Goal: Task Accomplishment & Management: Manage account settings

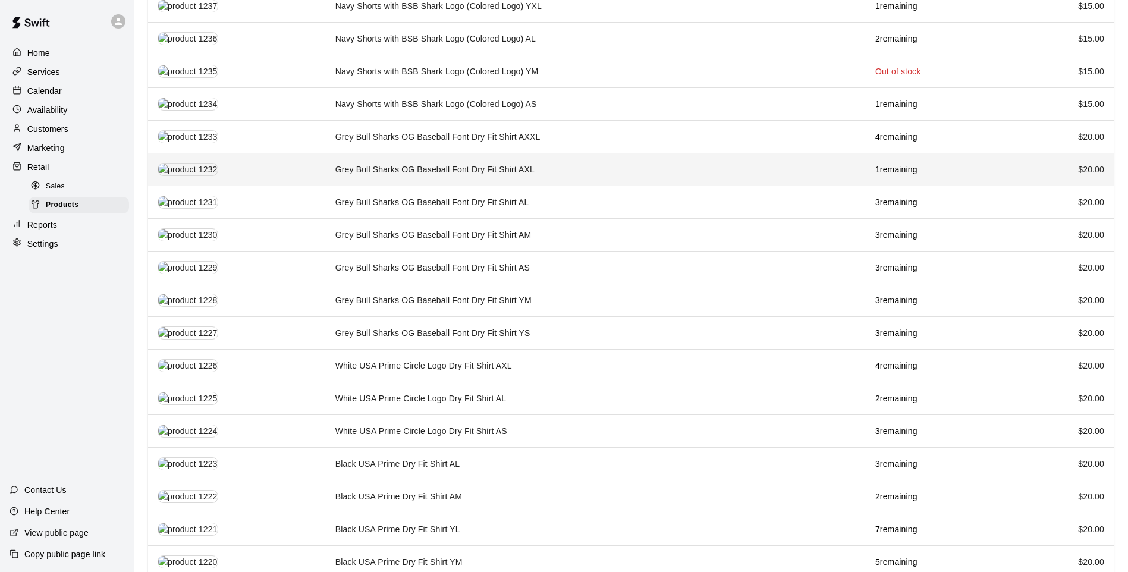
scroll to position [535, 0]
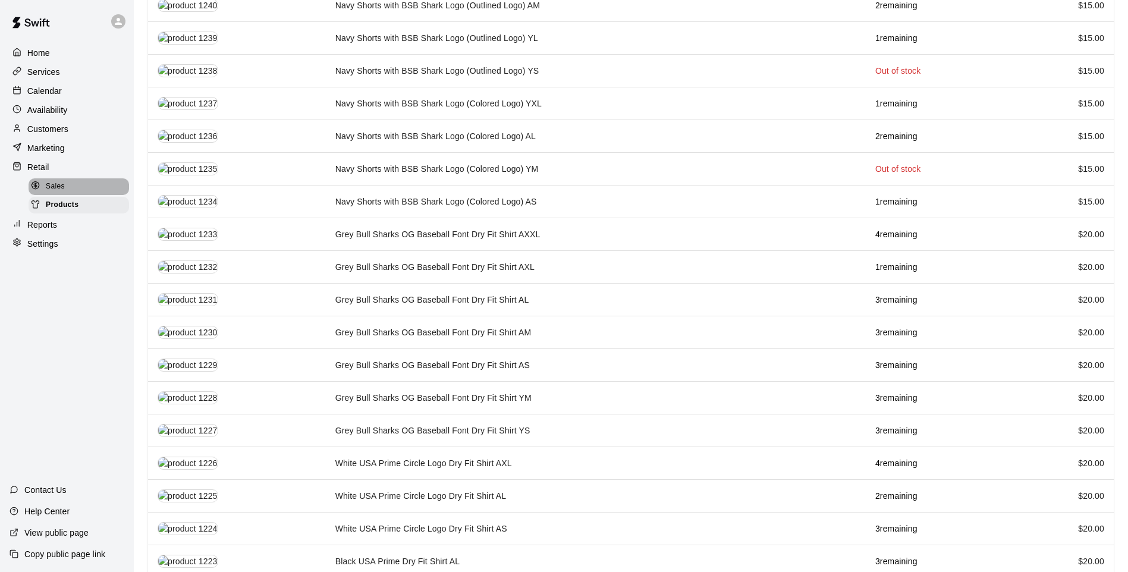
click at [70, 185] on div "Sales" at bounding box center [79, 186] width 100 height 17
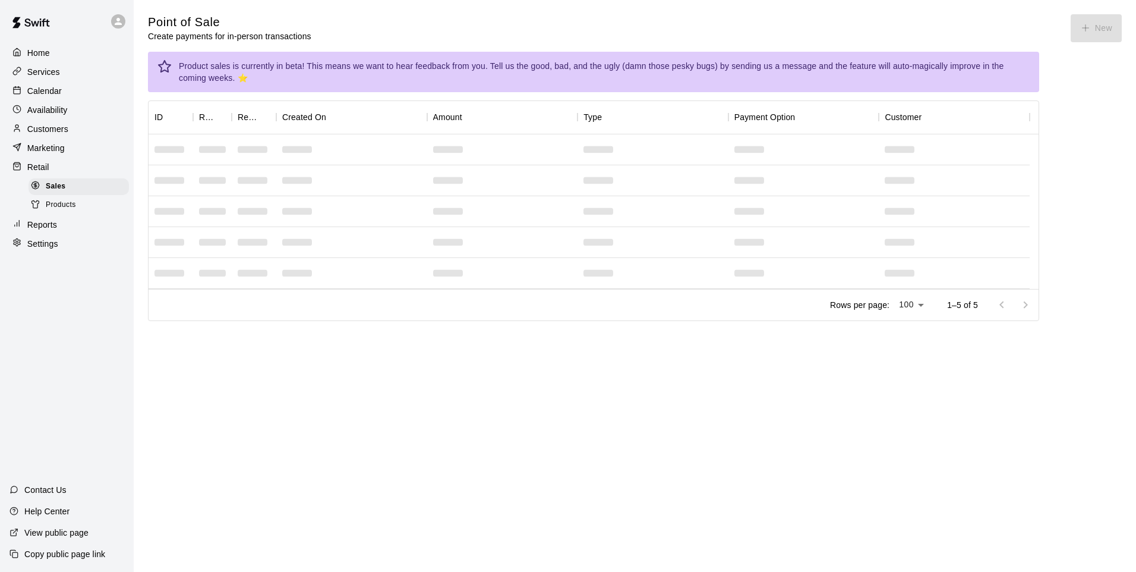
click at [70, 100] on div "Calendar" at bounding box center [67, 91] width 115 height 18
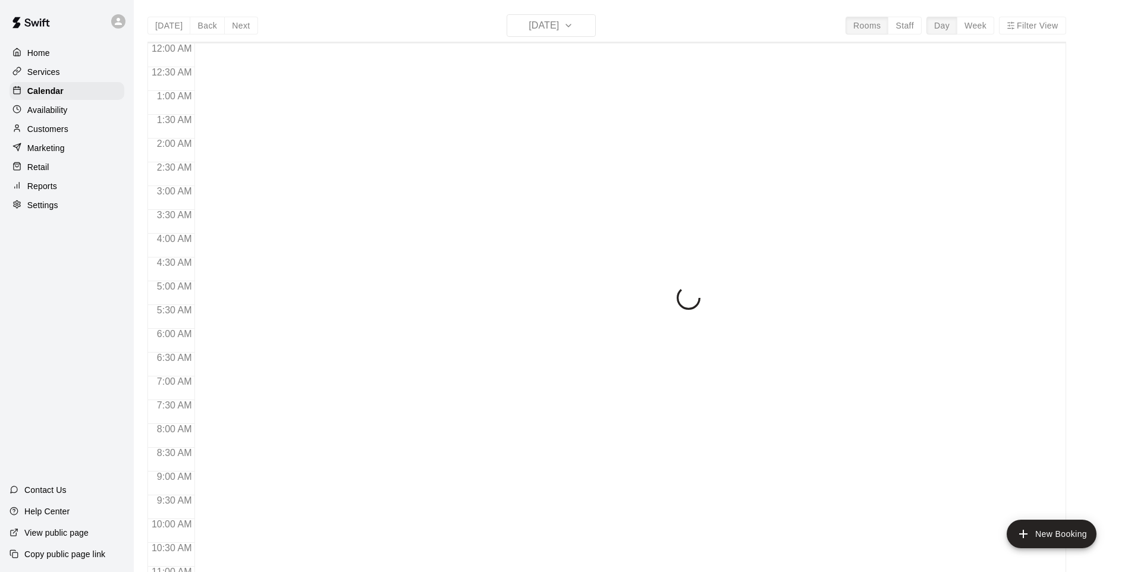
scroll to position [599, 0]
click at [67, 109] on p "Availability" at bounding box center [47, 110] width 40 height 12
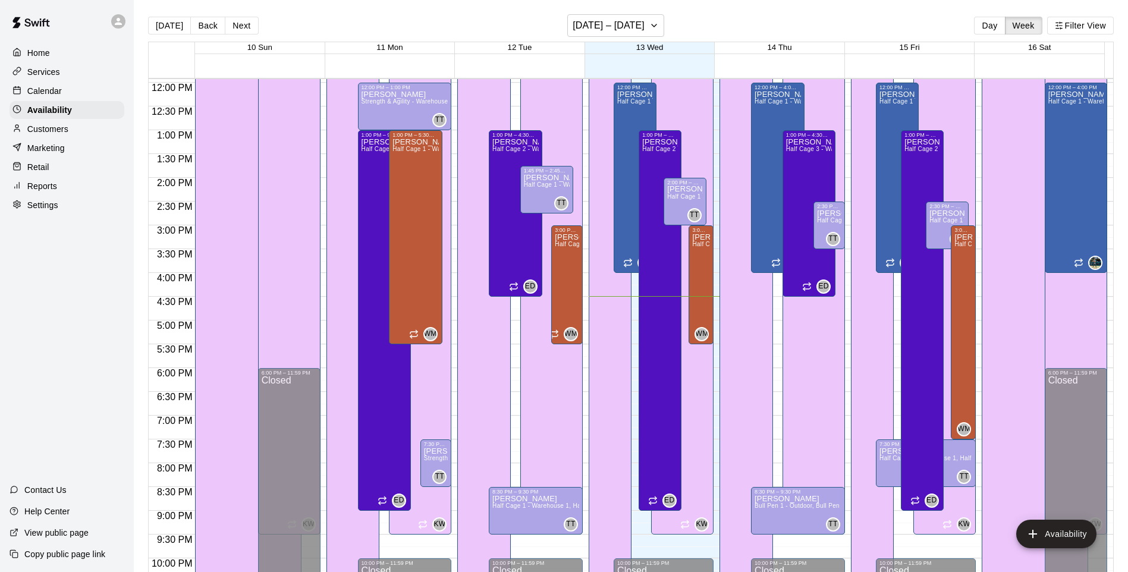
scroll to position [635, 0]
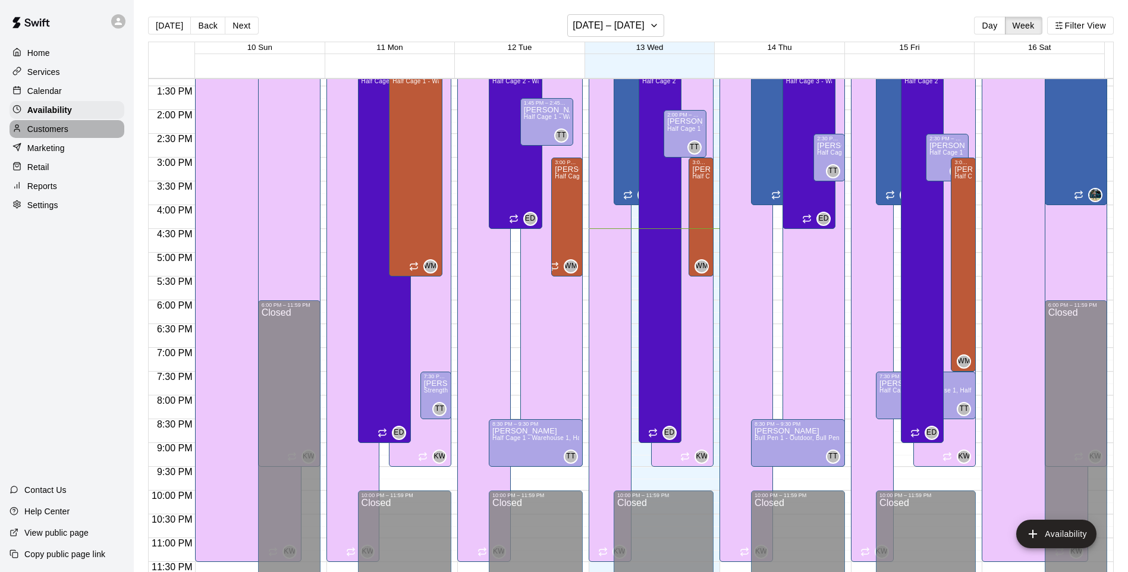
drag, startPoint x: 74, startPoint y: 127, endPoint x: 35, endPoint y: 135, distance: 40.0
click at [35, 135] on p "Customers" at bounding box center [47, 129] width 41 height 12
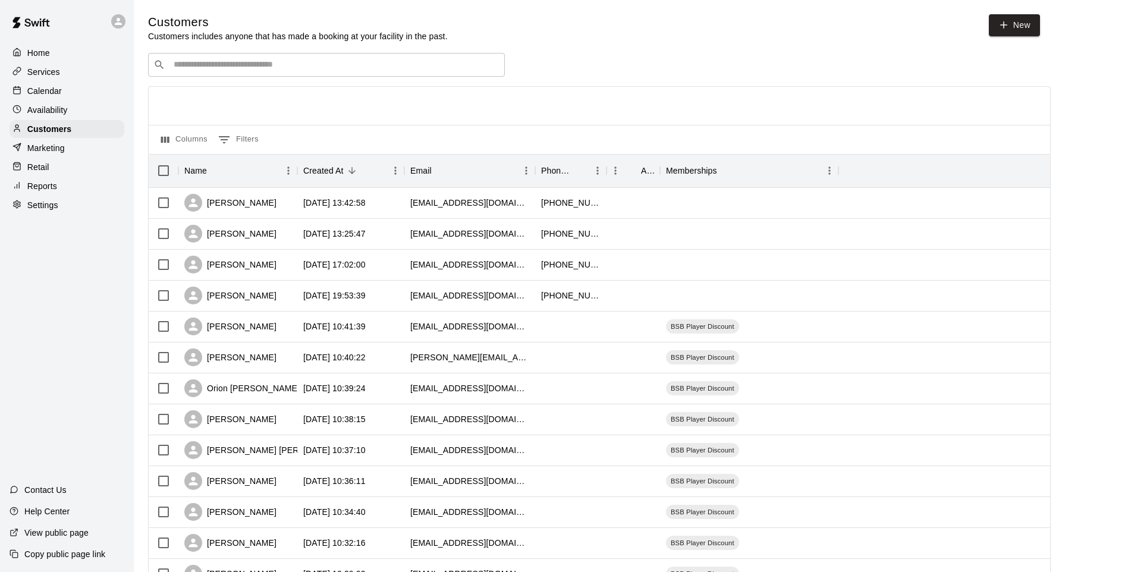
click at [56, 195] on div "Reports" at bounding box center [67, 186] width 115 height 18
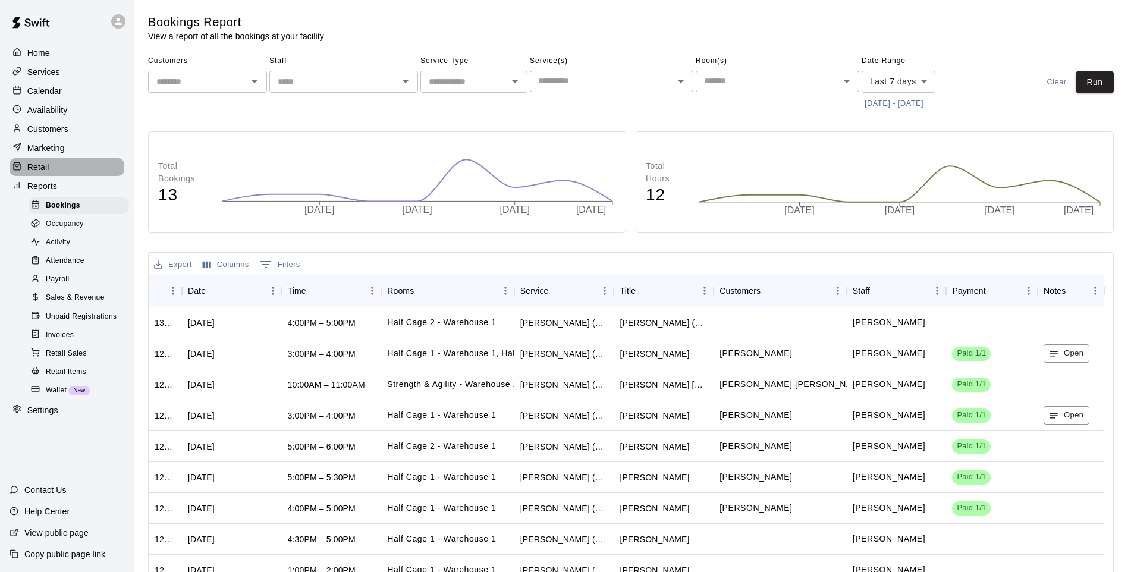
click at [36, 173] on p "Retail" at bounding box center [38, 167] width 22 height 12
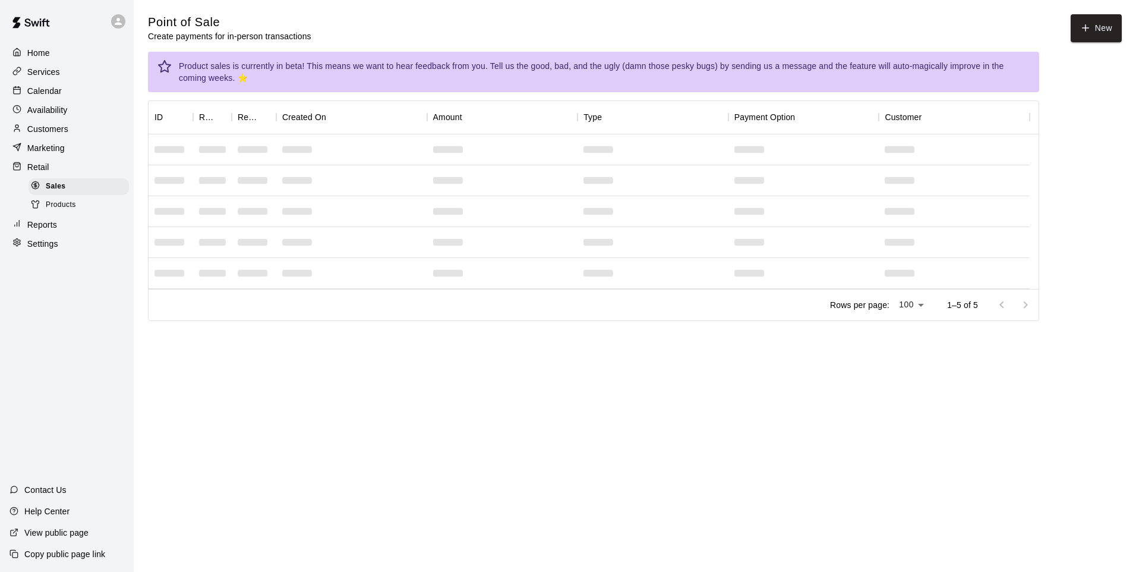
click at [55, 220] on div "Home Services Calendar Availability Customers Marketing Retail Sales Products R…" at bounding box center [67, 148] width 134 height 211
click at [70, 211] on span "Products" at bounding box center [61, 205] width 30 height 12
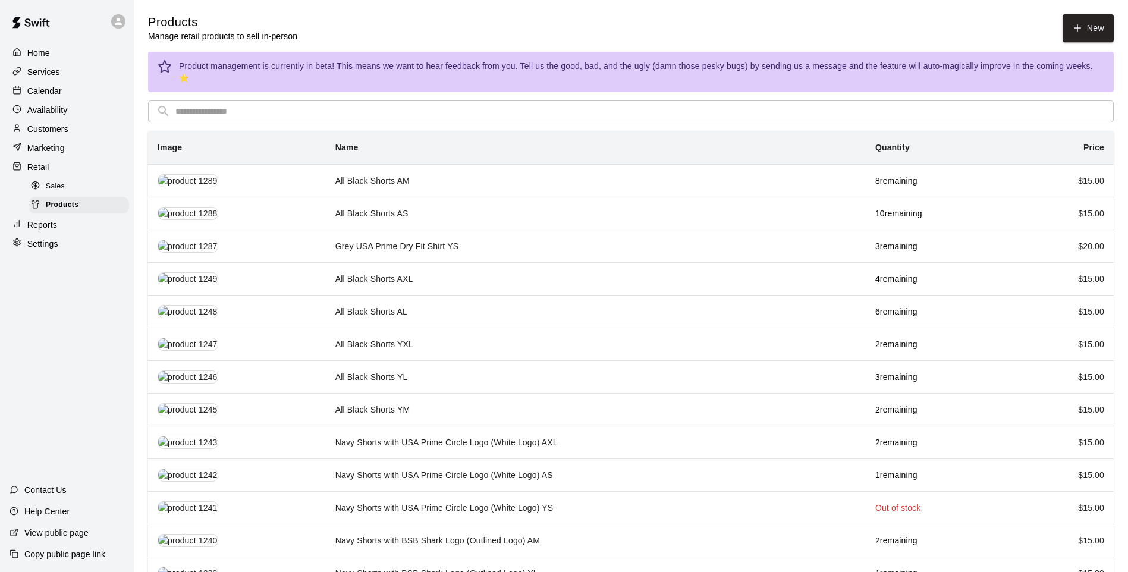
click at [92, 223] on div "Reports" at bounding box center [67, 225] width 115 height 18
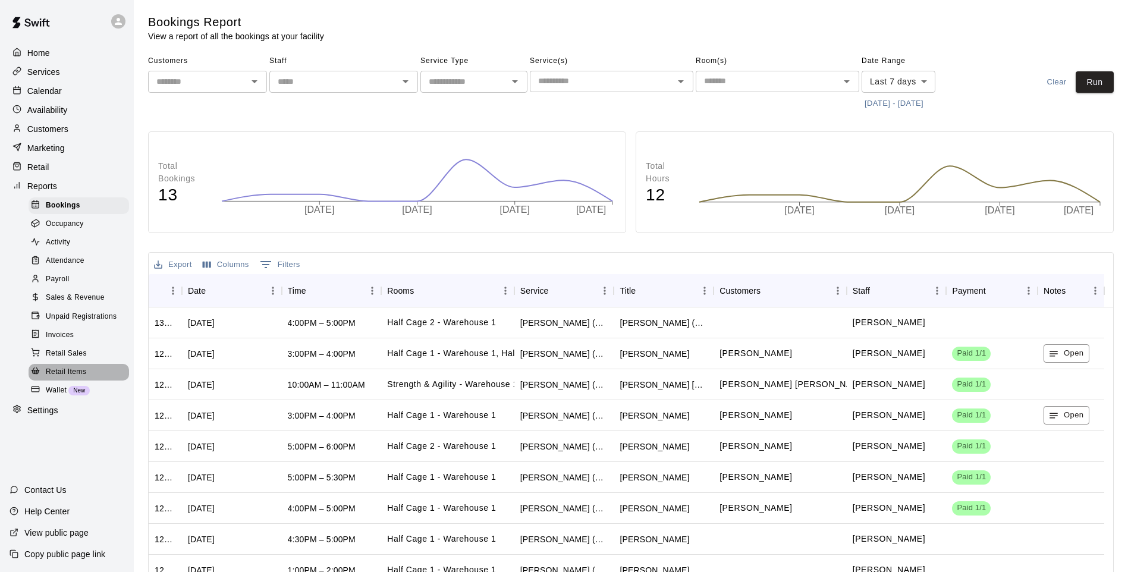
click at [87, 380] on div "Retail Items" at bounding box center [79, 372] width 100 height 17
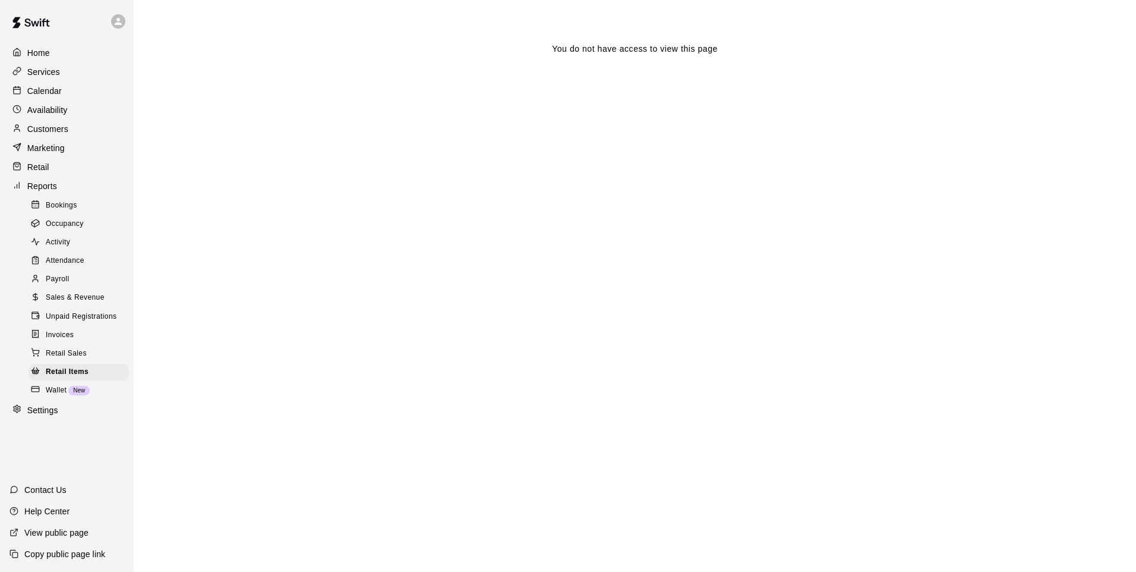
click at [115, 21] on icon at bounding box center [118, 21] width 11 height 11
click at [115, 20] on div at bounding box center [568, 286] width 1136 height 572
click at [84, 360] on span "Retail Sales" at bounding box center [66, 354] width 41 height 12
click at [78, 323] on span "Unpaid Registrations" at bounding box center [81, 317] width 71 height 12
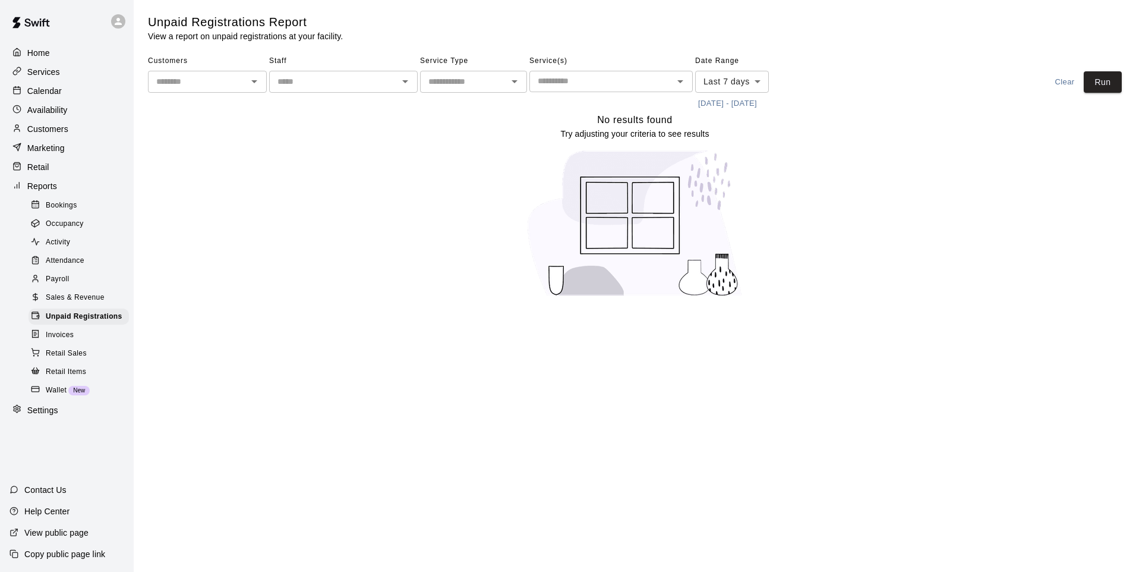
click at [53, 378] on span "Retail Items" at bounding box center [66, 372] width 40 height 12
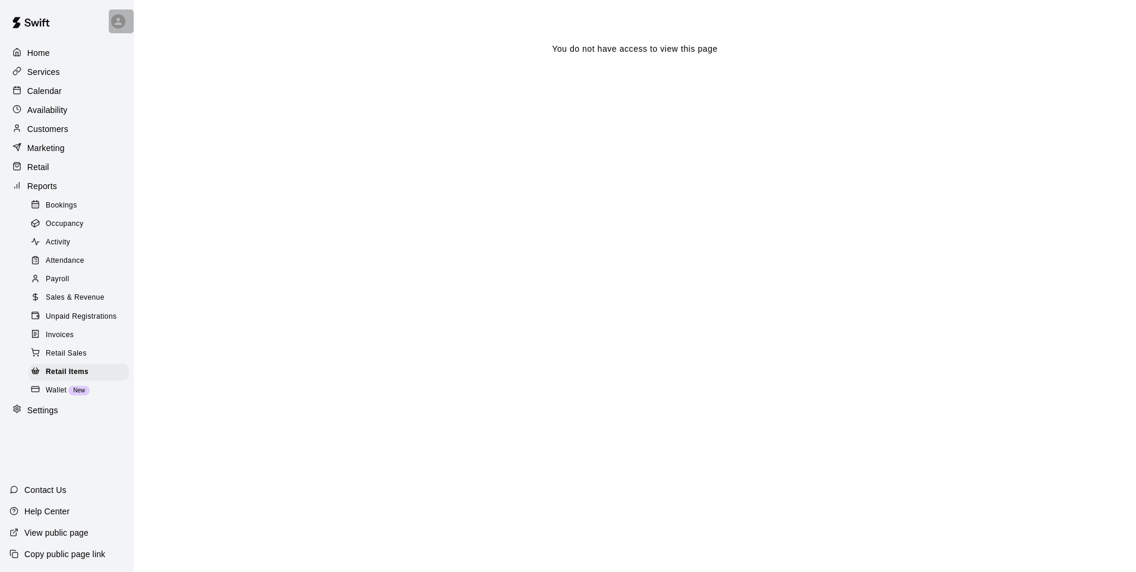
click at [122, 20] on icon at bounding box center [118, 21] width 11 height 11
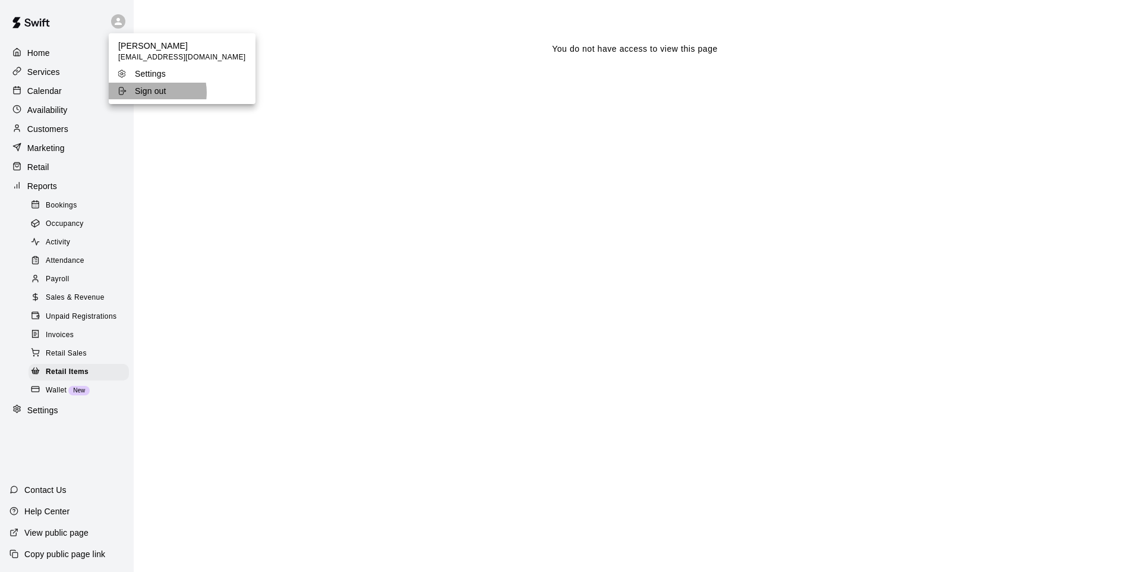
click at [150, 92] on p "Sign out" at bounding box center [151, 91] width 32 height 12
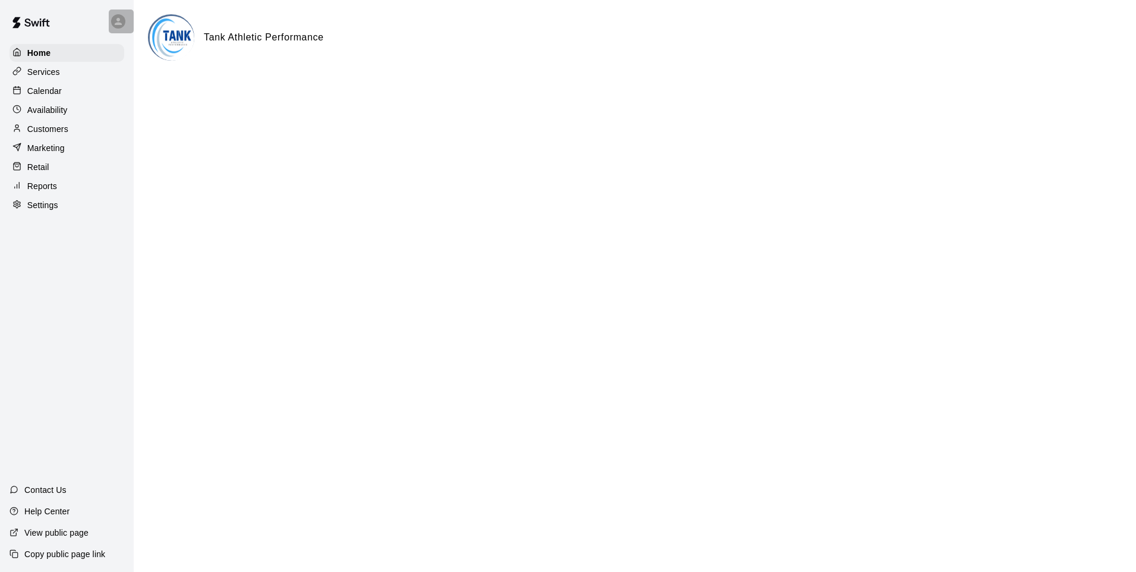
click at [122, 24] on icon at bounding box center [118, 21] width 11 height 11
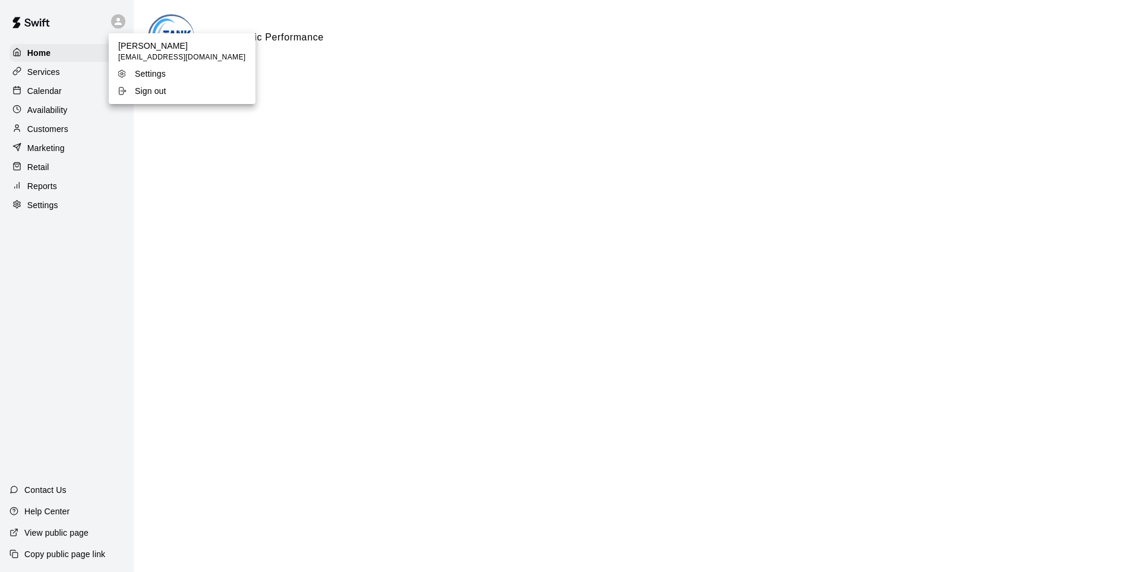
click at [111, 22] on div at bounding box center [568, 286] width 1136 height 572
click at [15, 190] on icon at bounding box center [16, 185] width 9 height 9
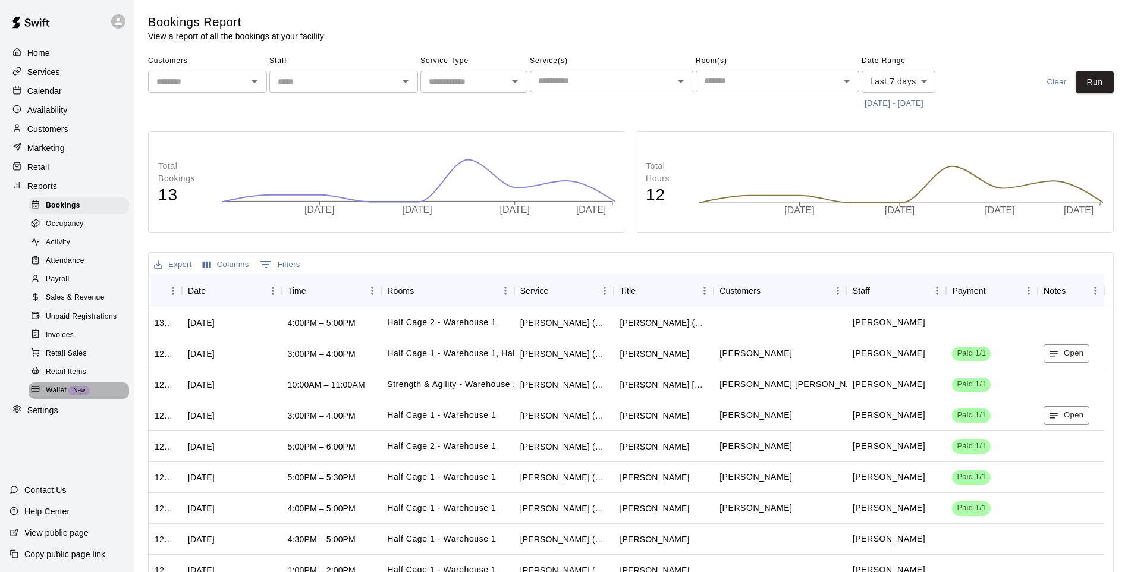
click at [49, 393] on div "Wallet New" at bounding box center [79, 390] width 100 height 17
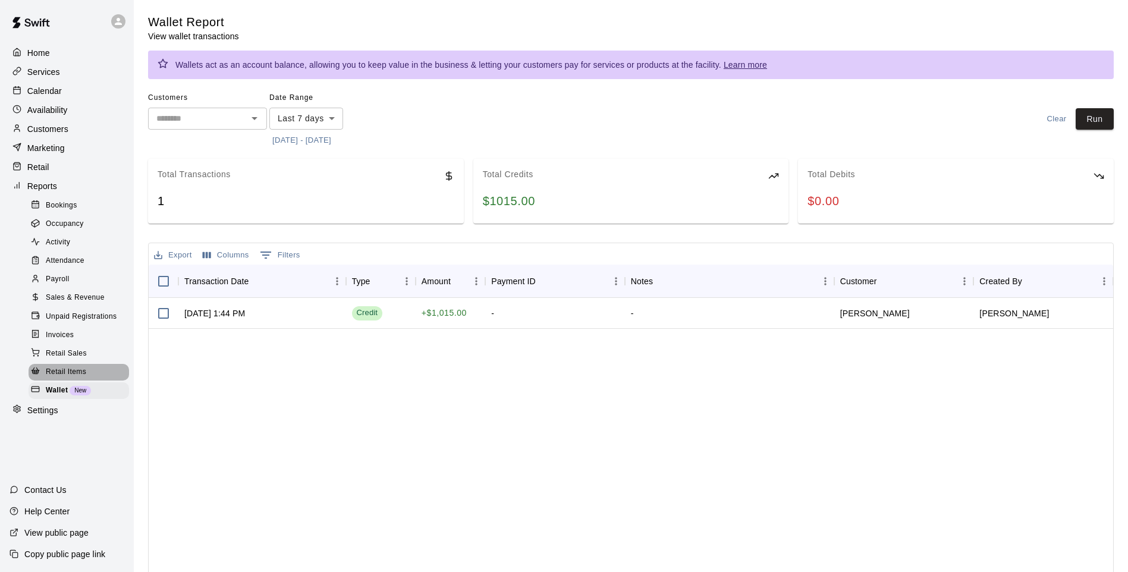
click at [50, 378] on span "Retail Items" at bounding box center [66, 372] width 40 height 12
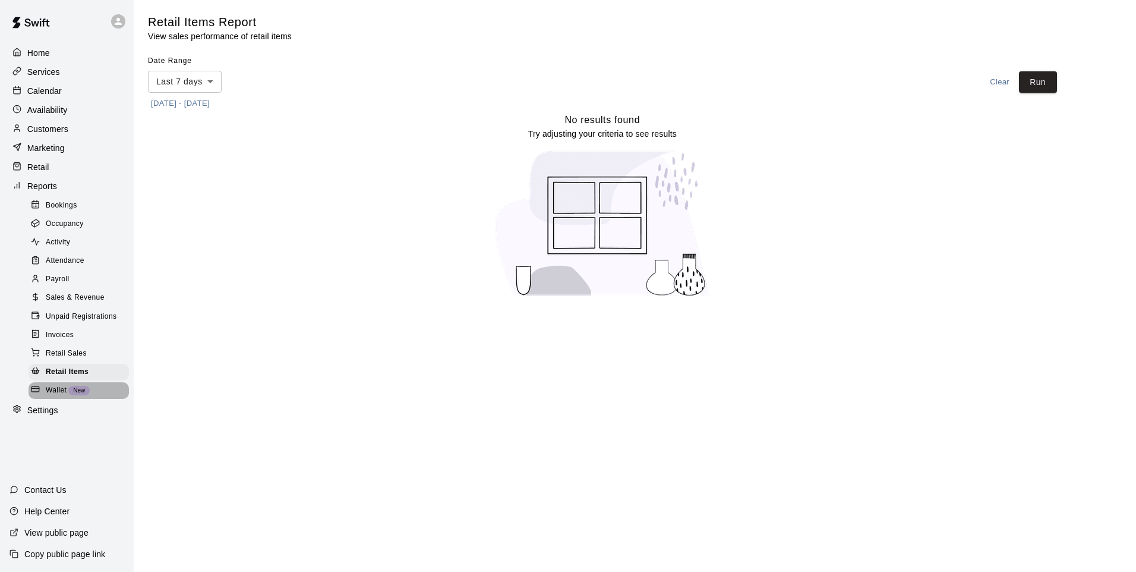
click at [45, 396] on div at bounding box center [38, 390] width 15 height 11
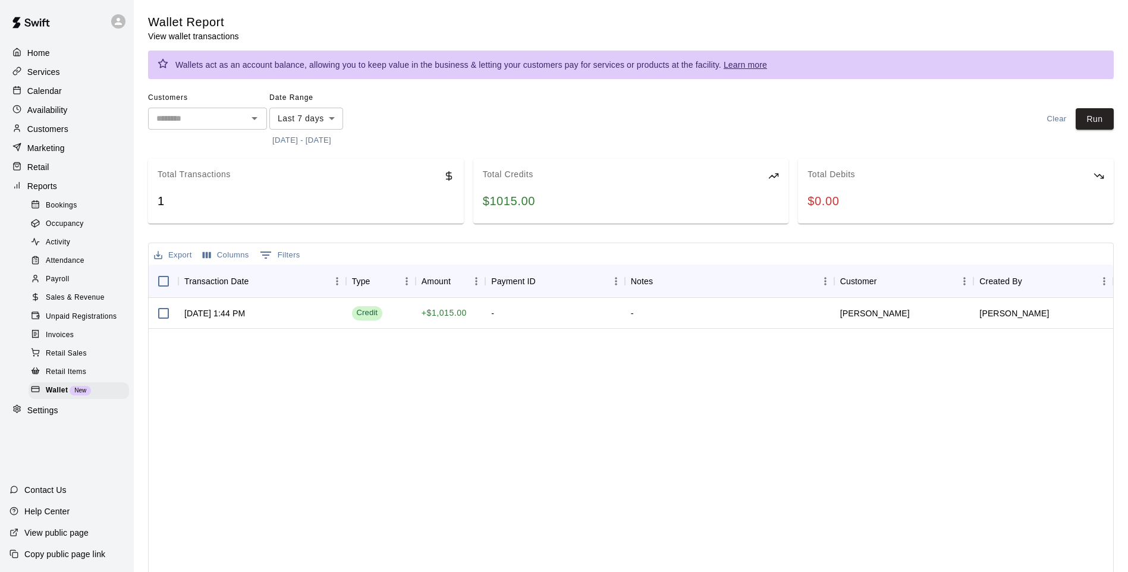
click at [66, 360] on span "Retail Sales" at bounding box center [66, 354] width 41 height 12
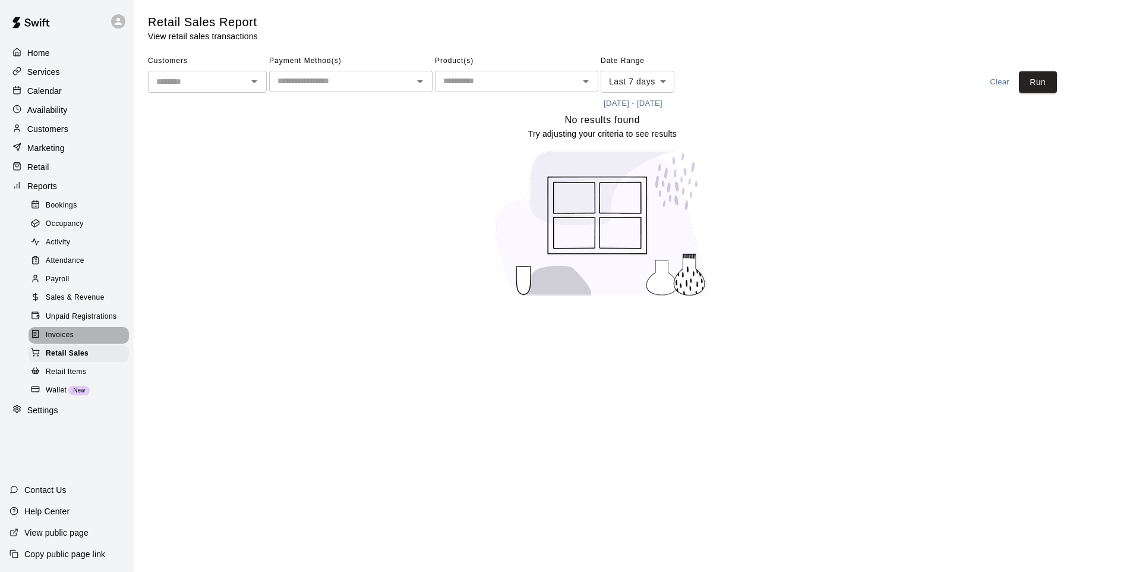
click at [69, 341] on span "Invoices" at bounding box center [60, 335] width 28 height 12
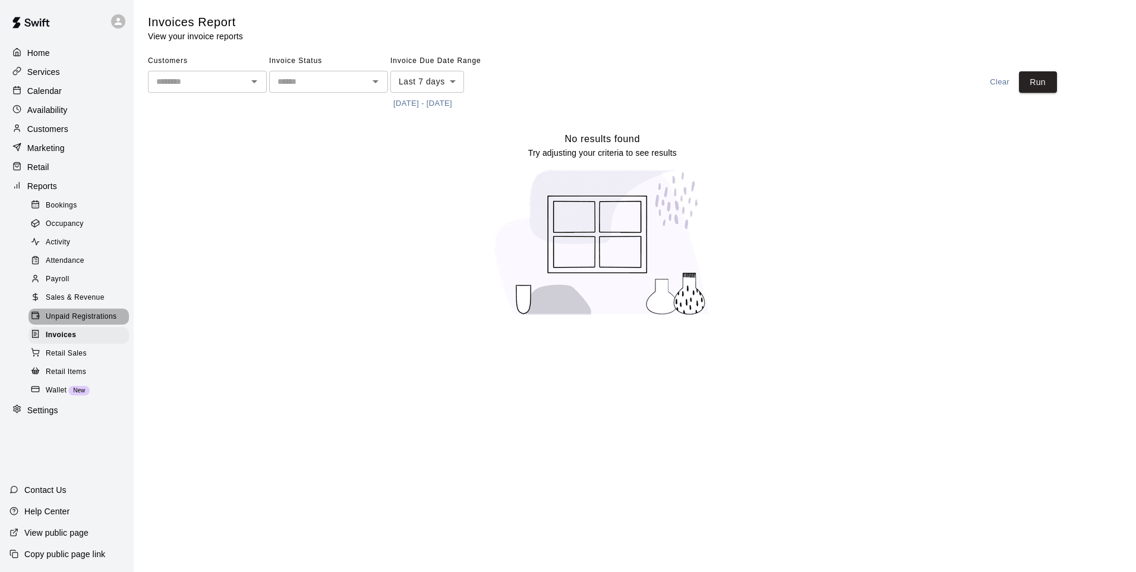
click at [81, 323] on span "Unpaid Registrations" at bounding box center [81, 317] width 71 height 12
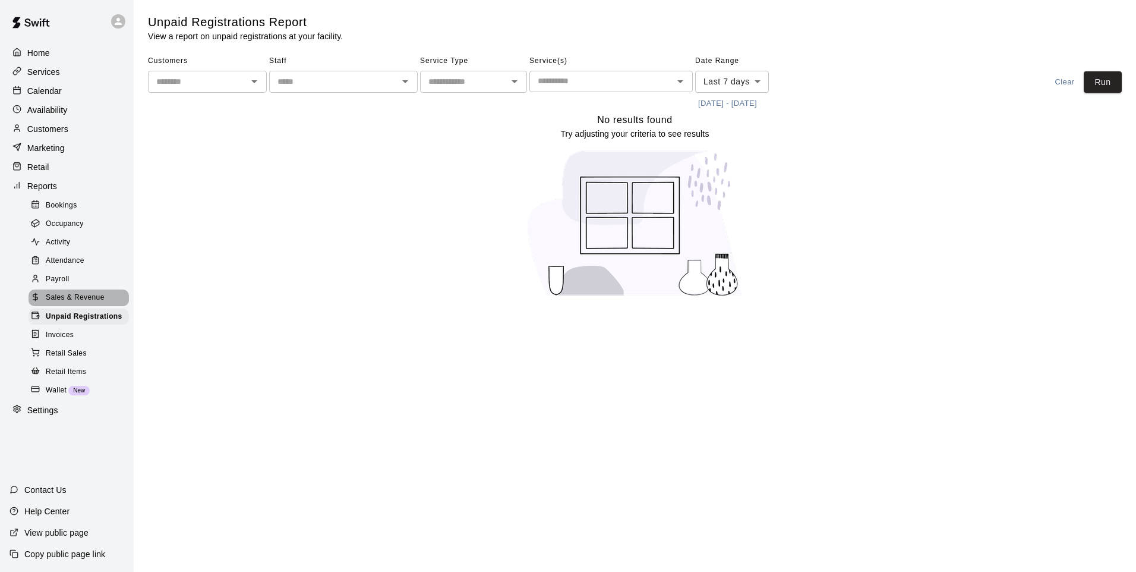
click at [87, 304] on span "Sales & Revenue" at bounding box center [75, 298] width 59 height 12
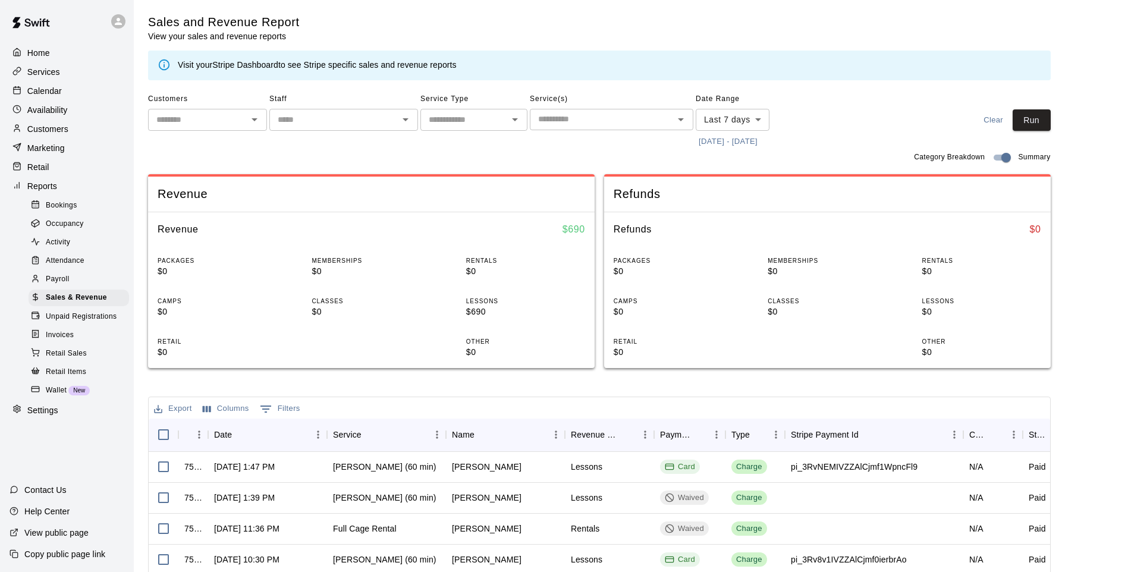
click at [41, 53] on p "Home" at bounding box center [38, 53] width 23 height 12
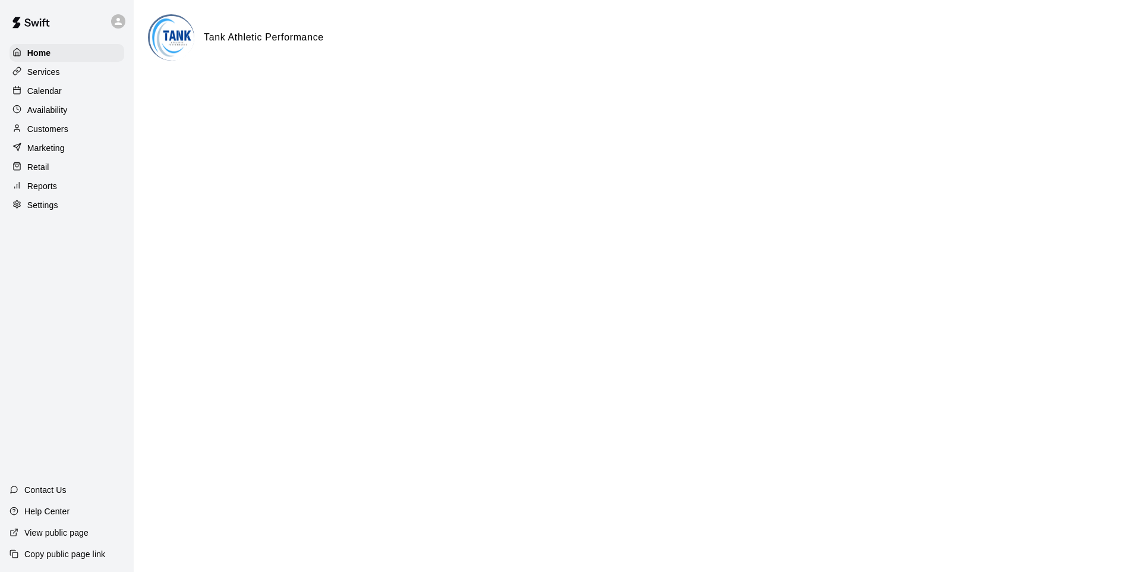
click at [97, 83] on div "Calendar" at bounding box center [67, 91] width 115 height 18
click at [97, 75] on div "Services" at bounding box center [67, 72] width 115 height 18
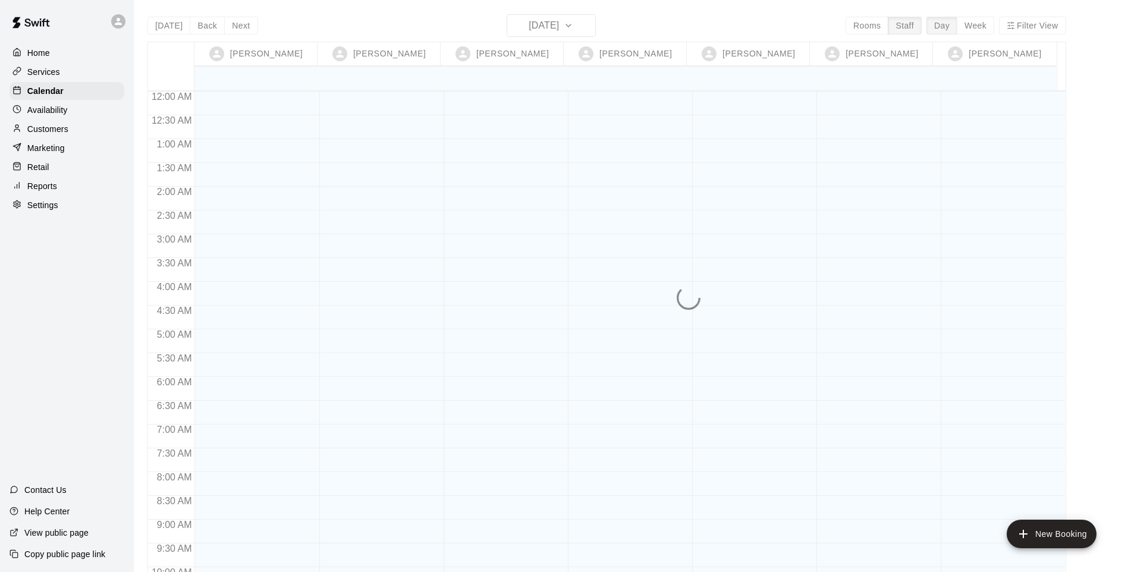
scroll to position [647, 0]
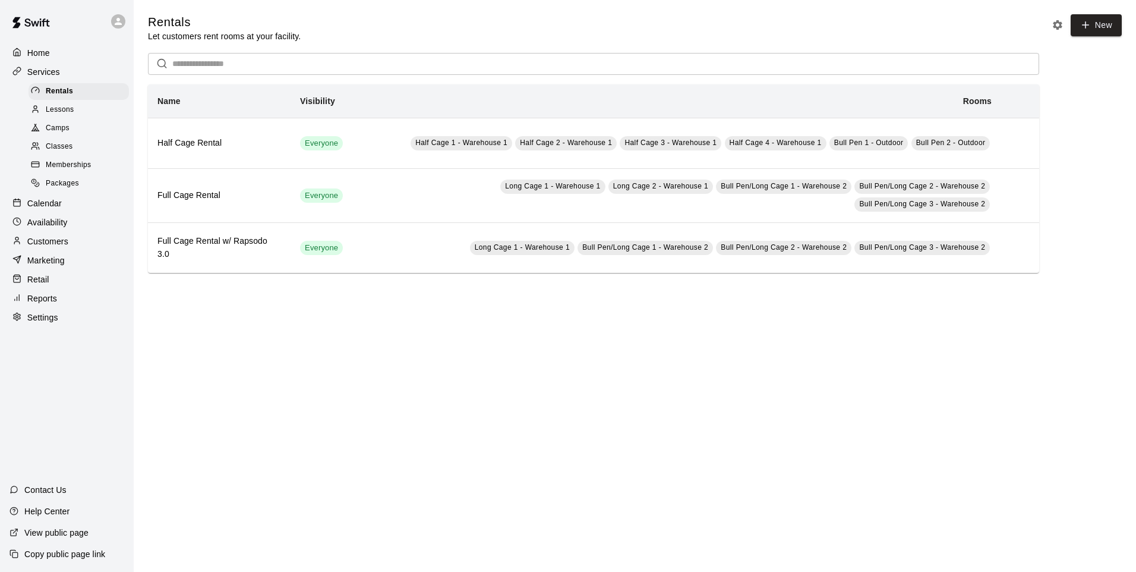
drag, startPoint x: 526, startPoint y: 156, endPoint x: 441, endPoint y: 326, distance: 190.6
drag, startPoint x: 441, startPoint y: 326, endPoint x: 354, endPoint y: 341, distance: 87.9
click at [354, 297] on html "Home Services Rentals Lessons Camps Classes Memberships Packages Calendar Avail…" at bounding box center [568, 148] width 1136 height 297
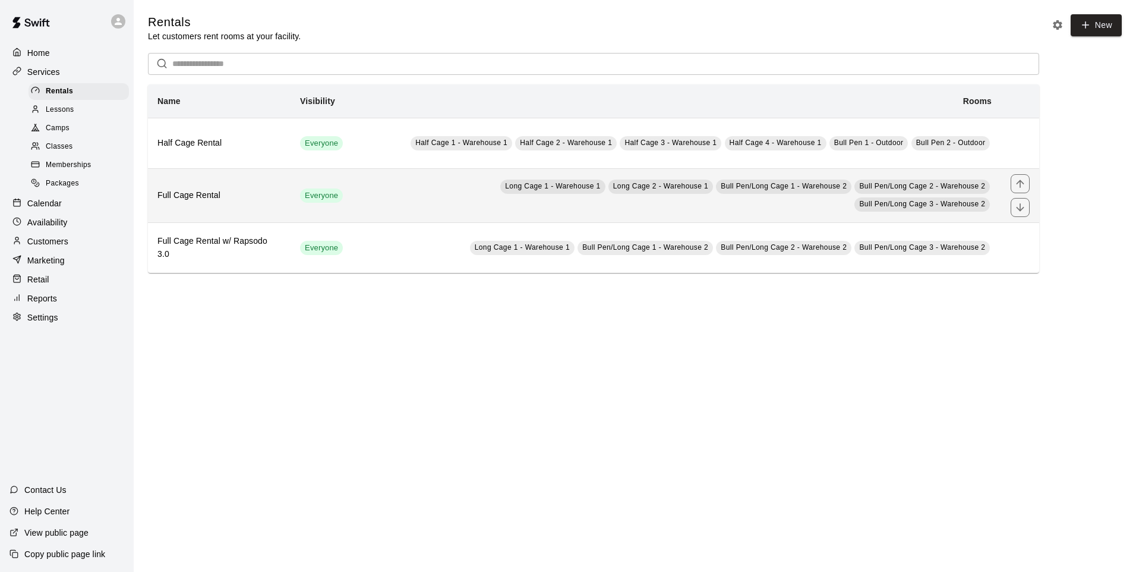
click at [291, 186] on tr "Full Cage Rental Everyone Long Cage 1 - Warehouse 1 Long Cage 2 - Warehouse 1 B…" at bounding box center [594, 195] width 892 height 54
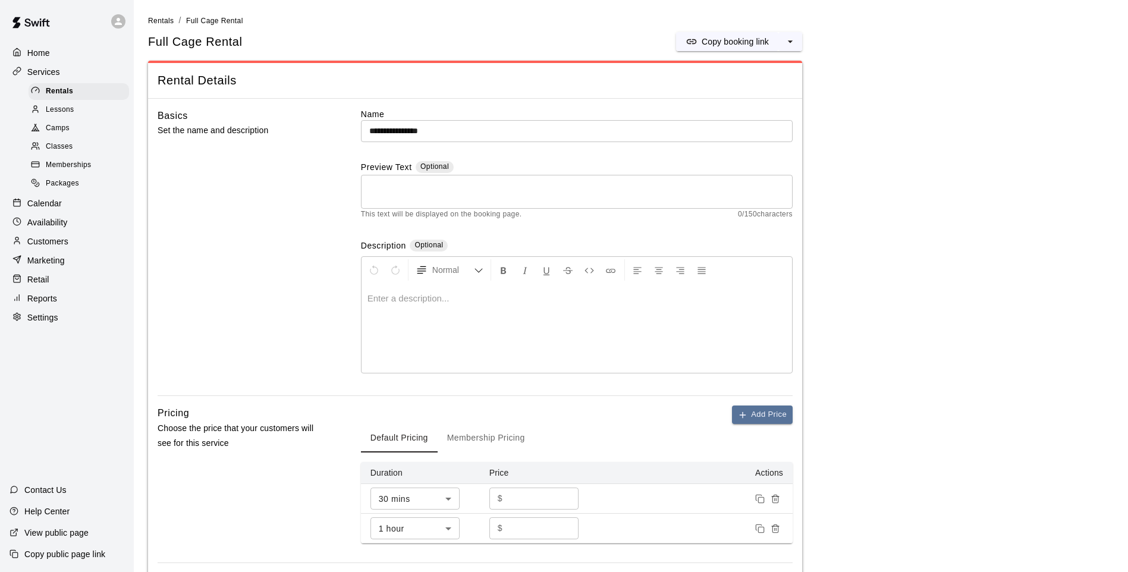
click at [947, 176] on main "**********" at bounding box center [630, 583] width 965 height 1138
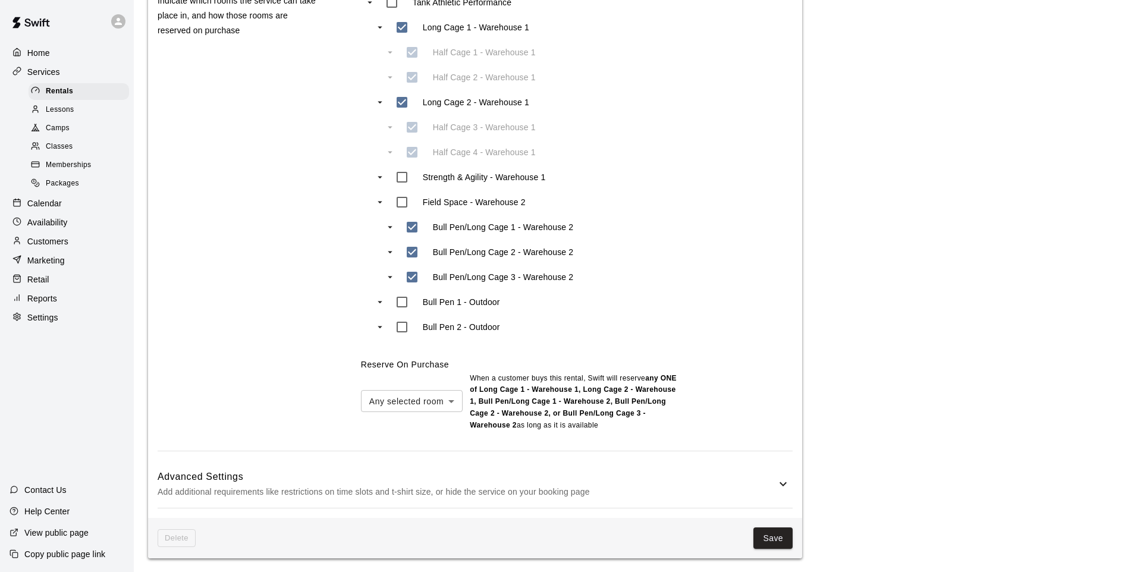
scroll to position [597, 0]
click at [782, 534] on button "Save" at bounding box center [772, 538] width 39 height 22
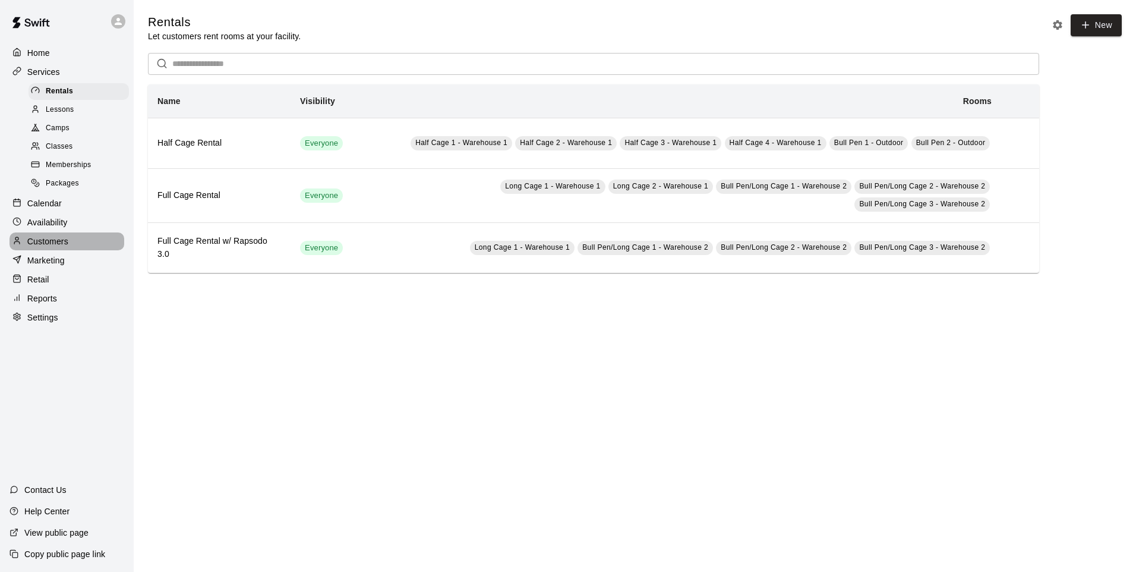
click at [72, 248] on div "Customers" at bounding box center [67, 241] width 115 height 18
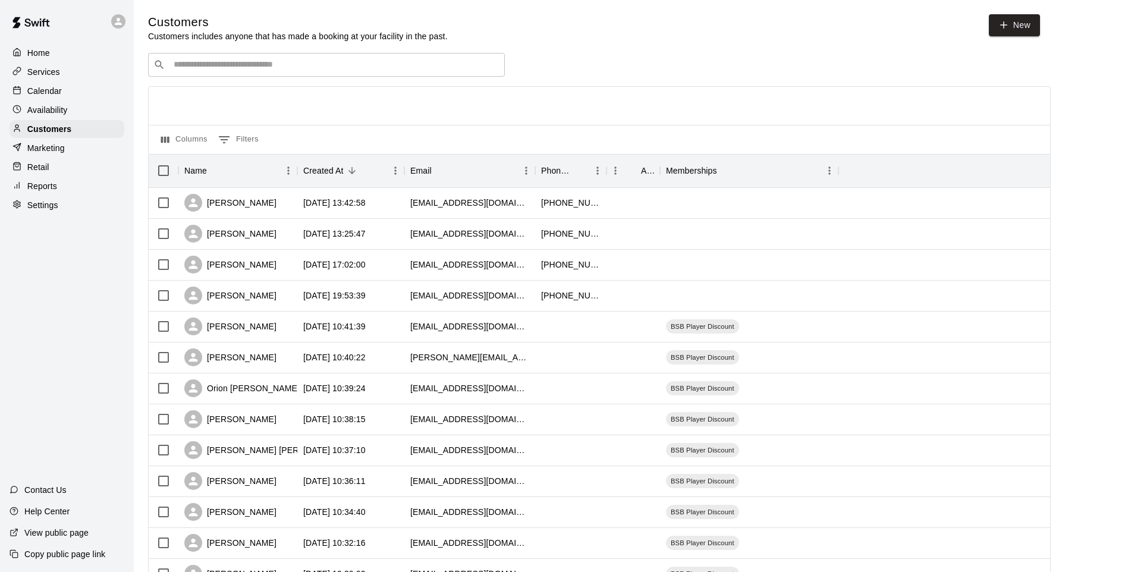
click at [1016, 14] on main "Customers Customers includes anyone that has made a booking at your facility in…" at bounding box center [631, 513] width 994 height 1026
click at [1016, 28] on link "New" at bounding box center [1013, 25] width 51 height 22
select select "**"
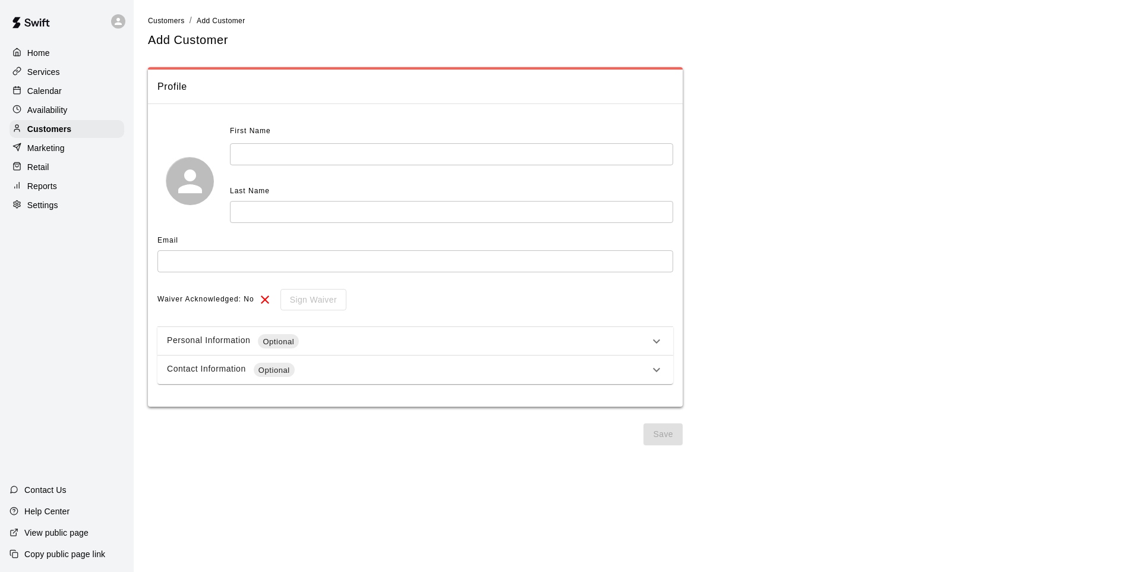
drag, startPoint x: 1016, startPoint y: 28, endPoint x: 982, endPoint y: 13, distance: 37.0
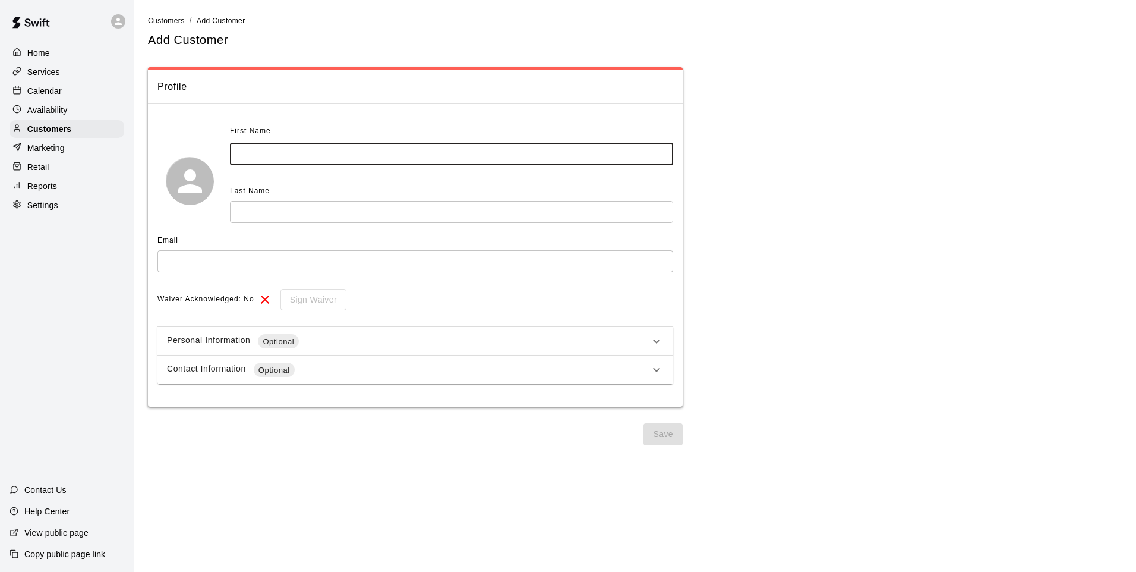
drag, startPoint x: 982, startPoint y: 13, endPoint x: 248, endPoint y: 155, distance: 747.0
click at [248, 155] on input "text" at bounding box center [451, 154] width 443 height 22
type input "****"
click at [322, 209] on input "text" at bounding box center [451, 212] width 443 height 22
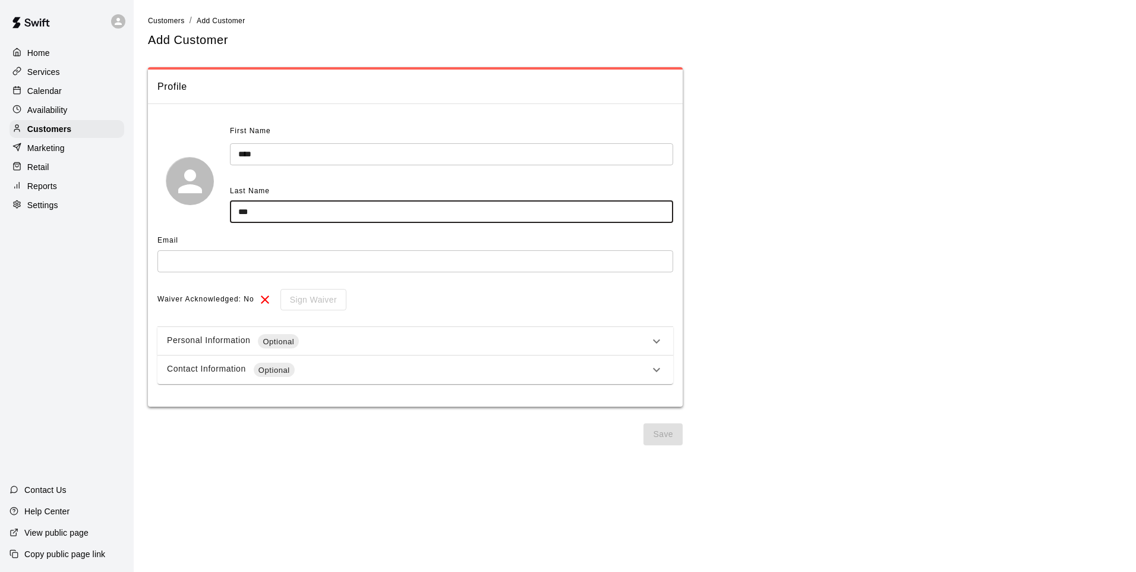
type input "***"
click at [361, 266] on input "text" at bounding box center [416, 261] width 516 height 22
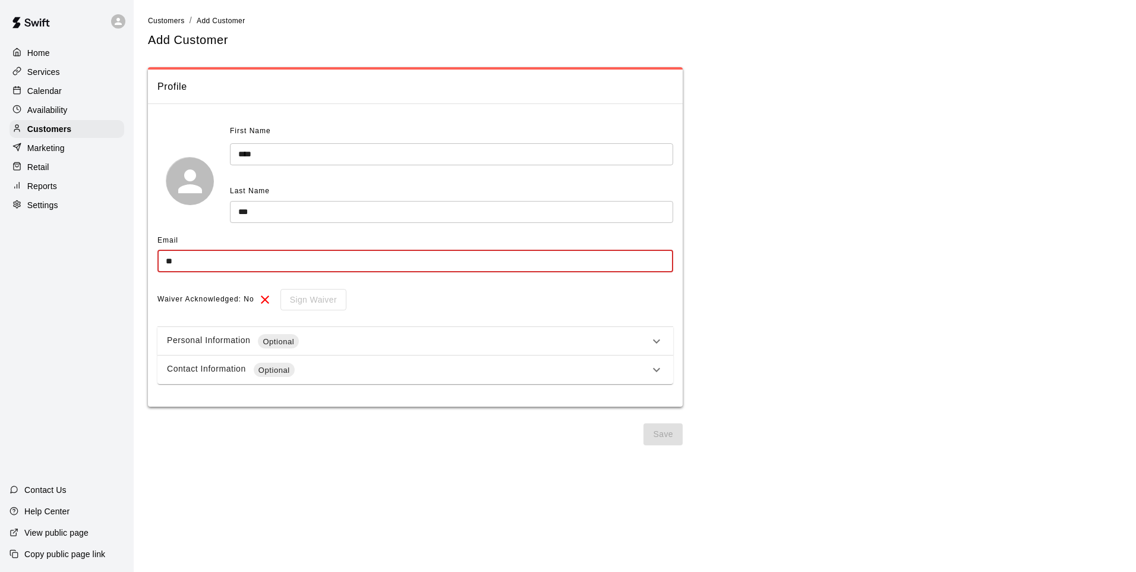
type input "*"
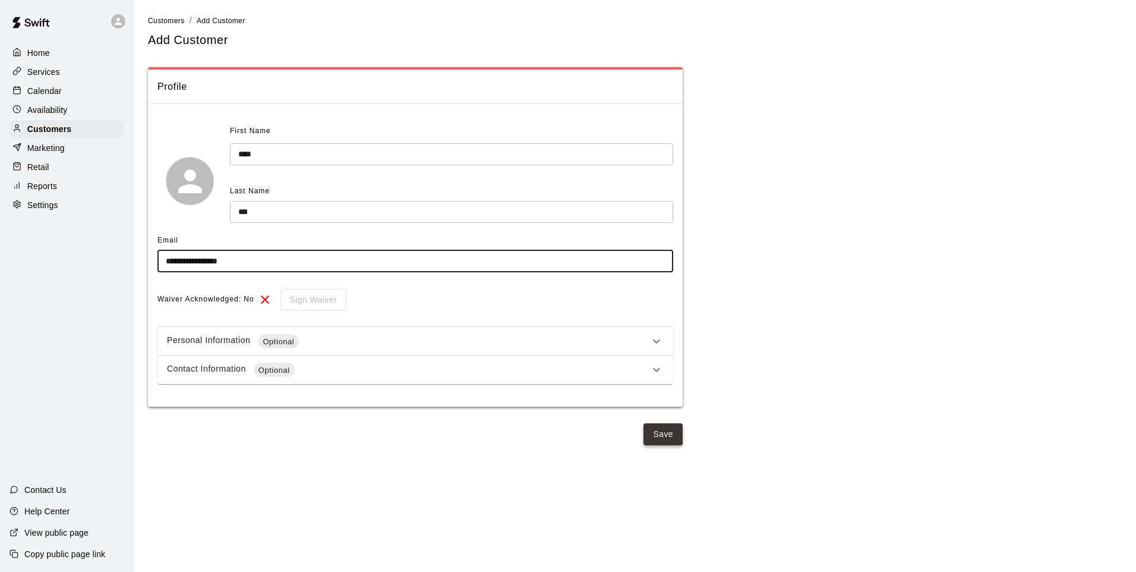
type input "**********"
click at [673, 436] on button "Save" at bounding box center [663, 434] width 39 height 22
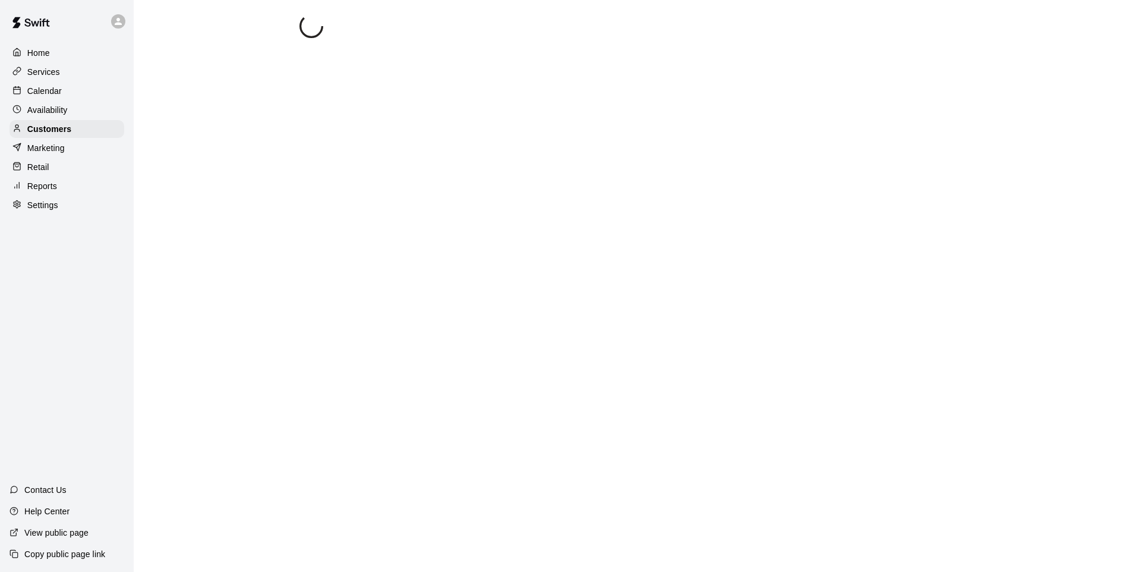
select select "**"
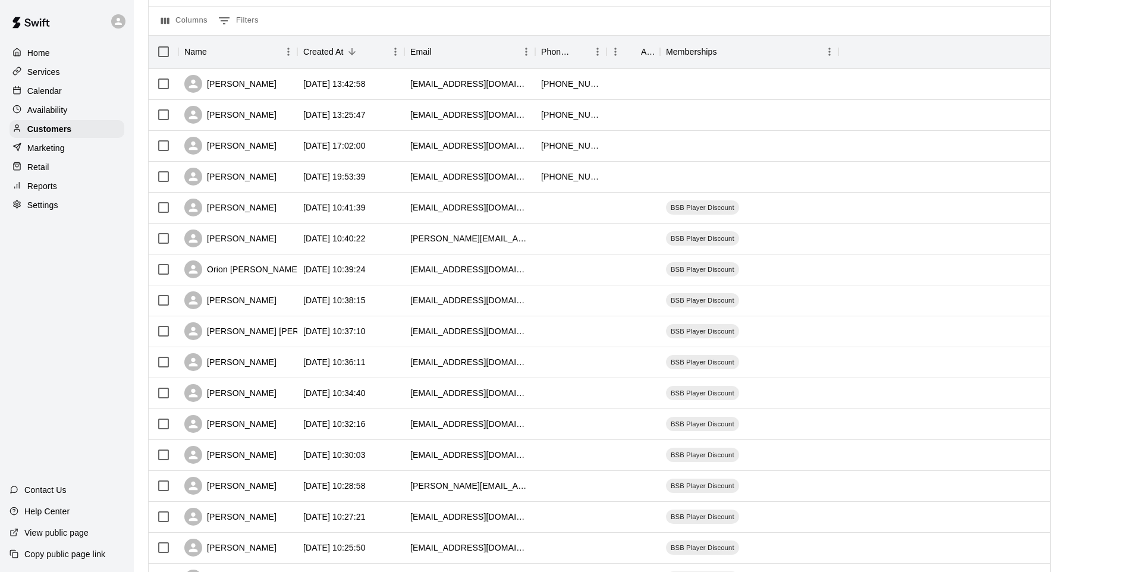
scroll to position [456, 0]
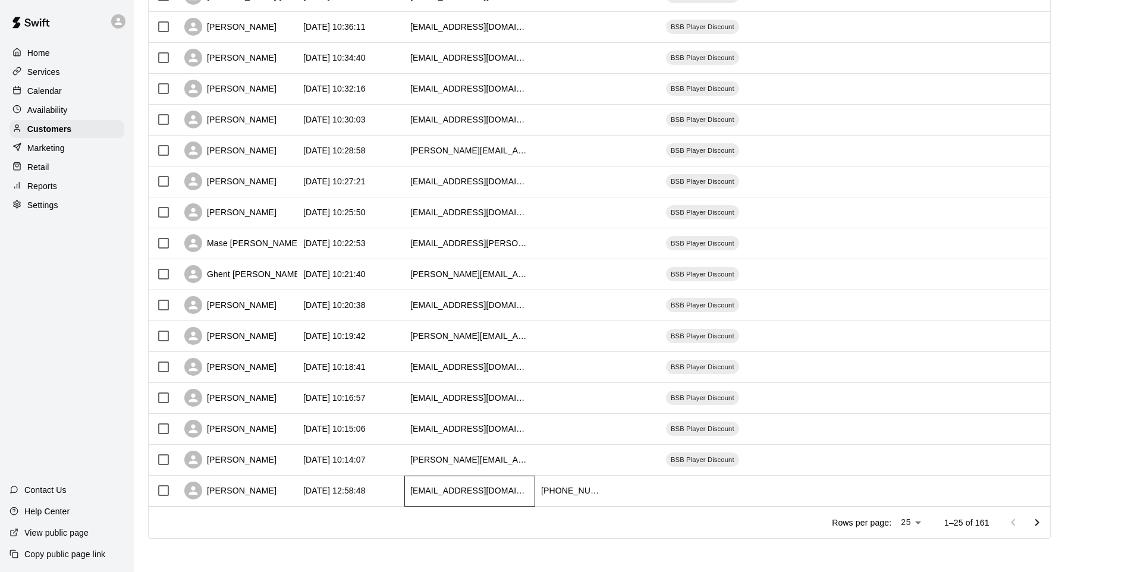
click at [407, 503] on div "owm0325@gmail.com" at bounding box center [469, 491] width 131 height 31
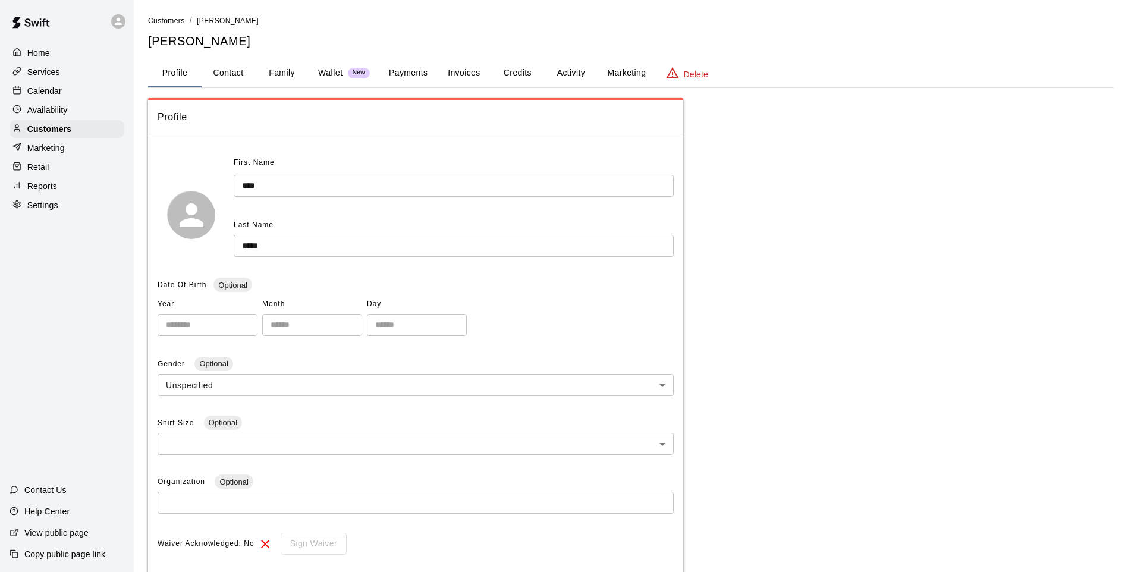
drag, startPoint x: 408, startPoint y: 503, endPoint x: 386, endPoint y: 495, distance: 23.0
click at [384, 498] on input "text" at bounding box center [416, 503] width 516 height 22
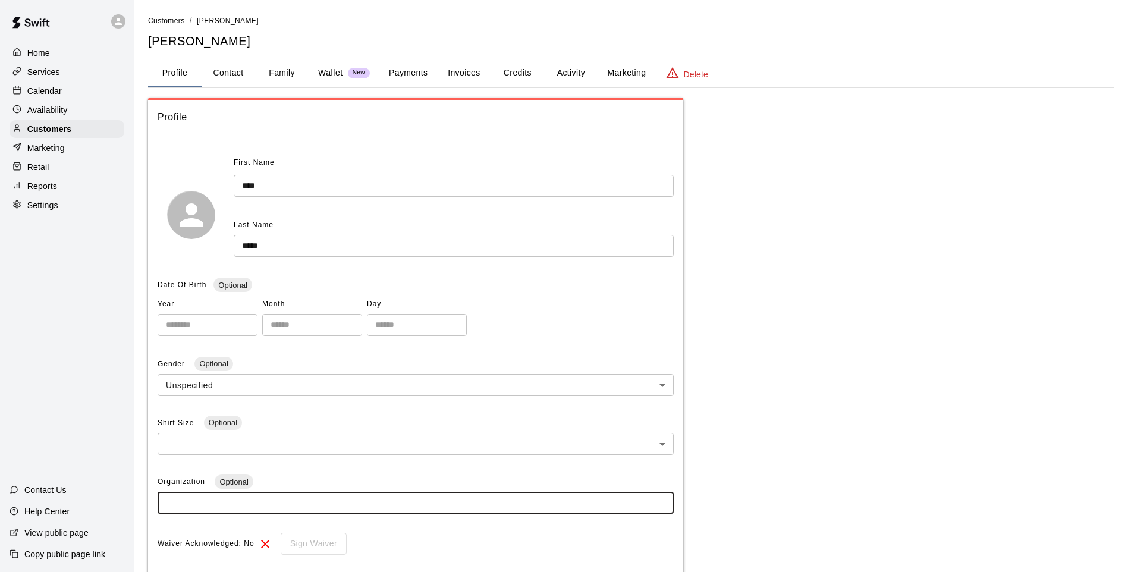
click at [848, 426] on div "**********" at bounding box center [630, 433] width 965 height 673
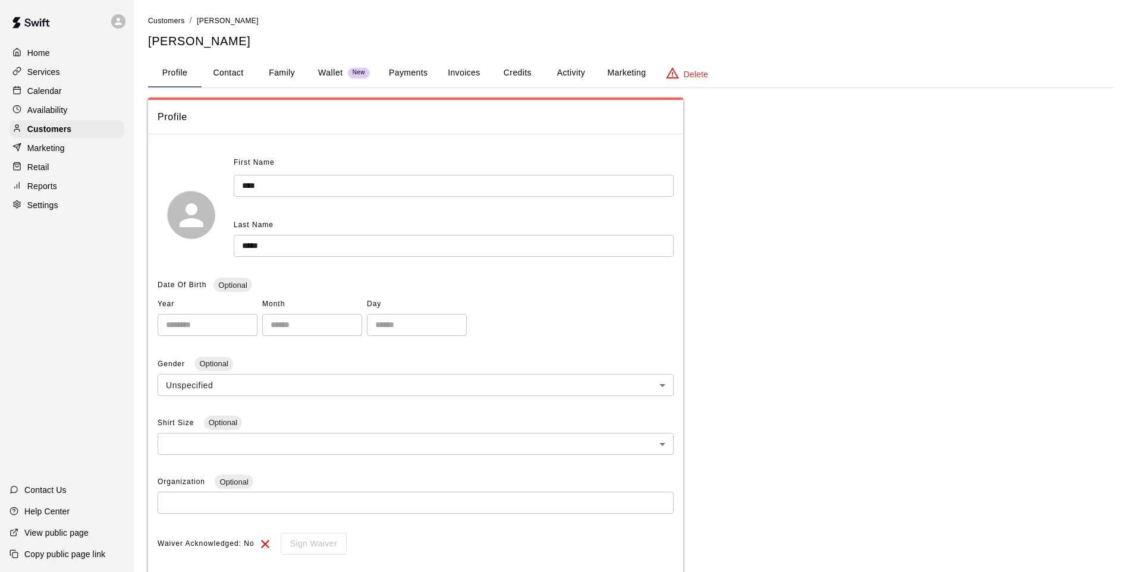
click at [579, 73] on button "Activity" at bounding box center [570, 73] width 53 height 29
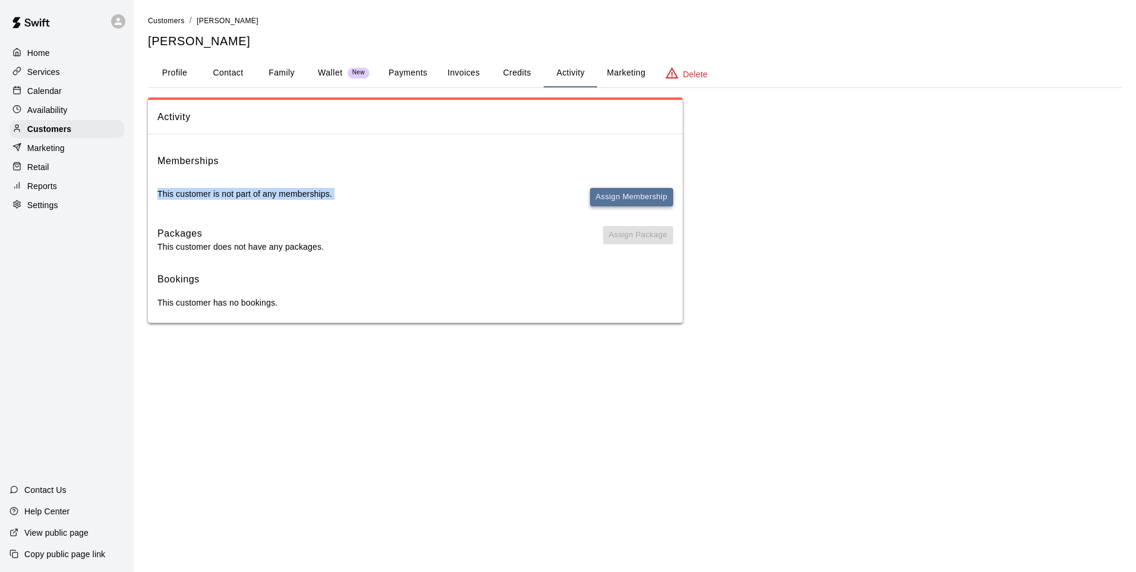
drag, startPoint x: 638, startPoint y: 167, endPoint x: 640, endPoint y: 191, distance: 23.8
click at [640, 191] on div "Memberships This customer is not part of any memberships. Assign Membership" at bounding box center [416, 184] width 516 height 63
drag, startPoint x: 640, startPoint y: 191, endPoint x: 697, endPoint y: 196, distance: 56.7
click at [697, 196] on div "Activity Memberships This customer is not part of any memberships. Assign Membe…" at bounding box center [635, 209] width 974 height 225
click at [657, 200] on button "Assign Membership" at bounding box center [631, 197] width 83 height 18
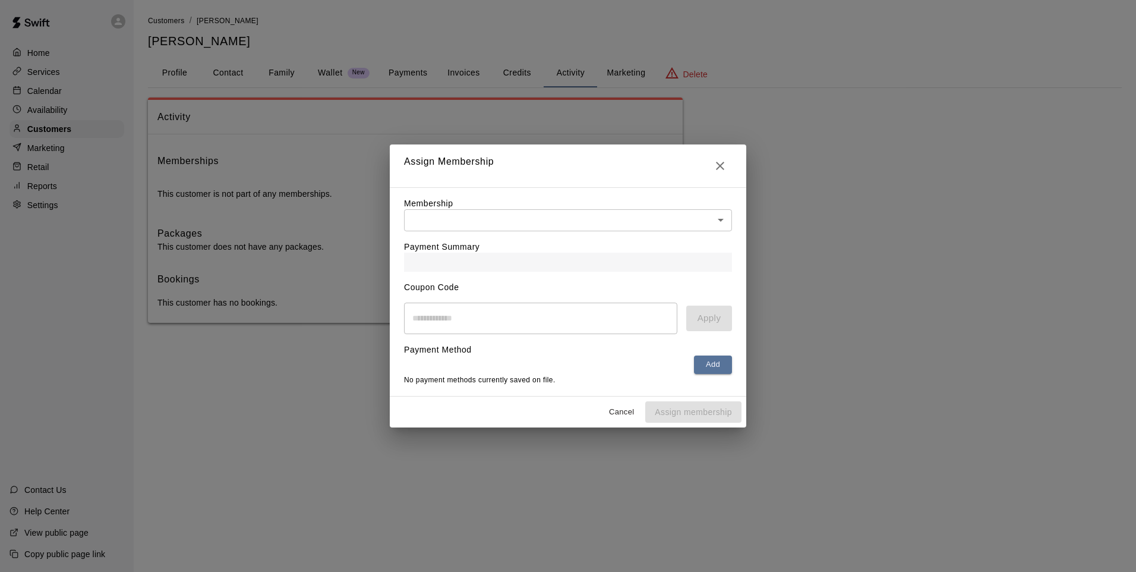
click at [478, 215] on body "Home Services Calendar Availability Customers Marketing Retail Reports Settings…" at bounding box center [568, 173] width 1136 height 347
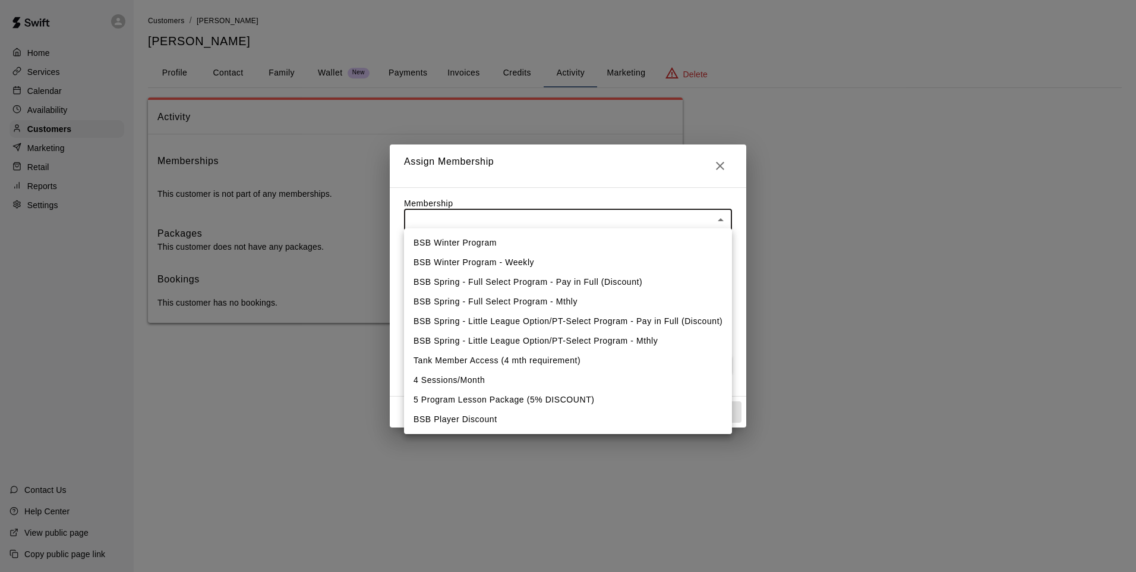
click at [437, 420] on li "BSB Player Discount" at bounding box center [568, 420] width 328 height 20
type input "**********"
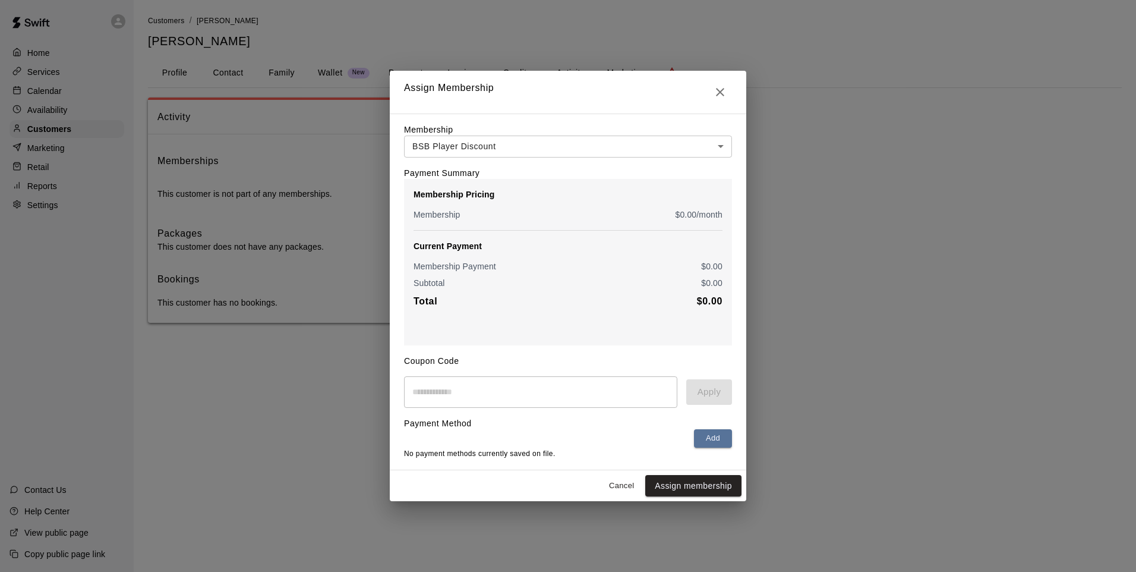
drag, startPoint x: 479, startPoint y: 253, endPoint x: 745, endPoint y: 462, distance: 338.6
click at [745, 462] on div "**********" at bounding box center [568, 292] width 357 height 357
click at [706, 467] on div "**********" at bounding box center [568, 292] width 357 height 357
drag, startPoint x: 706, startPoint y: 467, endPoint x: 731, endPoint y: 471, distance: 25.3
click at [731, 470] on div "**********" at bounding box center [568, 292] width 357 height 357
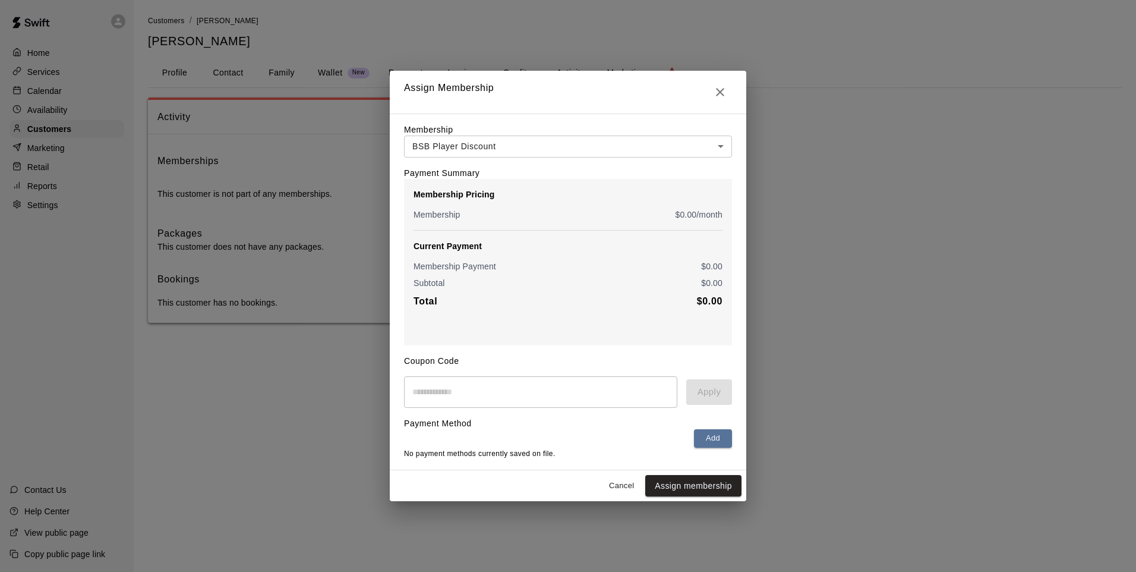
drag, startPoint x: 731, startPoint y: 471, endPoint x: 817, endPoint y: 498, distance: 90.4
click at [817, 498] on div "**********" at bounding box center [568, 286] width 1136 height 572
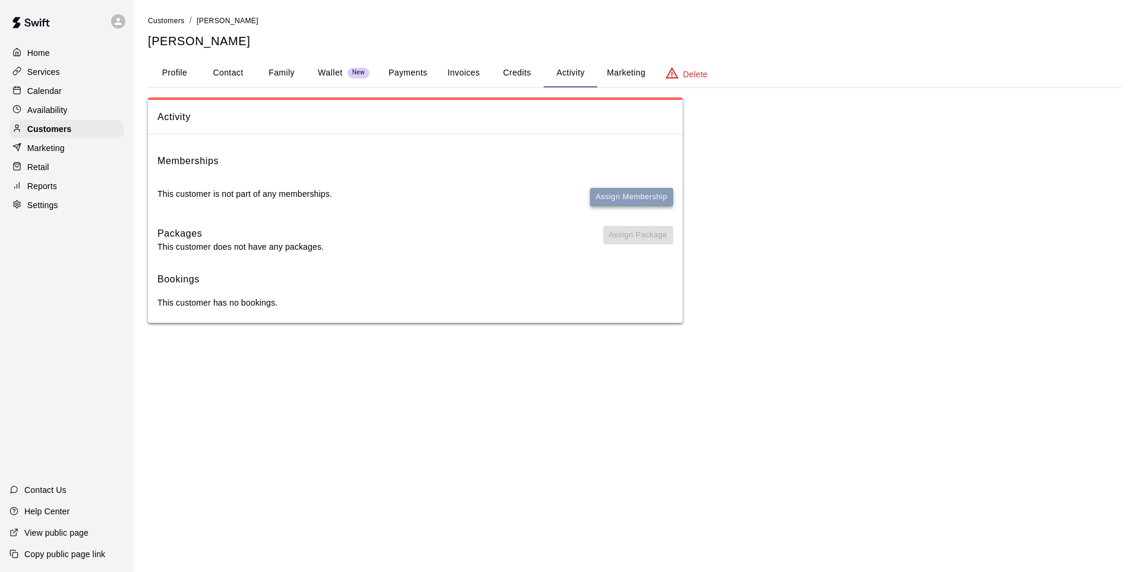
click at [626, 191] on button "Assign Membership" at bounding box center [631, 197] width 83 height 18
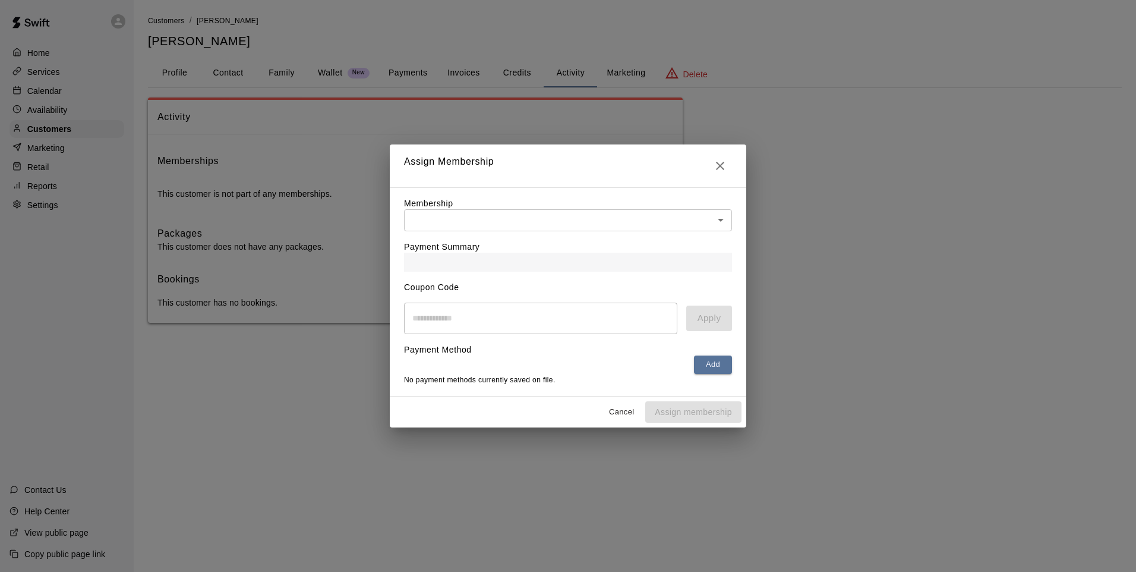
click at [610, 205] on div "Membership ​ ​" at bounding box center [568, 214] width 328 height 34
click at [603, 222] on body "Home Services Calendar Availability Customers Marketing Retail Reports Settings…" at bounding box center [568, 173] width 1136 height 347
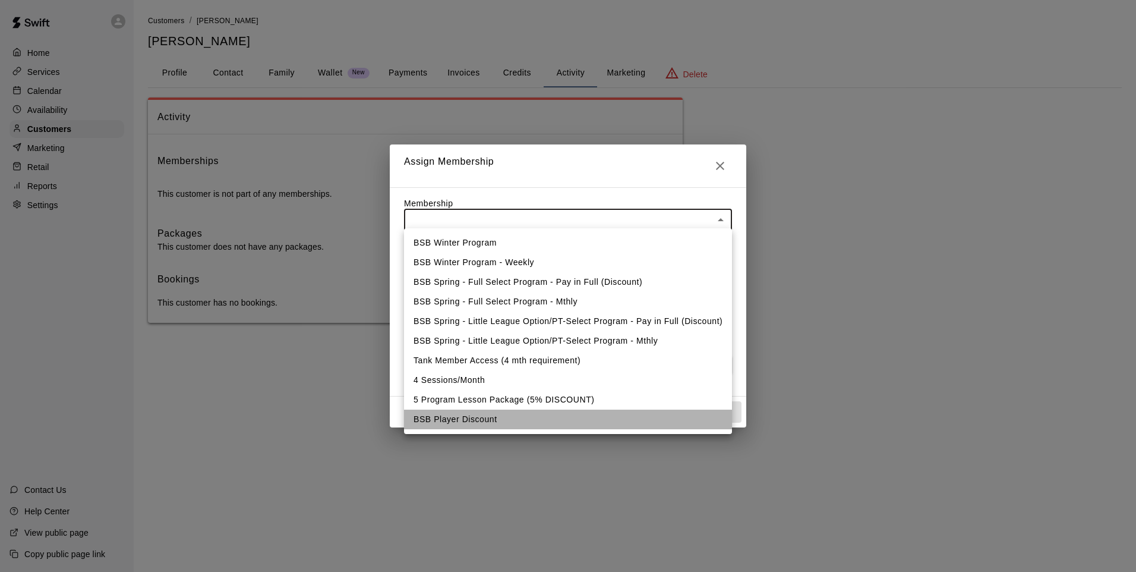
click at [483, 411] on li "BSB Player Discount" at bounding box center [568, 420] width 328 height 20
type input "**********"
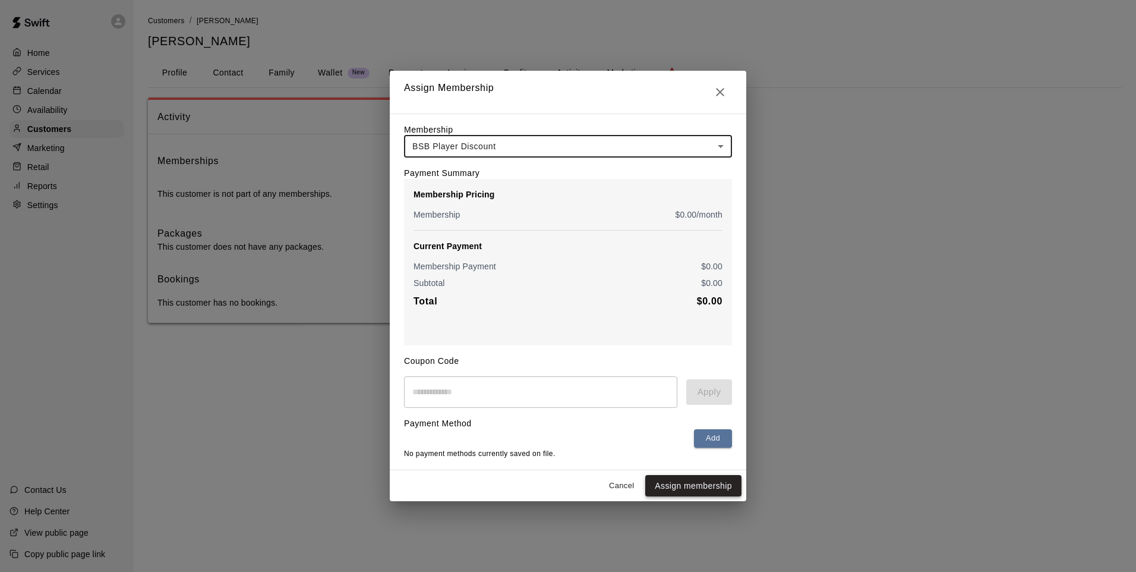
click at [690, 489] on button "Assign membership" at bounding box center [694, 486] width 96 height 22
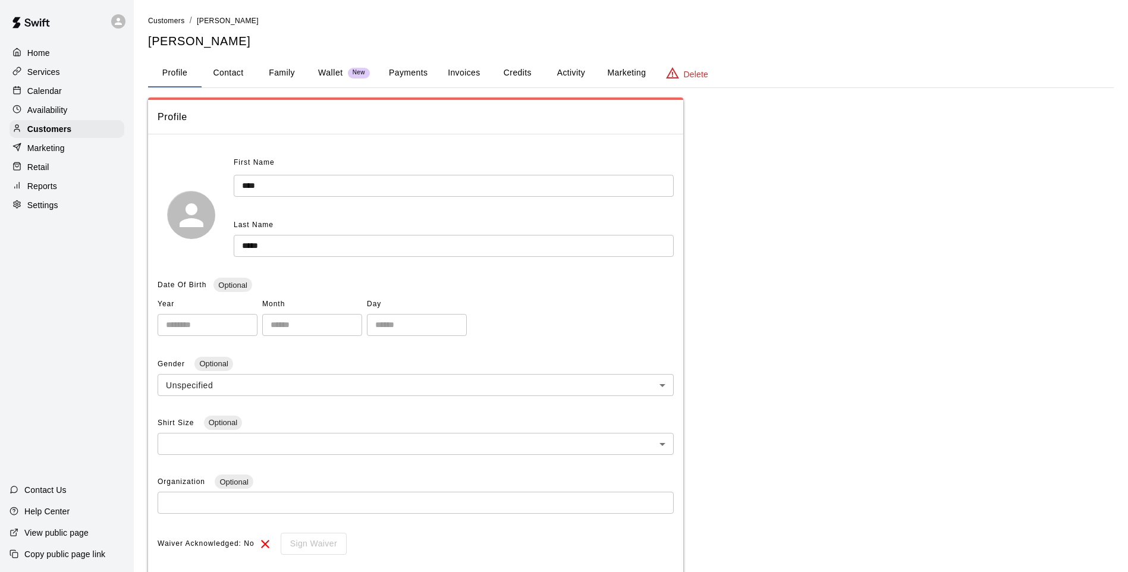
click at [76, 146] on div "Marketing" at bounding box center [67, 148] width 115 height 18
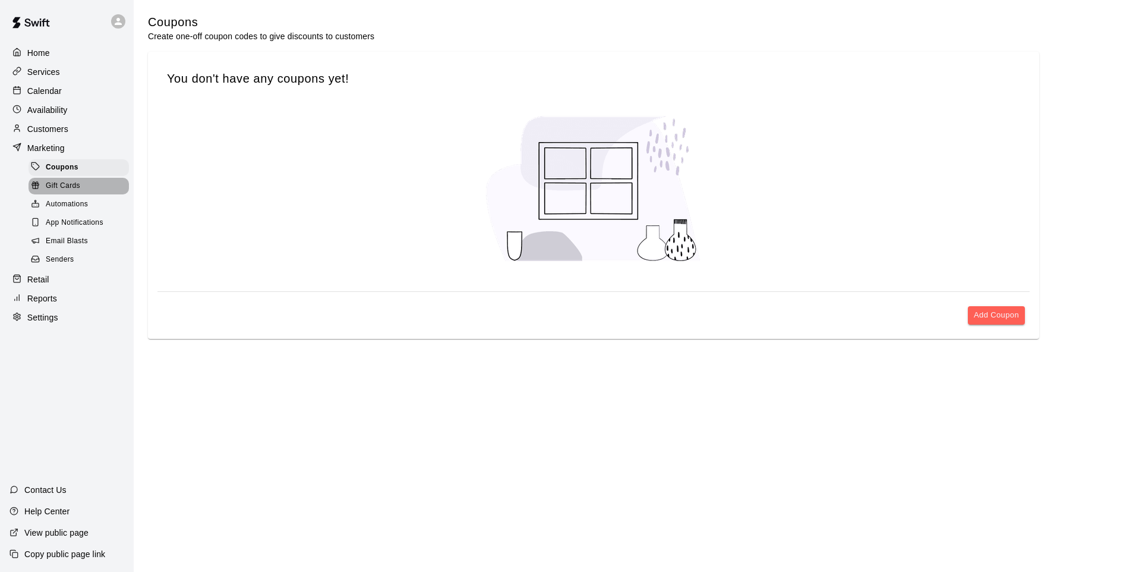
click at [66, 182] on div "Gift Cards" at bounding box center [79, 186] width 100 height 17
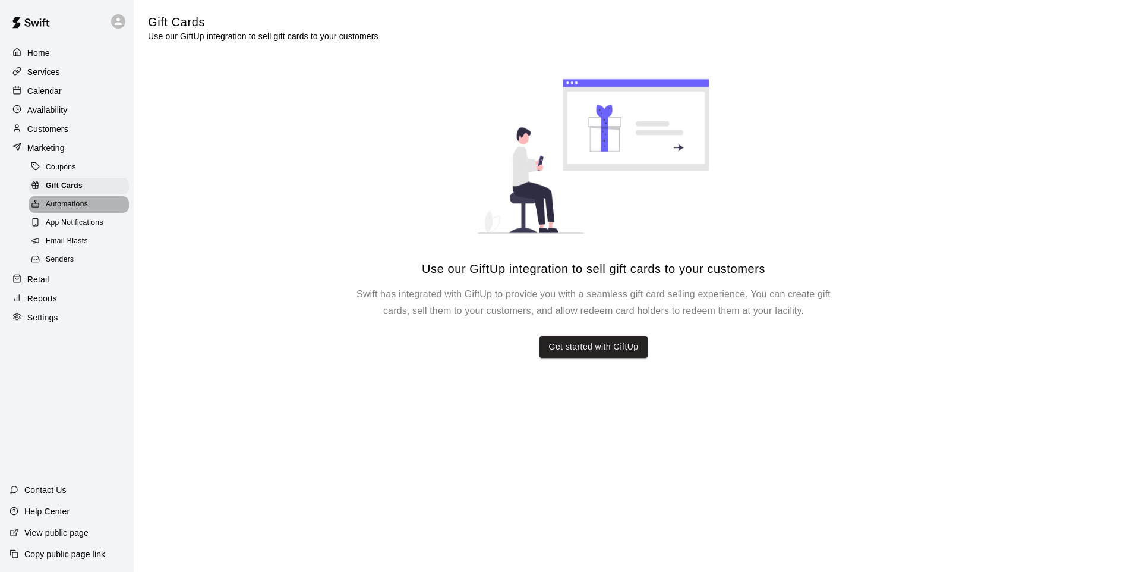
click at [64, 209] on span "Automations" at bounding box center [67, 205] width 42 height 12
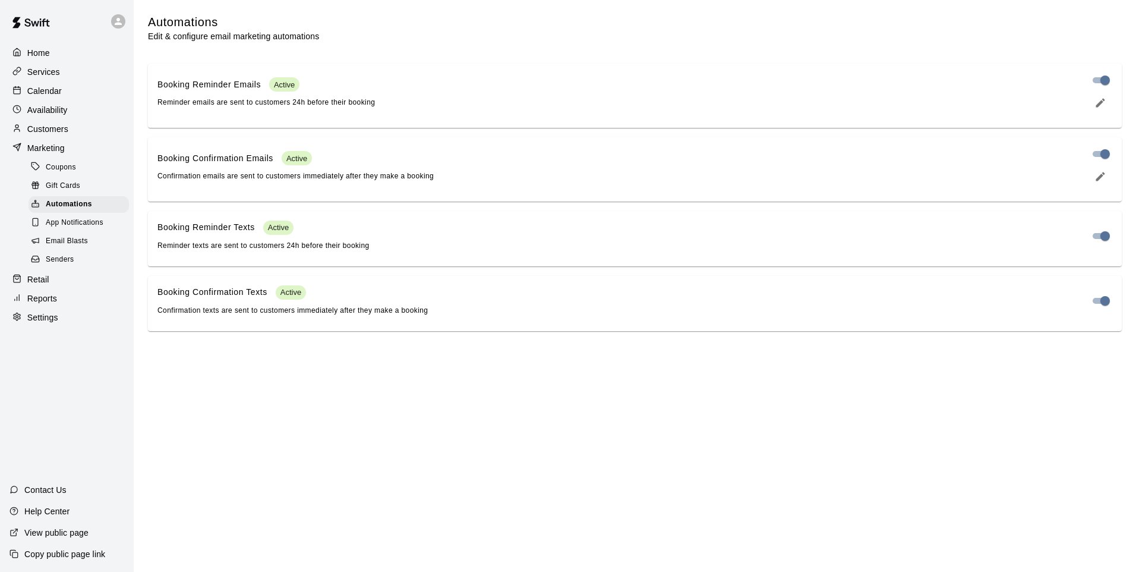
click at [72, 228] on span "App Notifications" at bounding box center [75, 223] width 58 height 12
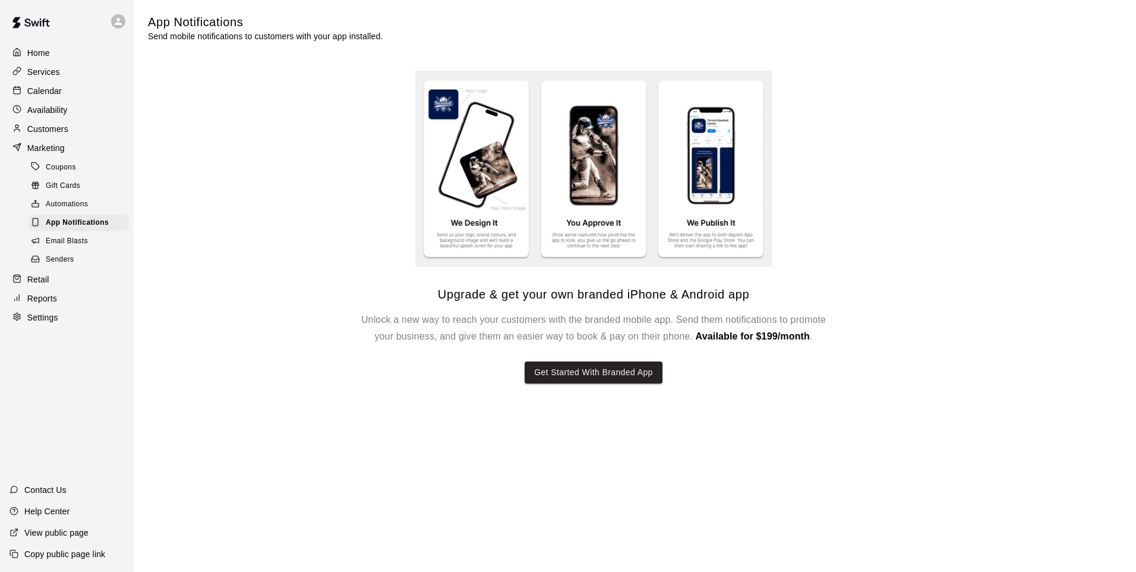
click at [70, 241] on div "Email Blasts" at bounding box center [79, 241] width 100 height 17
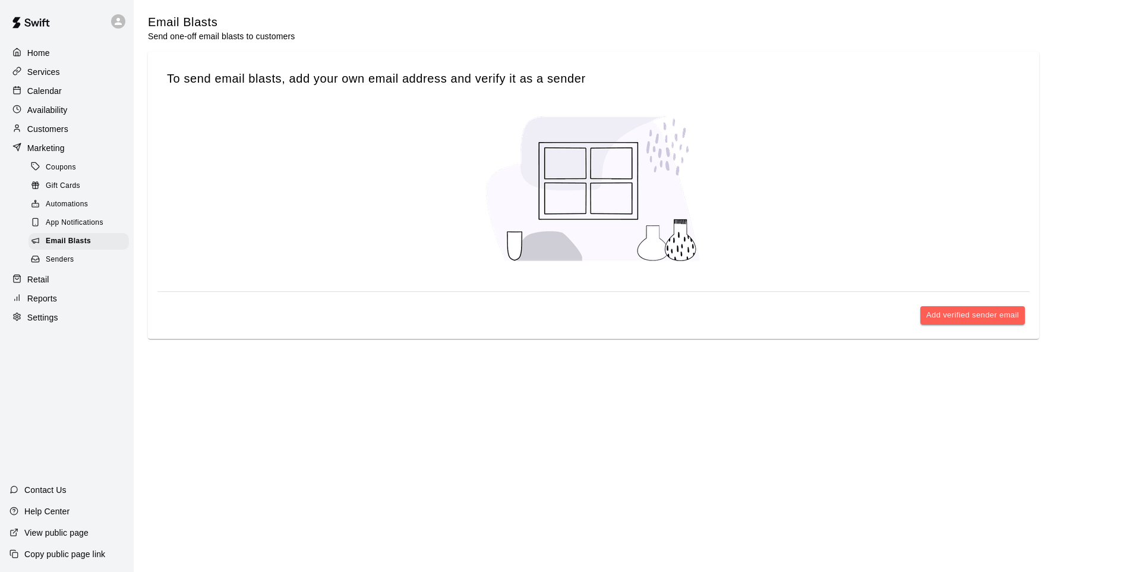
drag, startPoint x: 70, startPoint y: 241, endPoint x: 47, endPoint y: 265, distance: 33.2
click at [47, 265] on span "Senders" at bounding box center [60, 260] width 29 height 12
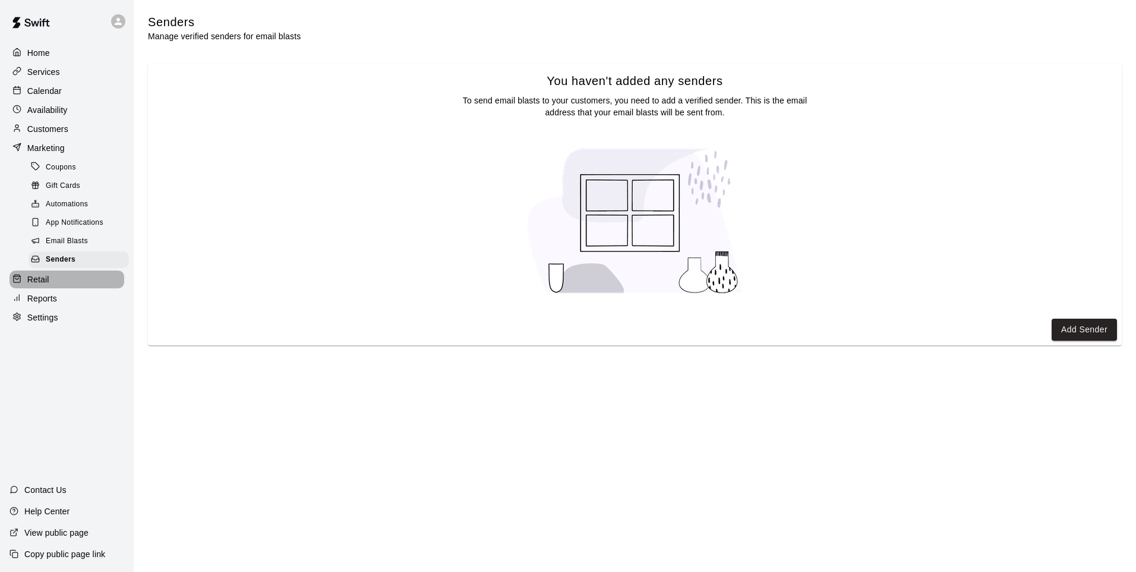
click at [32, 285] on p "Retail" at bounding box center [38, 279] width 22 height 12
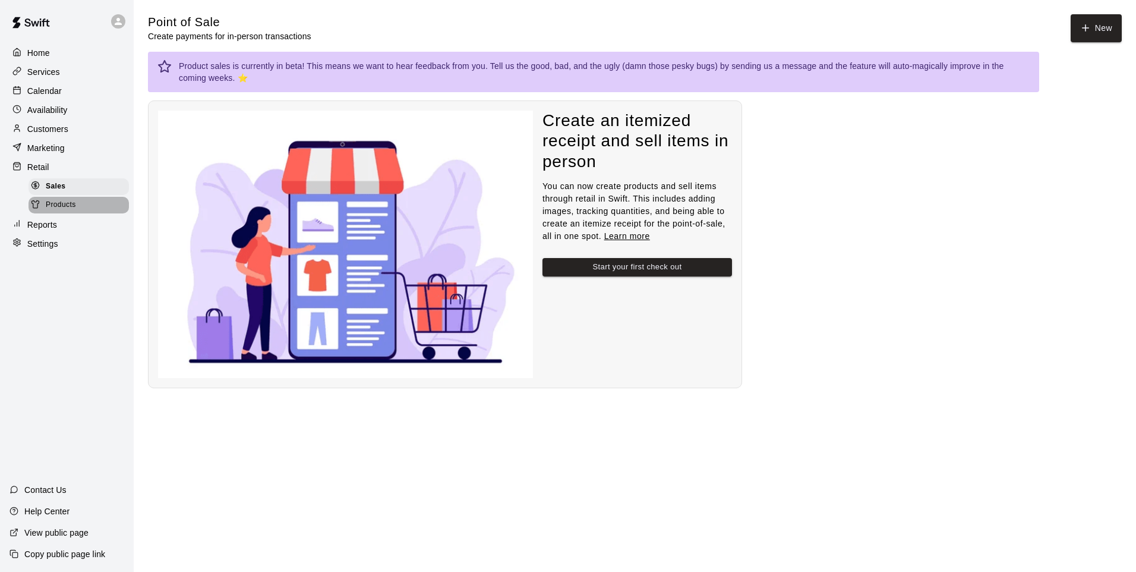
click at [77, 213] on div "Products" at bounding box center [79, 205] width 100 height 17
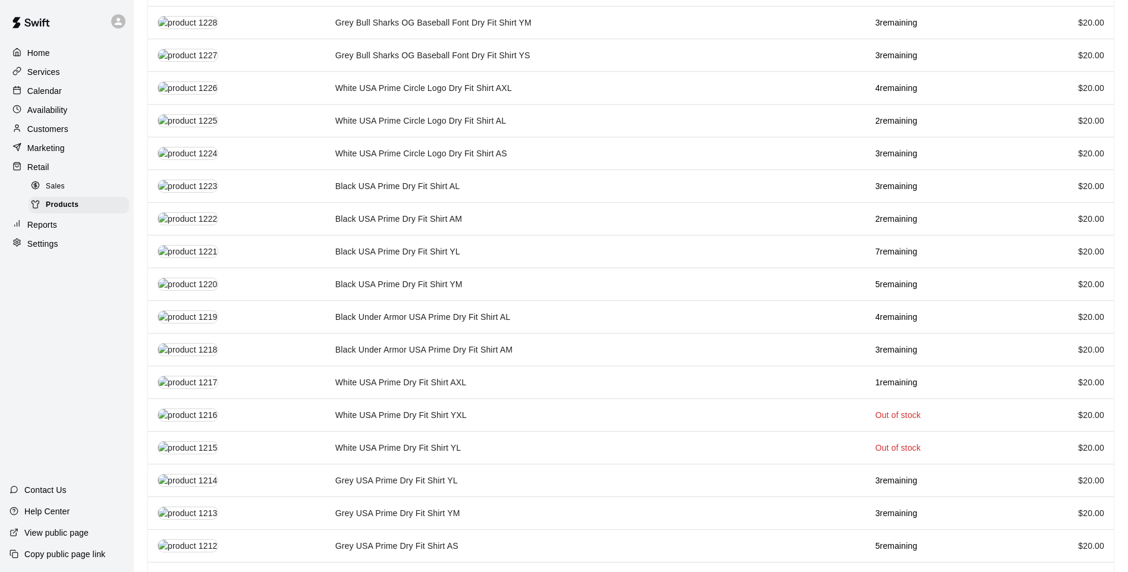
scroll to position [1010, 0]
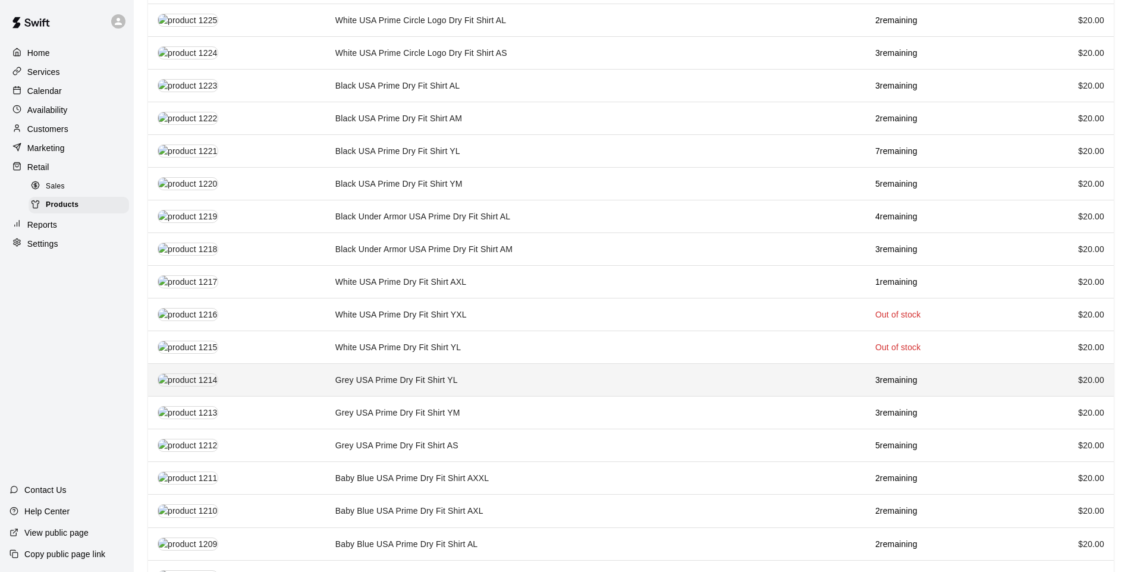
click at [498, 373] on td "Grey USA Prime Dry Fit Shirt YL" at bounding box center [596, 380] width 540 height 33
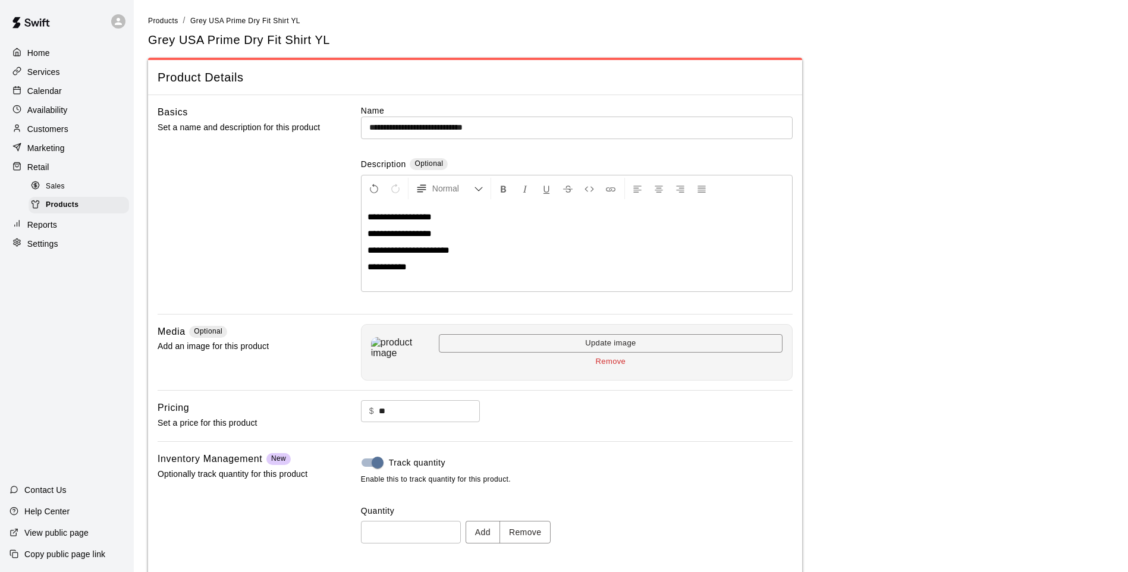
scroll to position [55, 0]
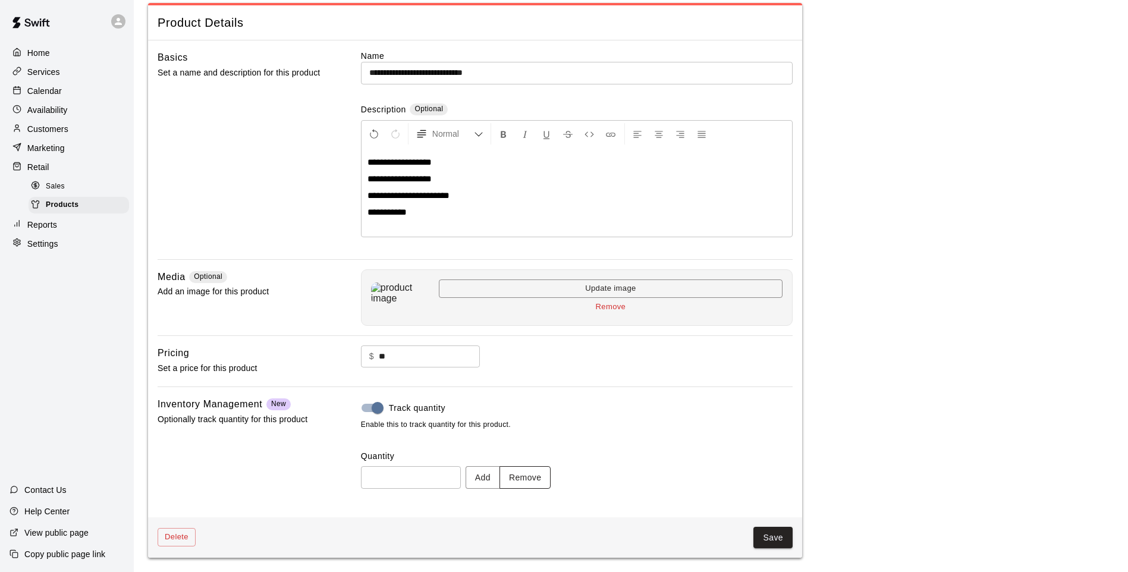
click at [525, 469] on button "Remove" at bounding box center [525, 477] width 52 height 22
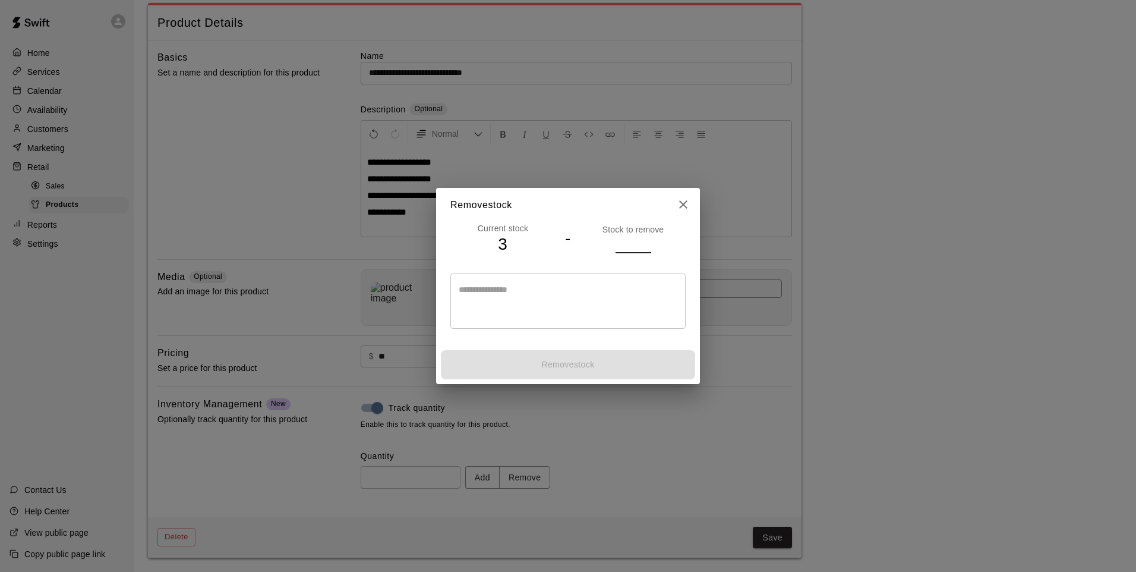
click at [619, 250] on input "number" at bounding box center [634, 243] width 36 height 17
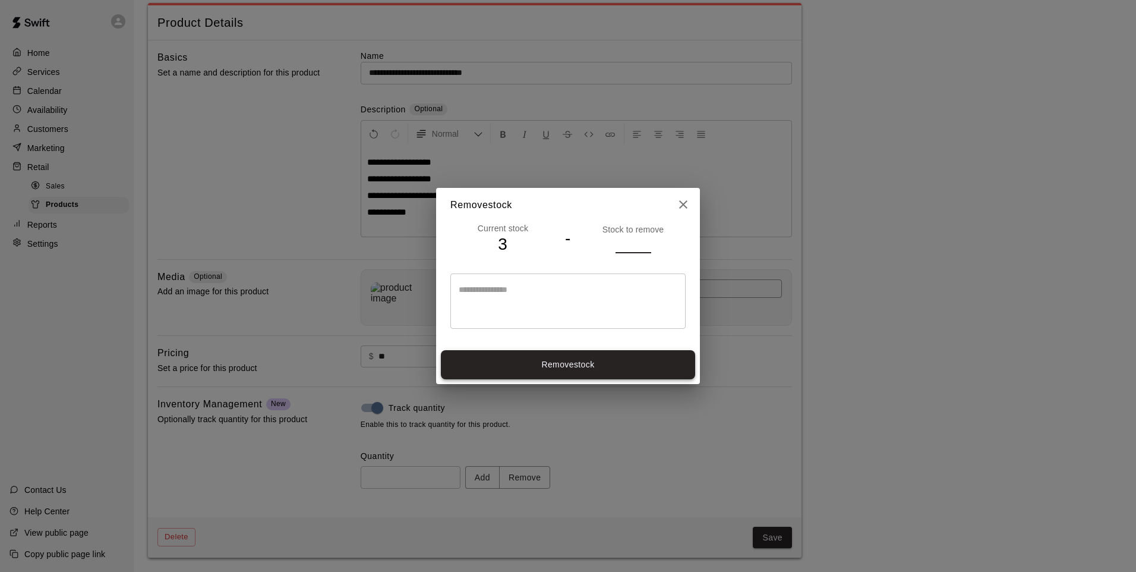
type input "*"
click at [592, 351] on button "Remove stock" at bounding box center [568, 364] width 254 height 29
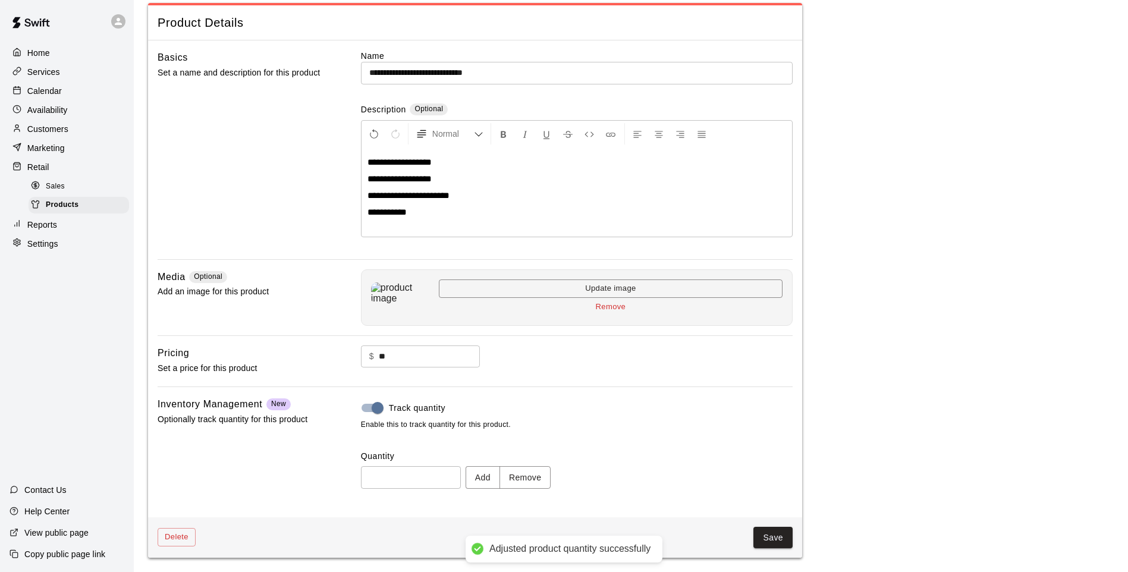
type input "*"
click at [500, 474] on button "Add" at bounding box center [482, 477] width 34 height 22
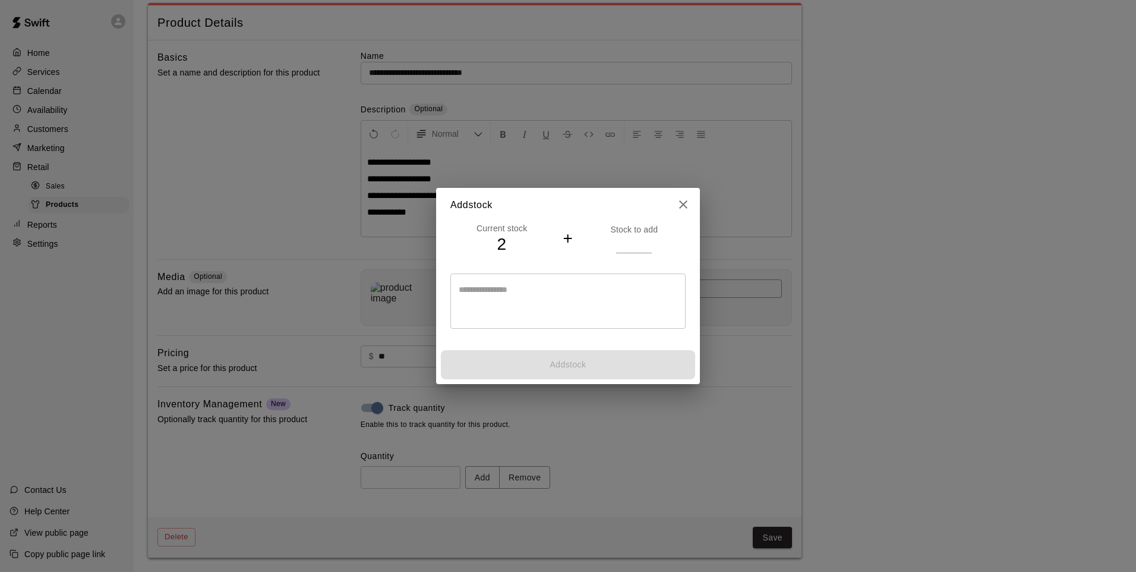
click at [624, 241] on input "number" at bounding box center [634, 243] width 36 height 17
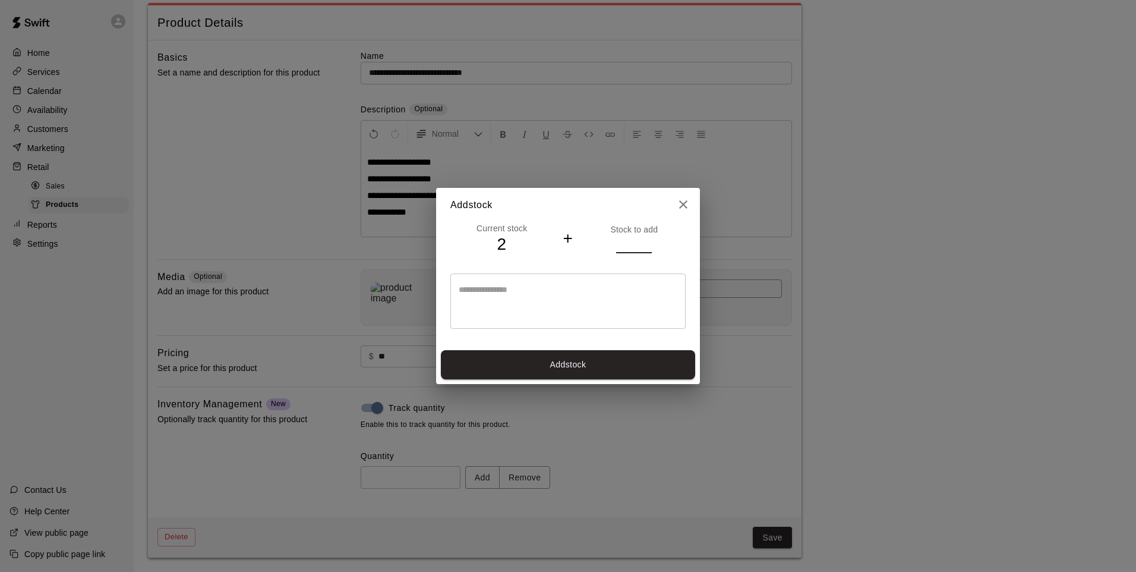
type input "*"
click at [643, 336] on div "Current stock 2 + Stock to add * * ​" at bounding box center [568, 284] width 264 height 124
click at [641, 351] on button "Add stock" at bounding box center [568, 364] width 254 height 29
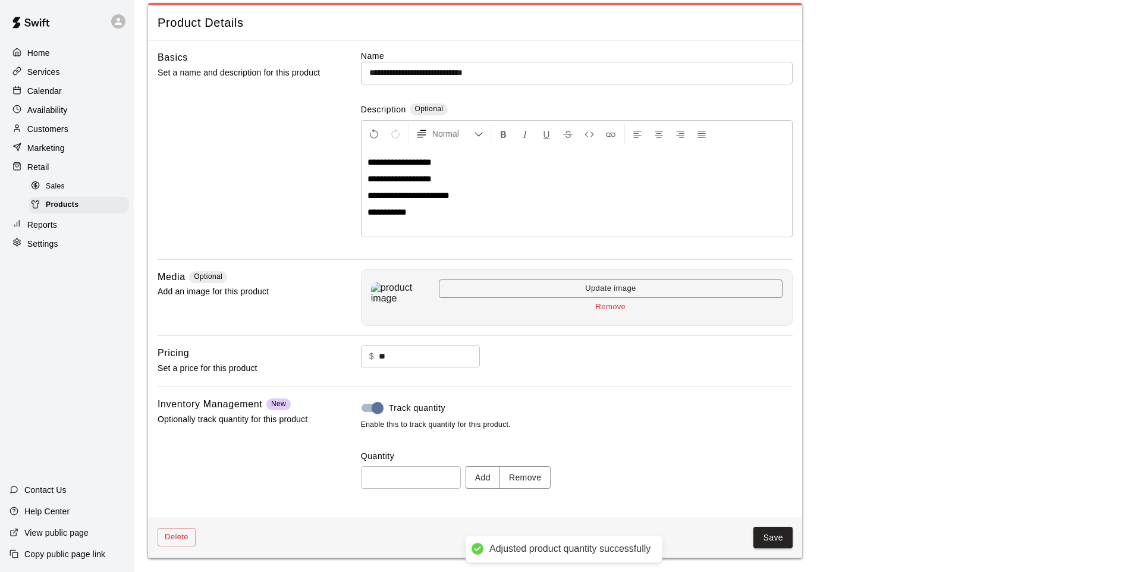
type input "*"
click at [48, 231] on p "Reports" at bounding box center [42, 225] width 30 height 12
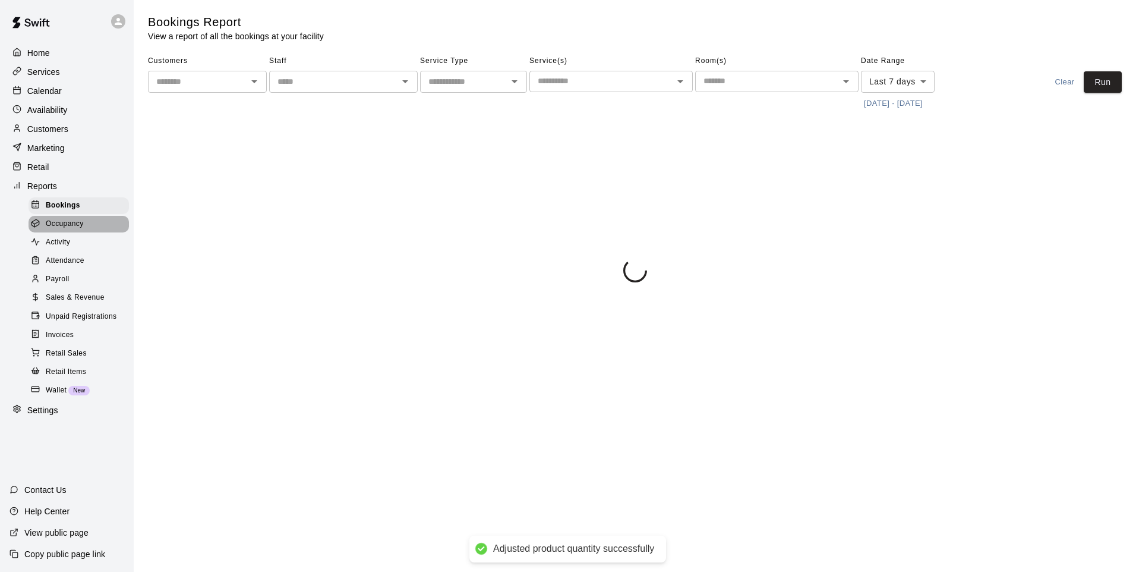
click at [49, 232] on div "Occupancy" at bounding box center [79, 224] width 100 height 17
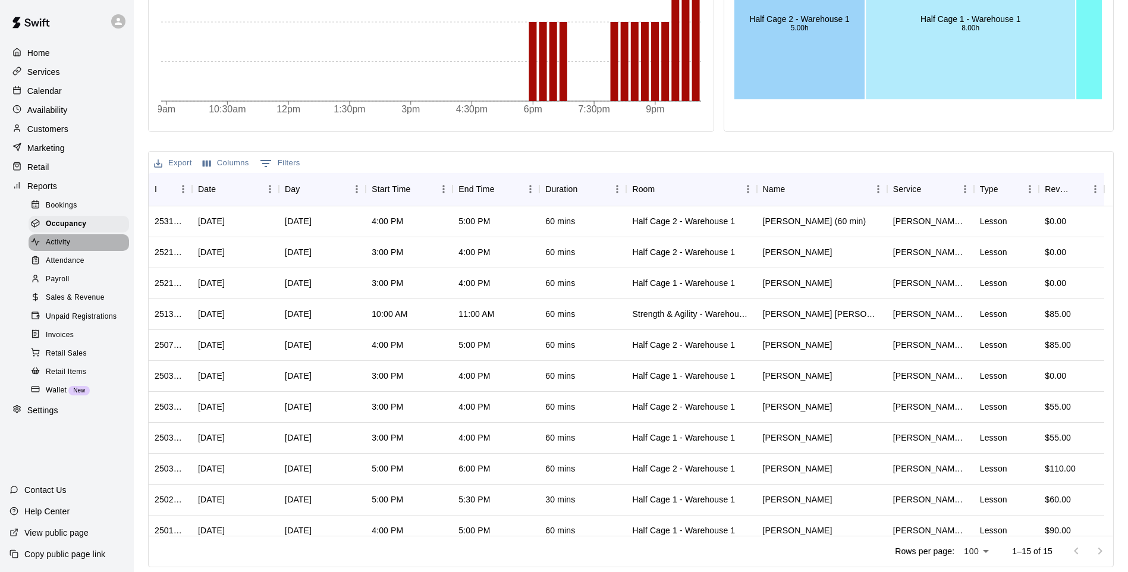
click at [34, 248] on div at bounding box center [38, 242] width 15 height 11
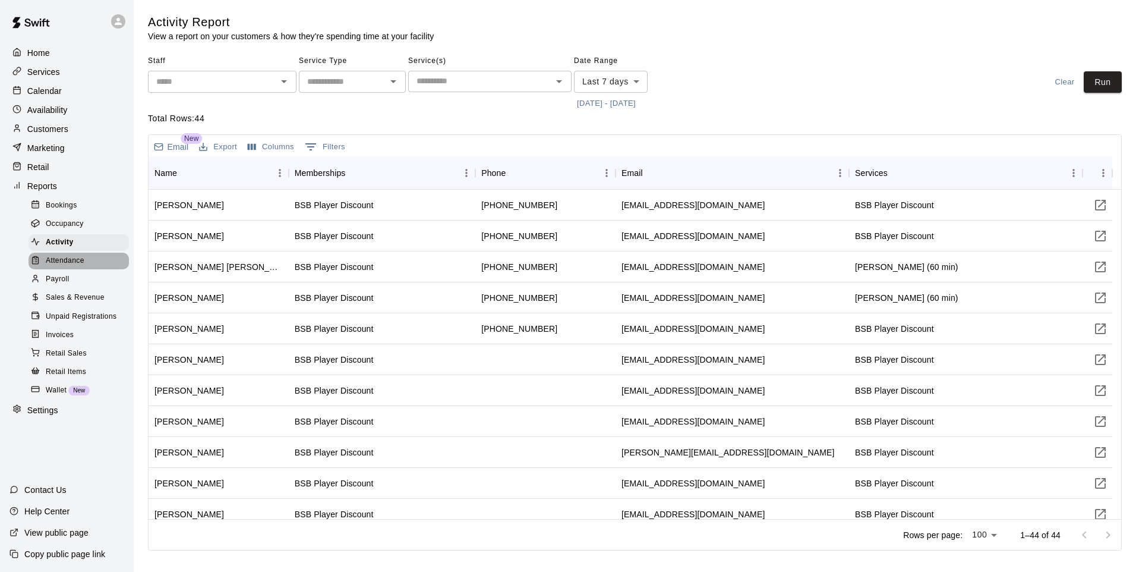
click at [79, 264] on span "Attendance" at bounding box center [65, 261] width 39 height 12
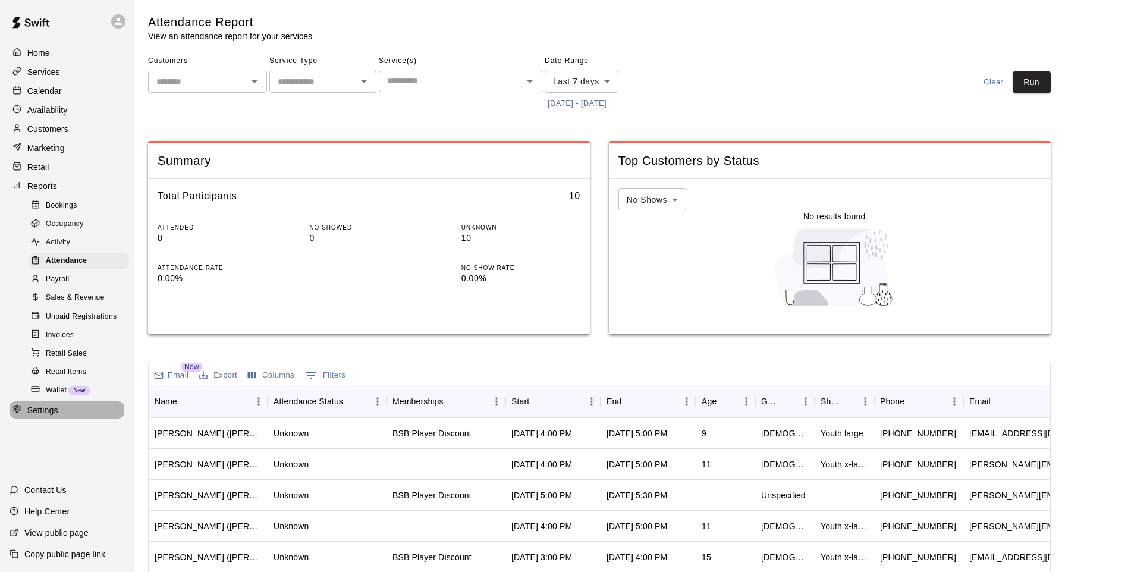
click at [30, 416] on p "Settings" at bounding box center [42, 410] width 31 height 12
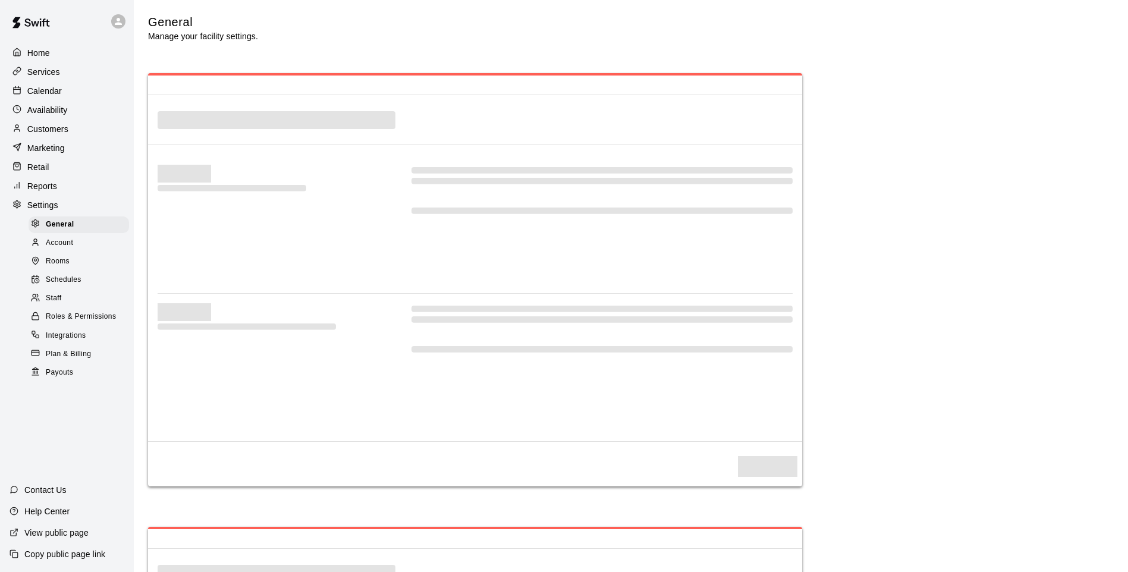
select select "**"
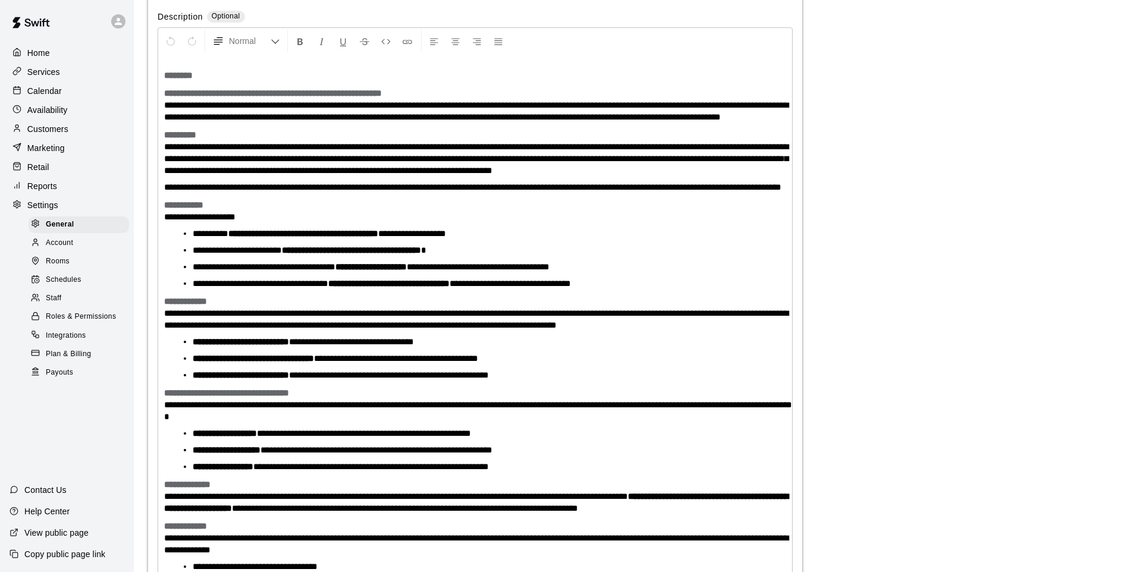
scroll to position [2825, 0]
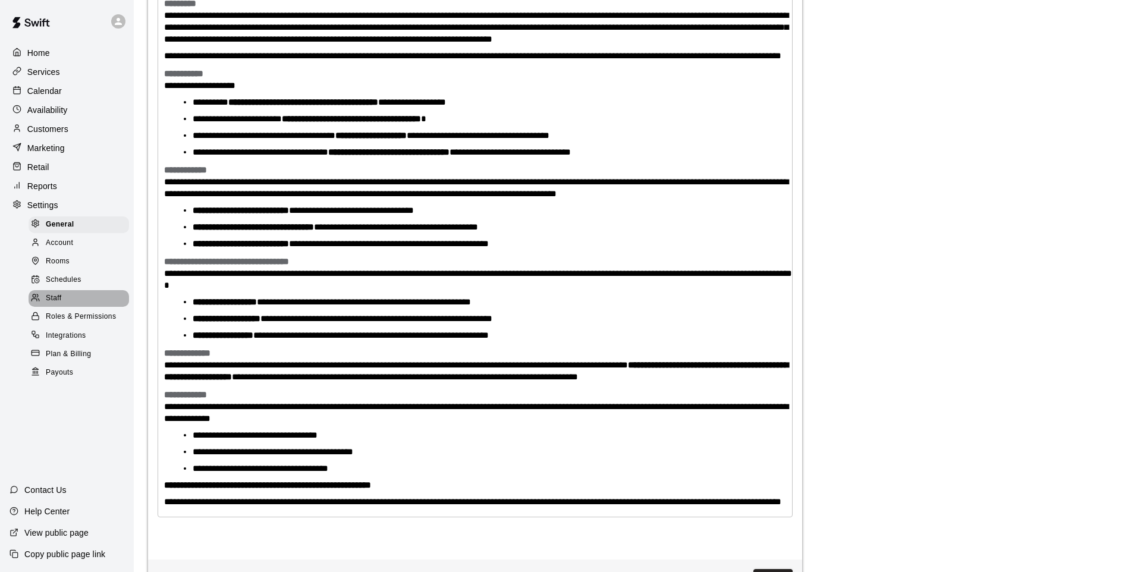
click at [47, 304] on span "Staff" at bounding box center [53, 298] width 15 height 12
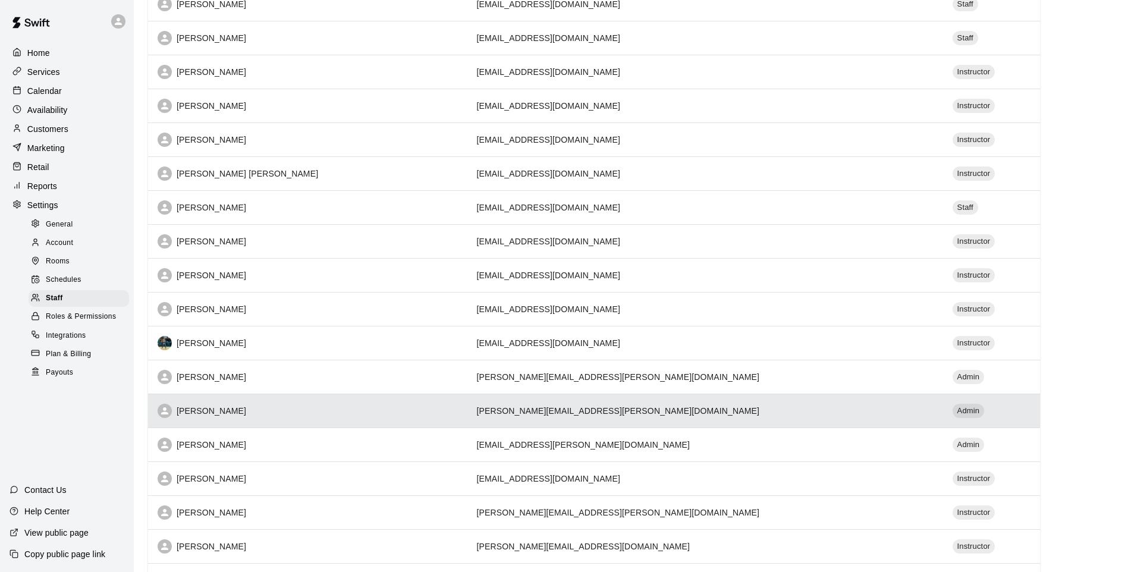
scroll to position [178, 0]
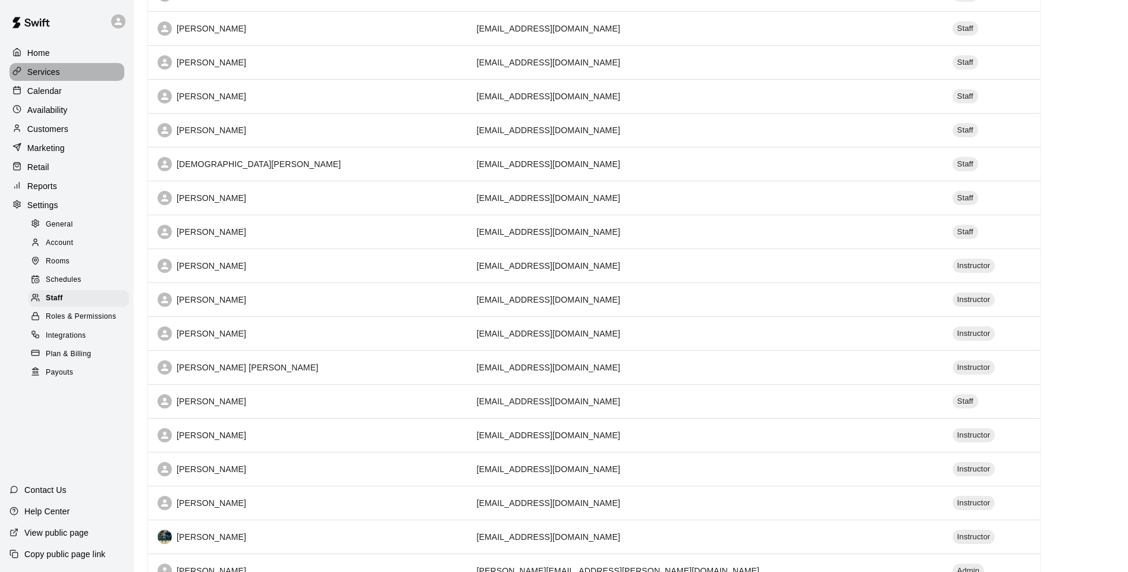
click at [29, 72] on p "Services" at bounding box center [43, 72] width 33 height 12
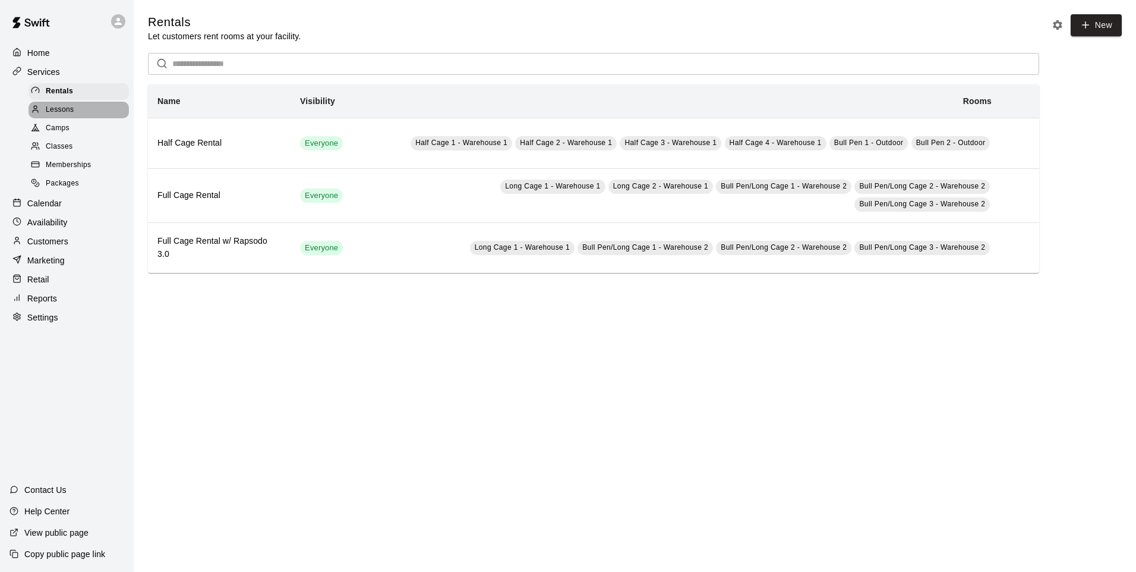
click at [85, 106] on div "Lessons" at bounding box center [79, 110] width 100 height 17
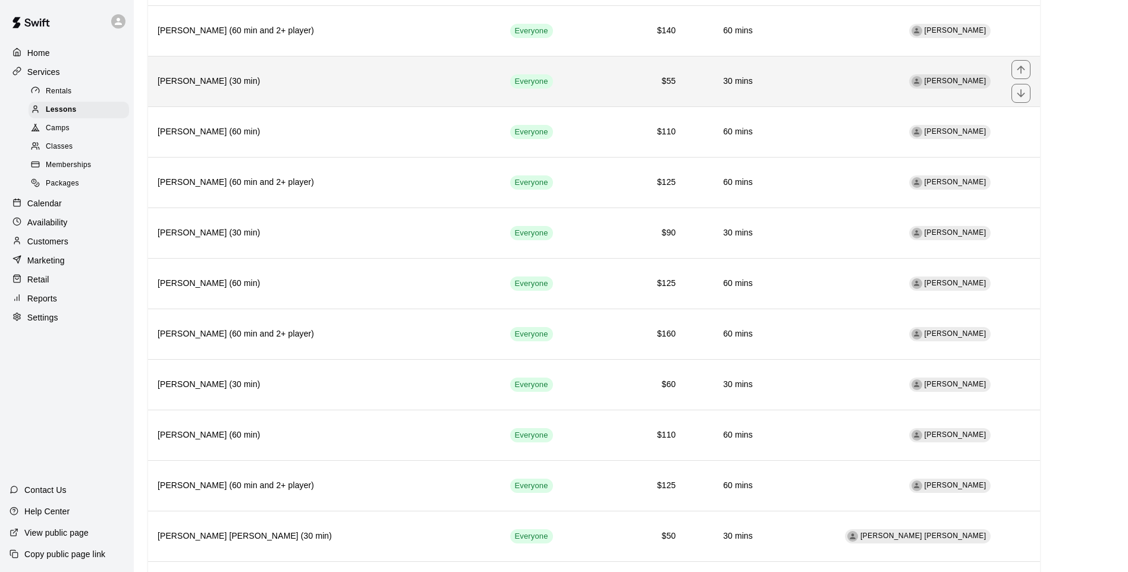
scroll to position [59, 0]
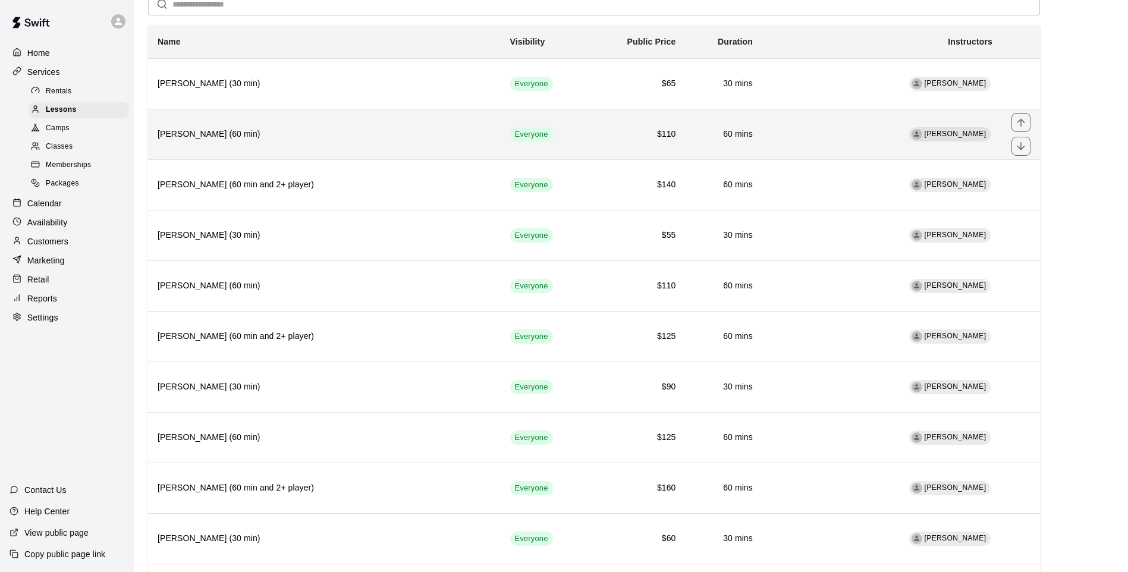
click at [325, 140] on h6 "Wilmy Marrero (60 min)" at bounding box center [324, 134] width 333 height 13
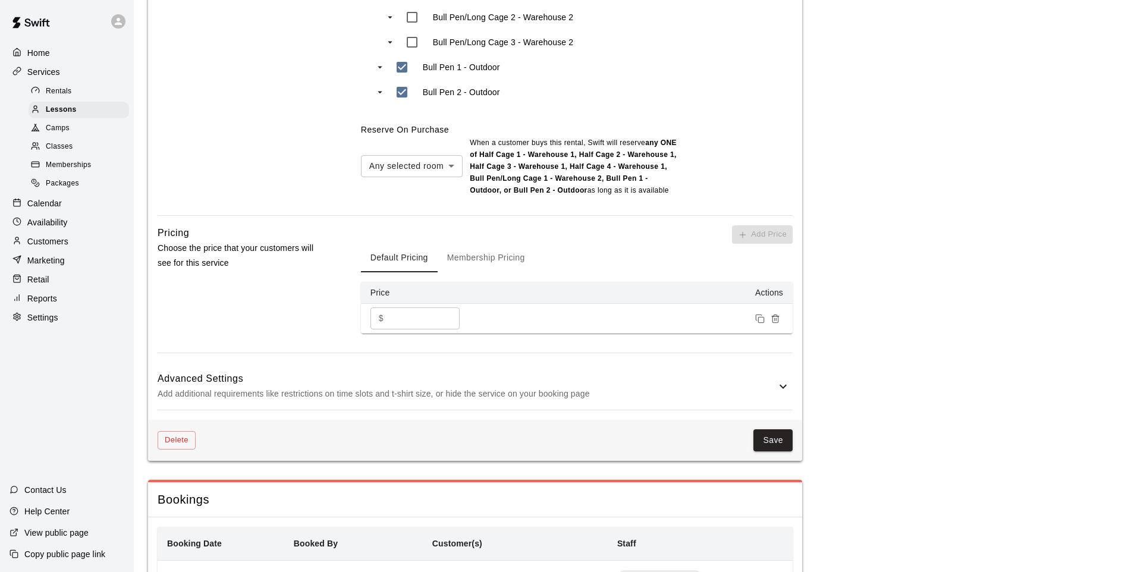
scroll to position [951, 0]
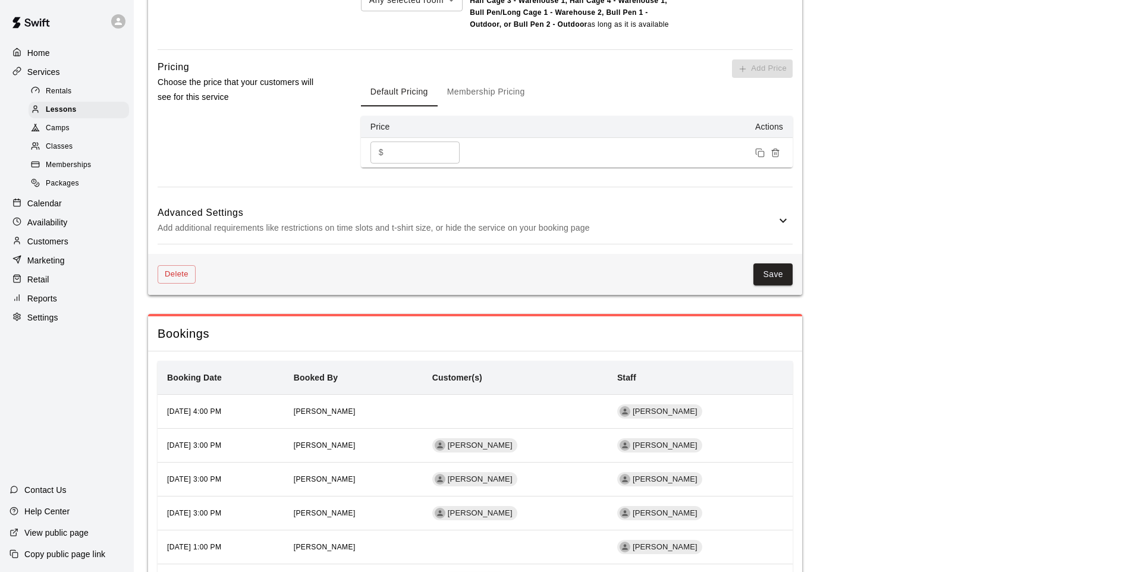
click at [468, 95] on button "Membership Pricing" at bounding box center [485, 92] width 97 height 29
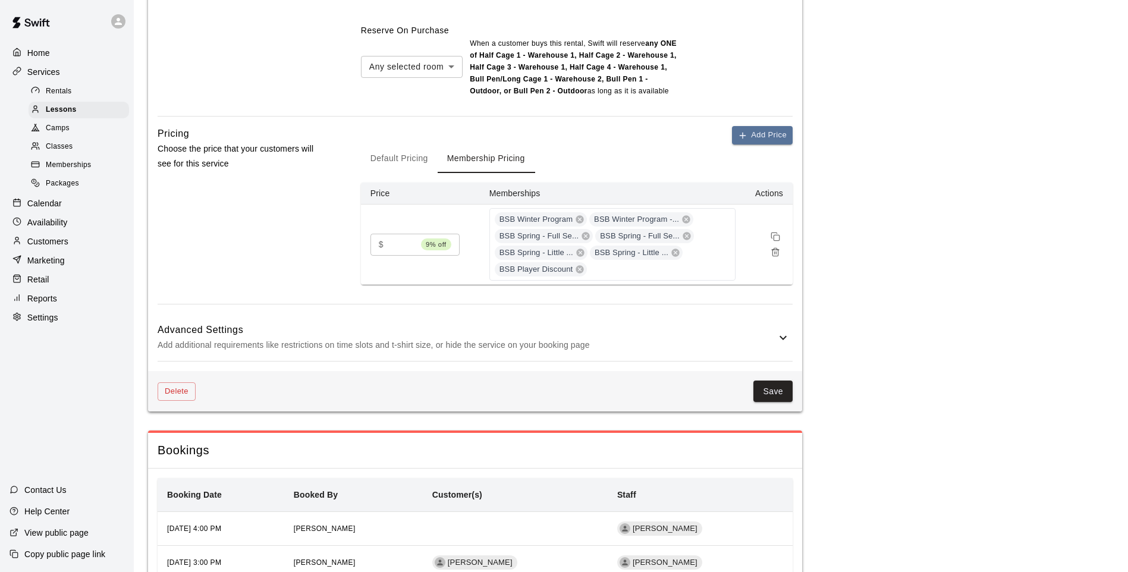
scroll to position [892, 0]
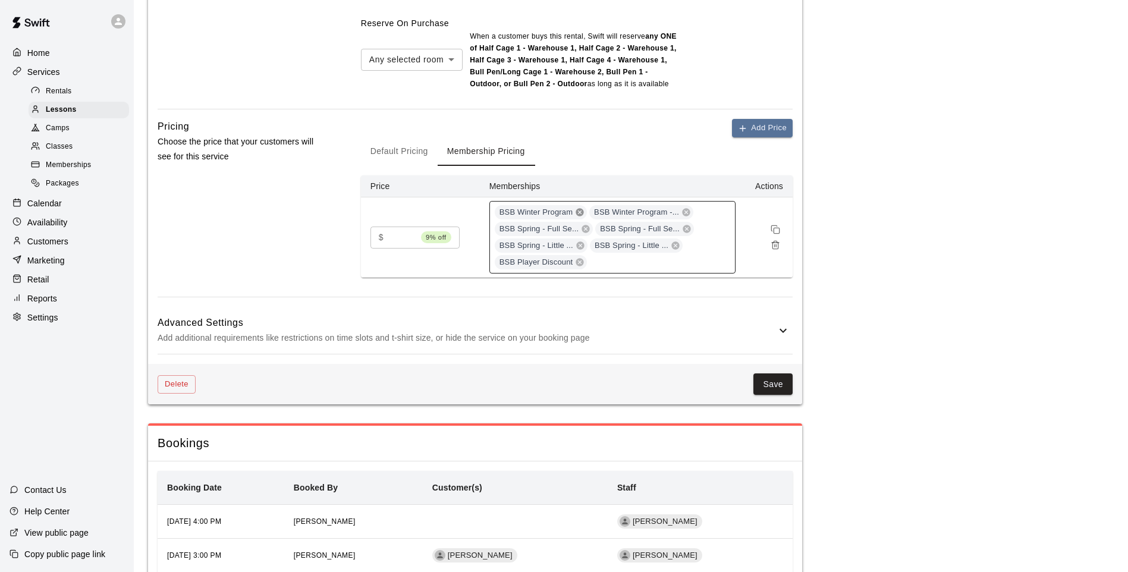
click at [575, 213] on icon at bounding box center [579, 212] width 8 height 8
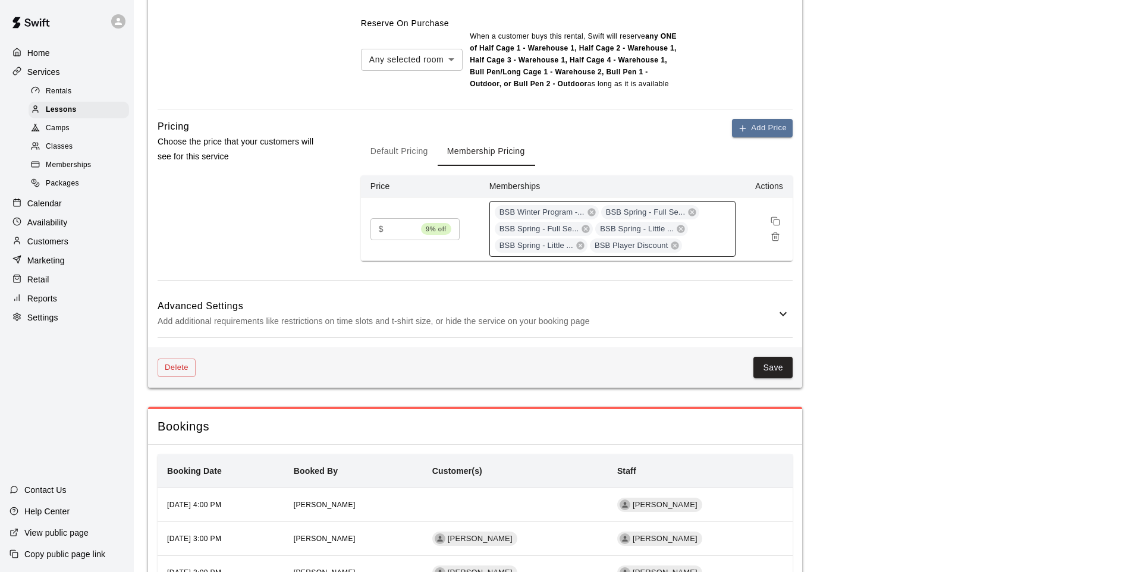
click at [575, 213] on span "BSB Winter Program -..." at bounding box center [542, 212] width 95 height 11
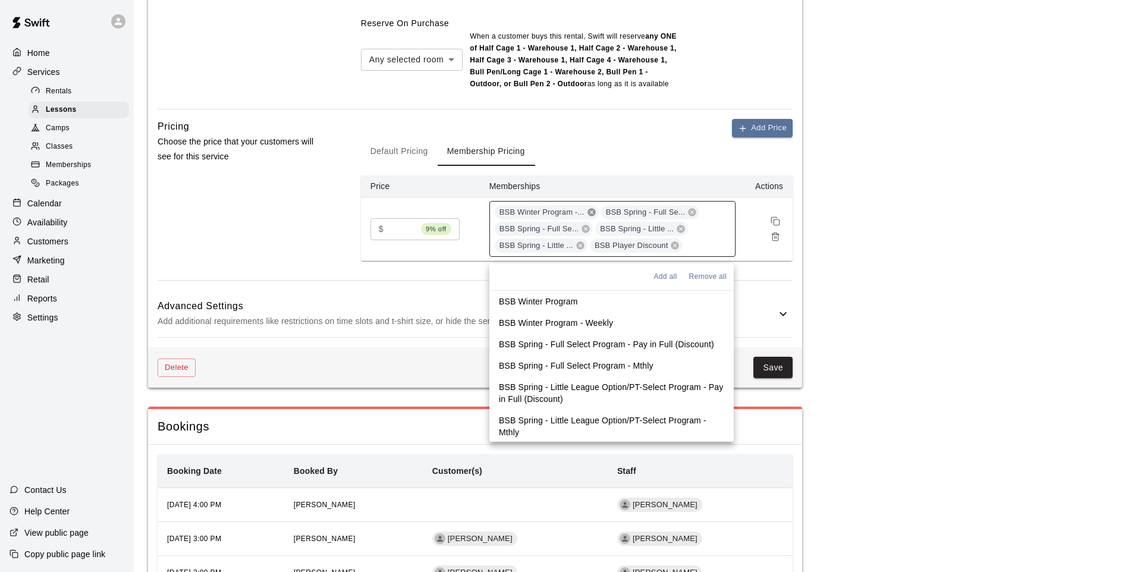
click at [587, 212] on icon at bounding box center [591, 212] width 8 height 8
click at [585, 212] on icon at bounding box center [586, 212] width 10 height 10
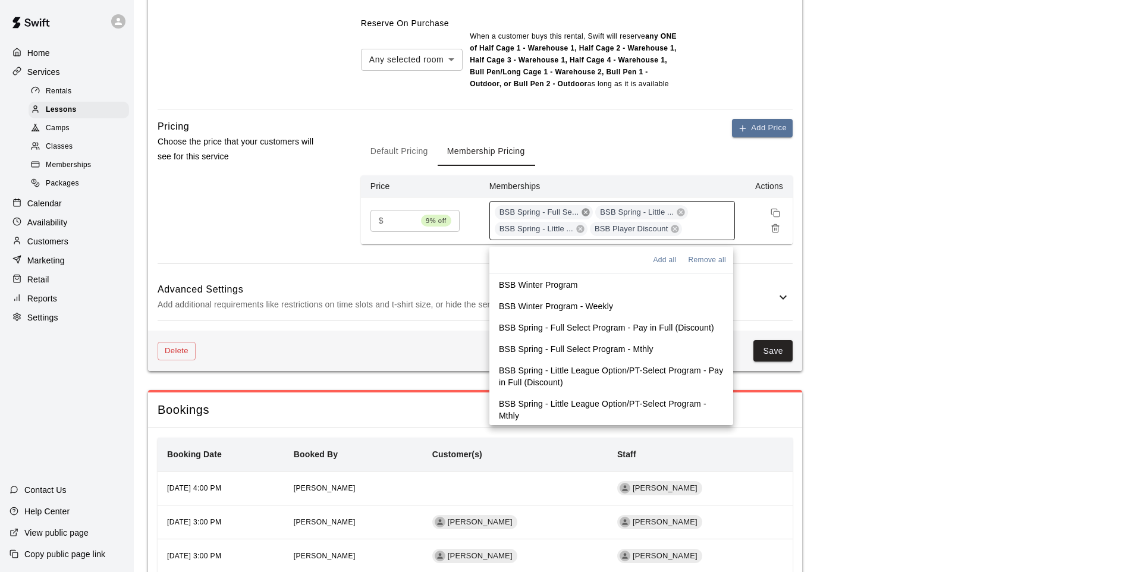
click at [582, 213] on icon at bounding box center [586, 212] width 10 height 10
click at [571, 215] on span "BSB Spring - Little ..." at bounding box center [536, 212] width 83 height 11
click at [575, 214] on icon at bounding box center [580, 212] width 10 height 10
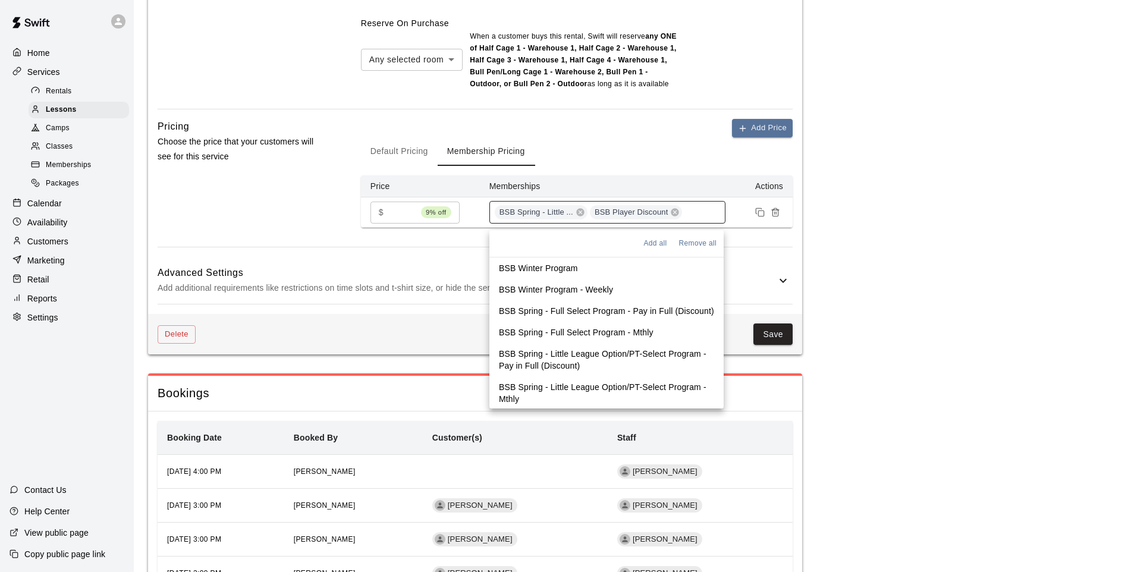
click at [575, 214] on icon at bounding box center [580, 212] width 10 height 10
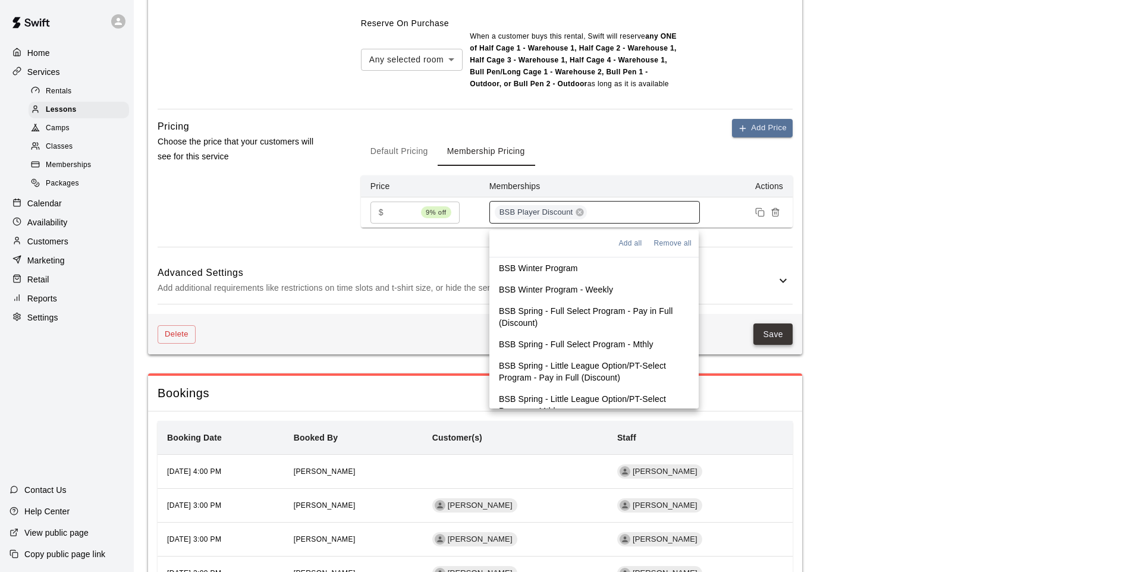
click at [768, 336] on button "Save" at bounding box center [772, 334] width 39 height 22
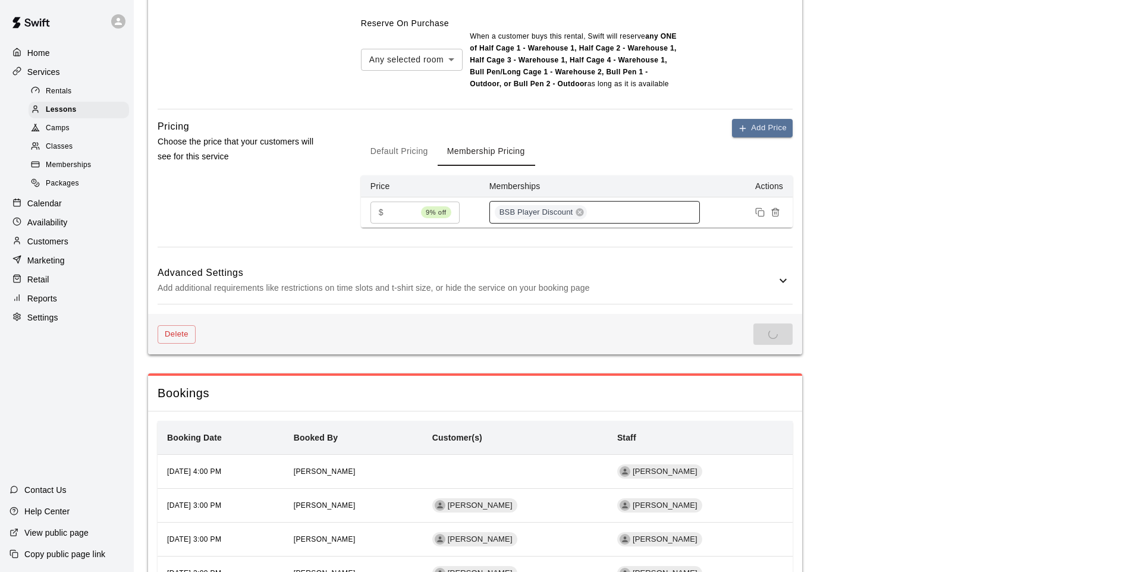
drag, startPoint x: 755, startPoint y: 321, endPoint x: 452, endPoint y: 323, distance: 303.1
click at [751, 316] on div "Delete Save" at bounding box center [475, 334] width 654 height 41
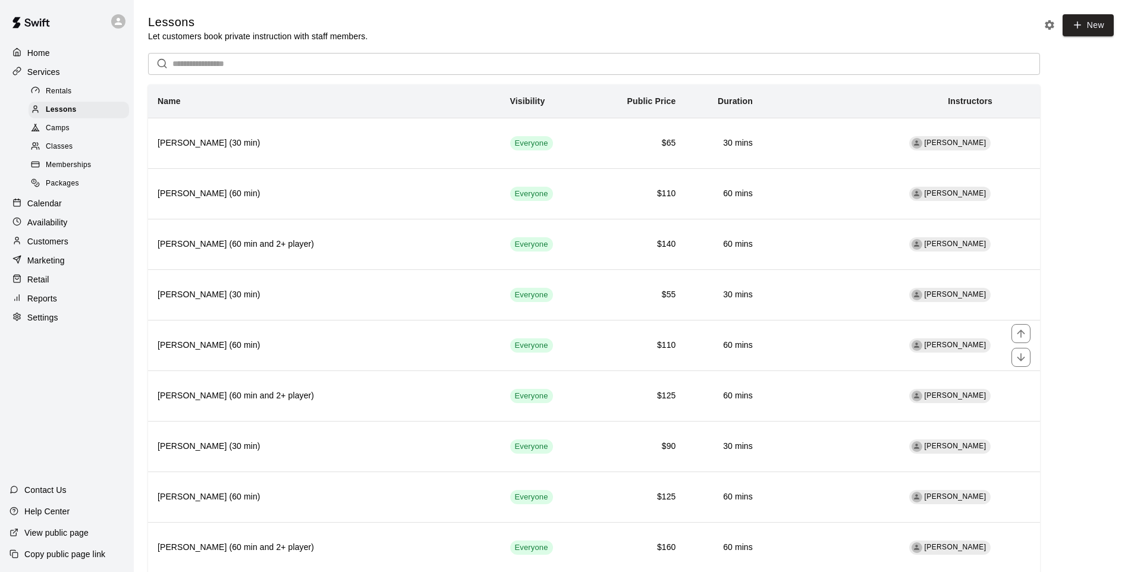
drag, startPoint x: 452, startPoint y: 323, endPoint x: 1067, endPoint y: 341, distance: 615.5
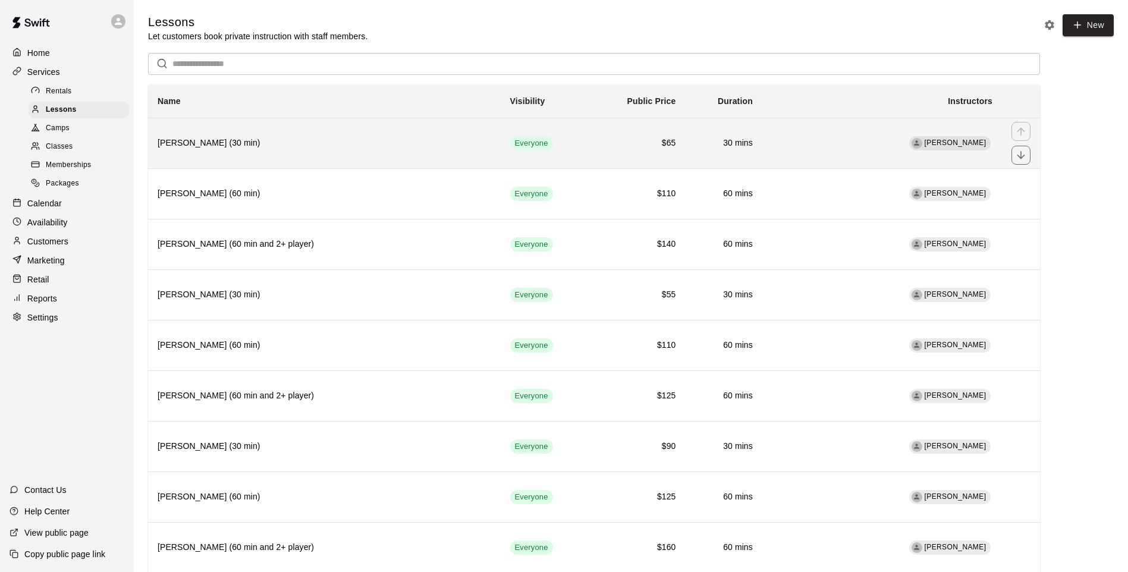
click at [555, 149] on td "Everyone" at bounding box center [544, 143] width 88 height 51
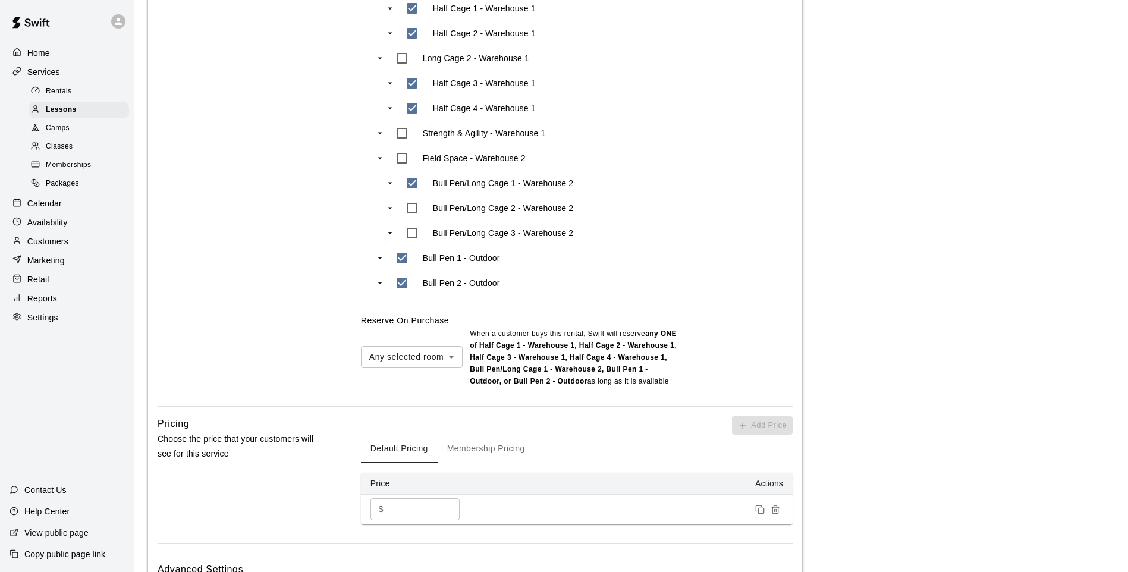
scroll to position [832, 0]
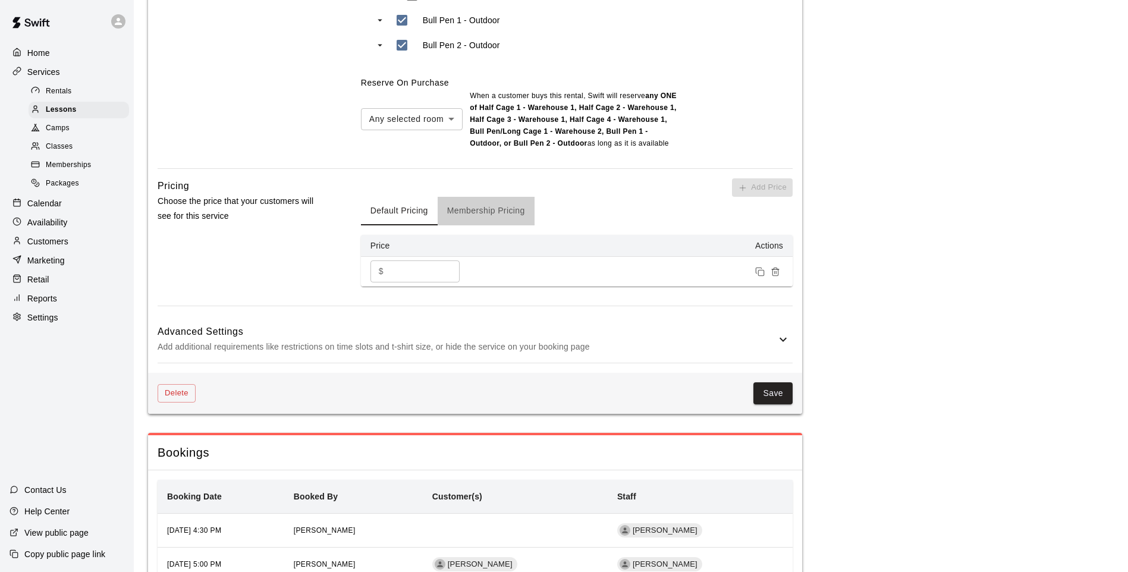
click at [499, 218] on button "Membership Pricing" at bounding box center [485, 211] width 97 height 29
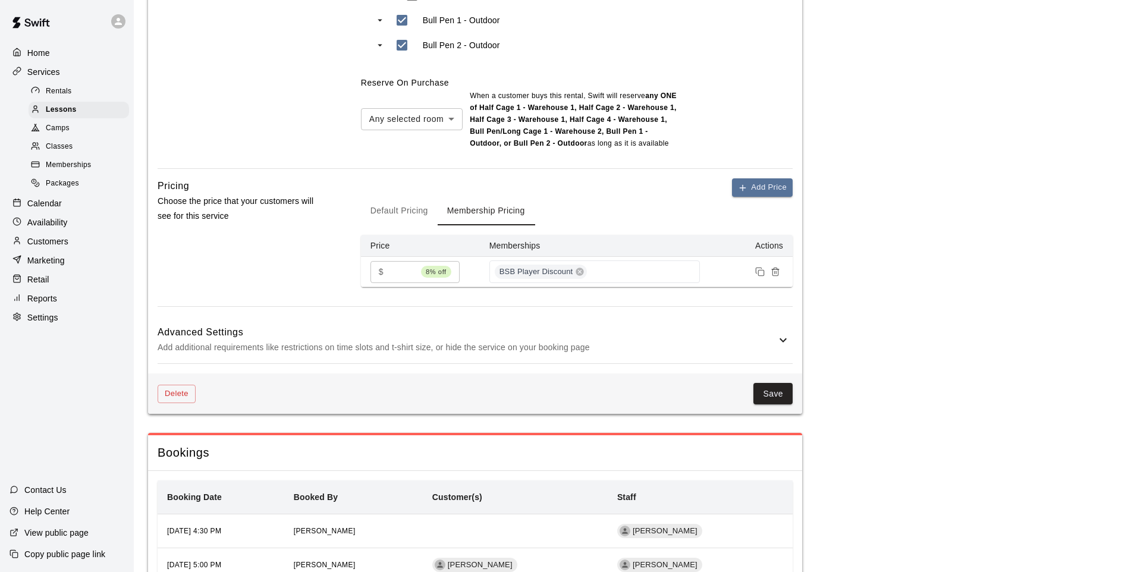
click at [782, 394] on button "Save" at bounding box center [772, 394] width 39 height 22
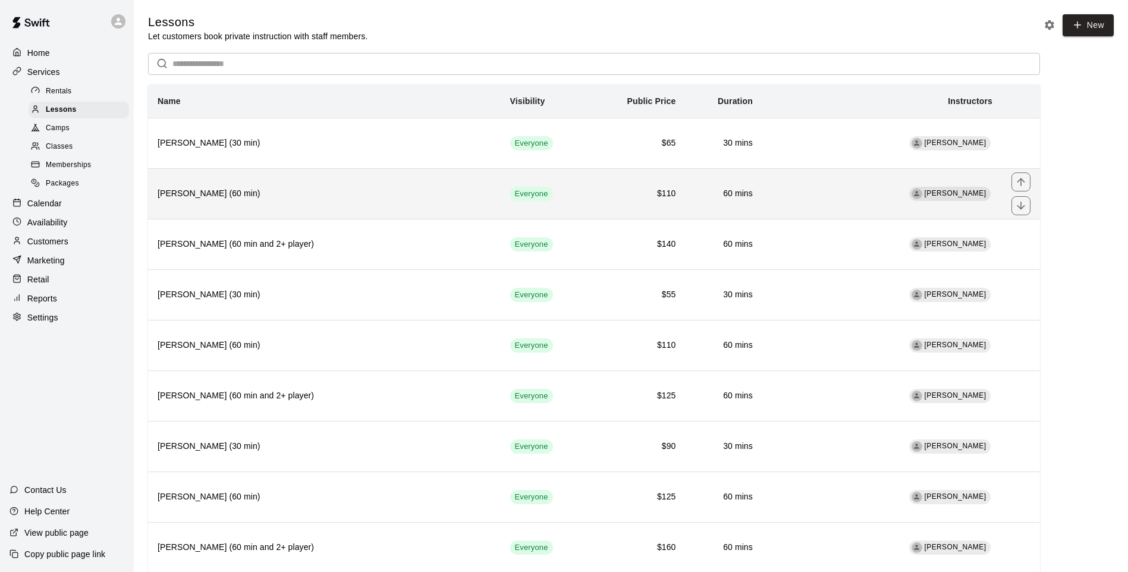
click at [392, 187] on th "Wilmy Marrero (60 min)" at bounding box center [324, 193] width 352 height 51
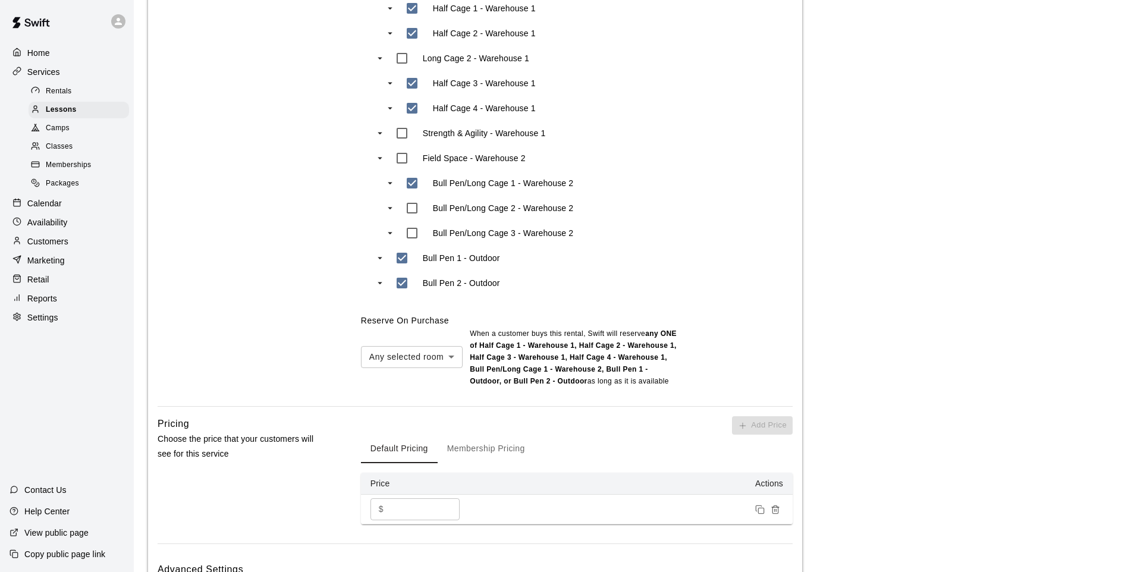
scroll to position [892, 0]
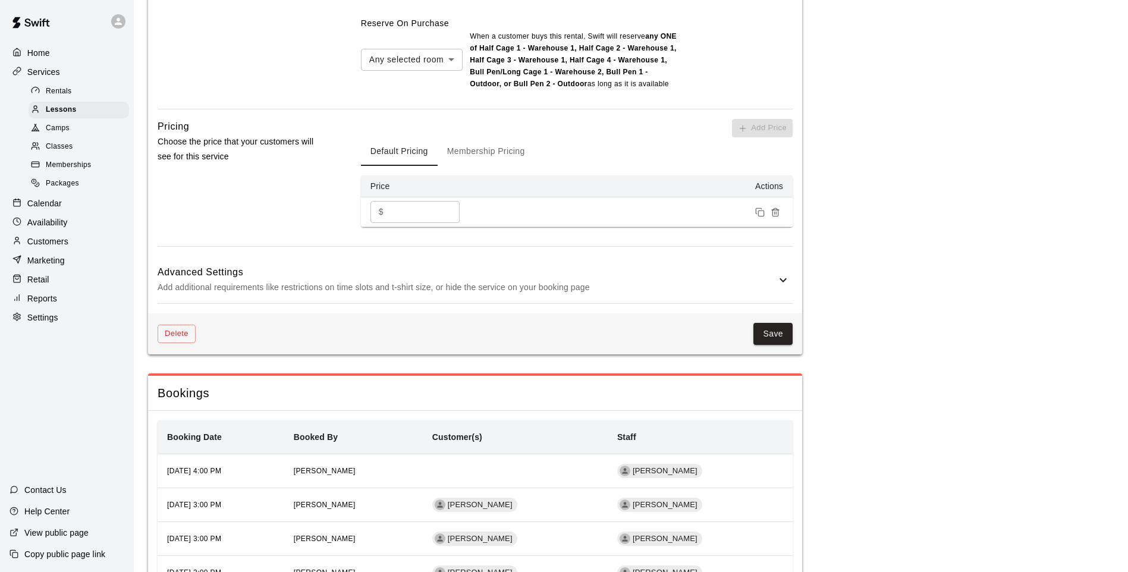
click at [470, 154] on button "Membership Pricing" at bounding box center [485, 151] width 97 height 29
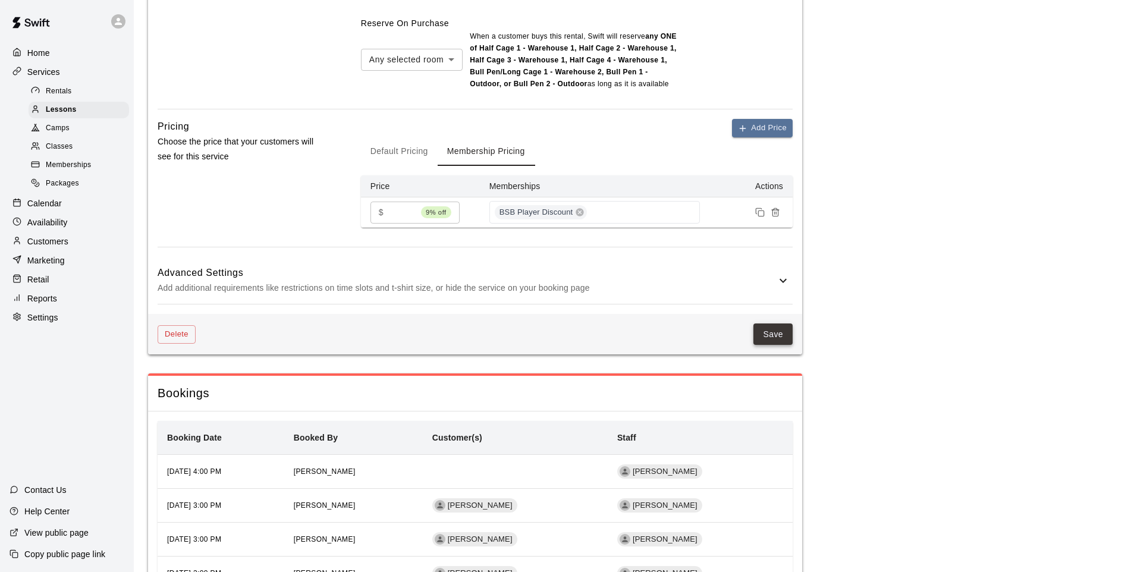
click at [779, 337] on button "Save" at bounding box center [772, 334] width 39 height 22
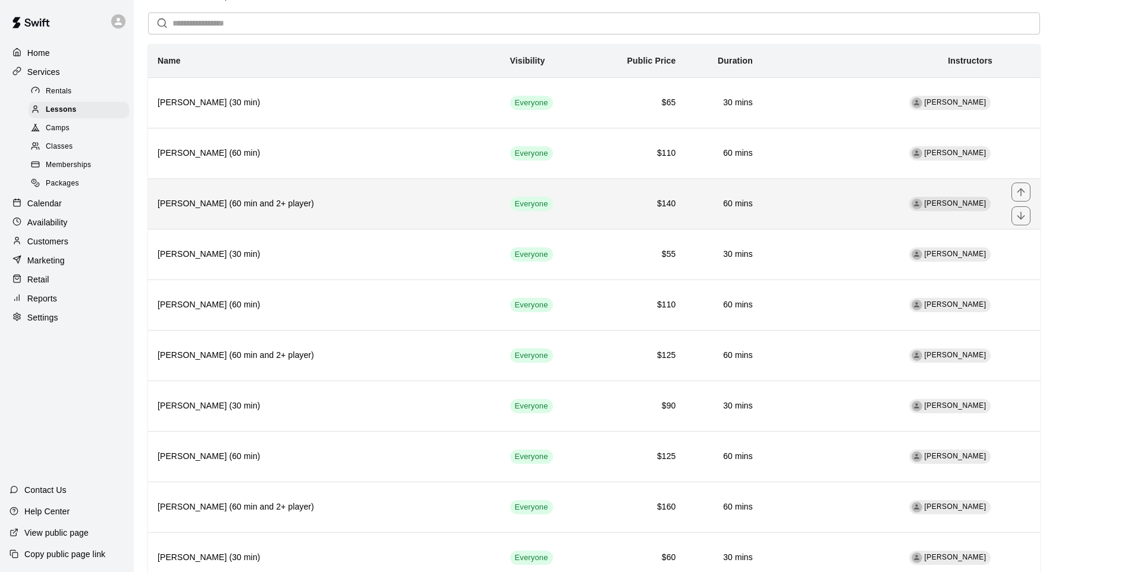
scroll to position [59, 0]
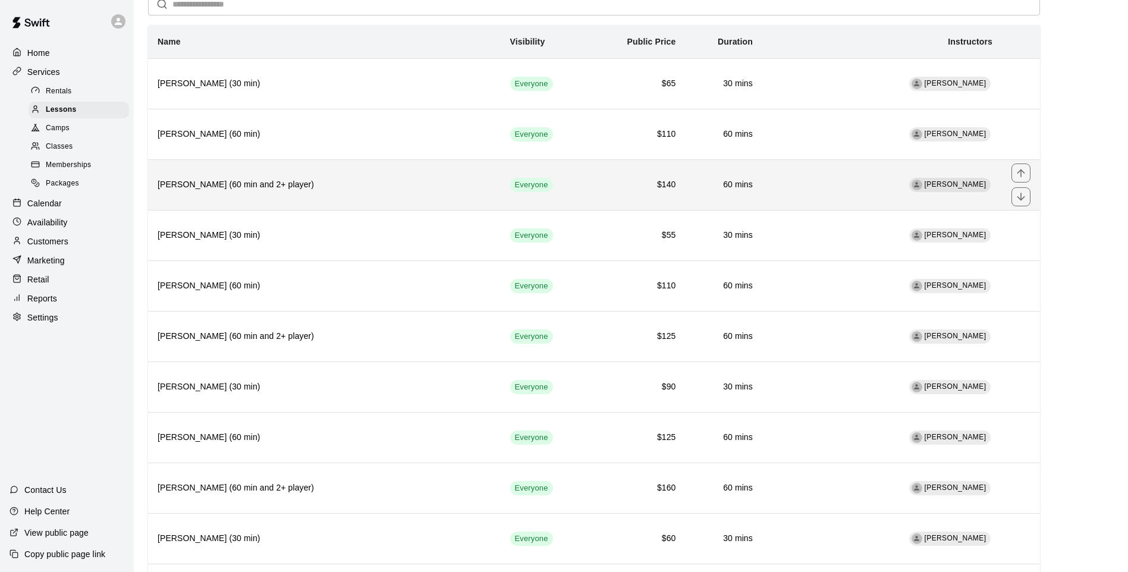
click at [377, 206] on th "Wilmy Marrero (60 min and 2+ player)" at bounding box center [324, 184] width 352 height 51
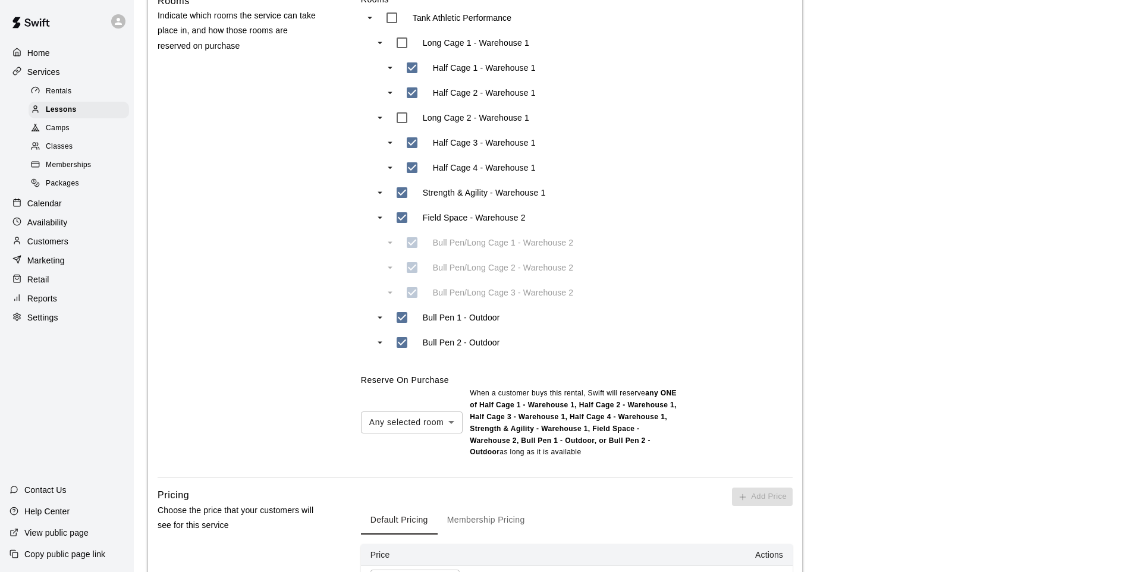
scroll to position [773, 0]
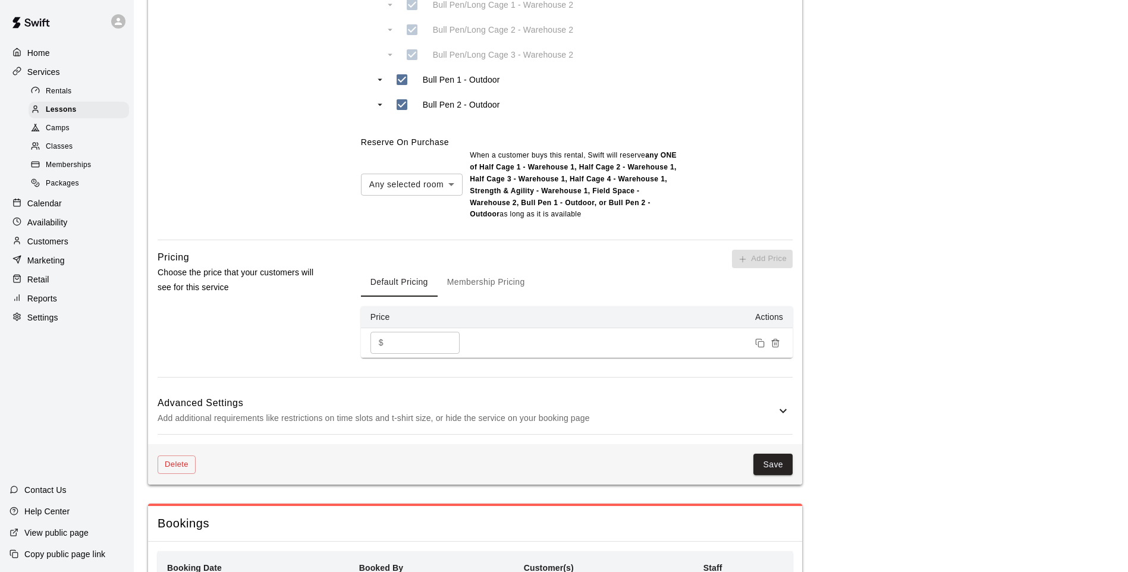
click at [489, 285] on button "Membership Pricing" at bounding box center [485, 282] width 97 height 29
click at [782, 461] on button "Save" at bounding box center [772, 465] width 39 height 22
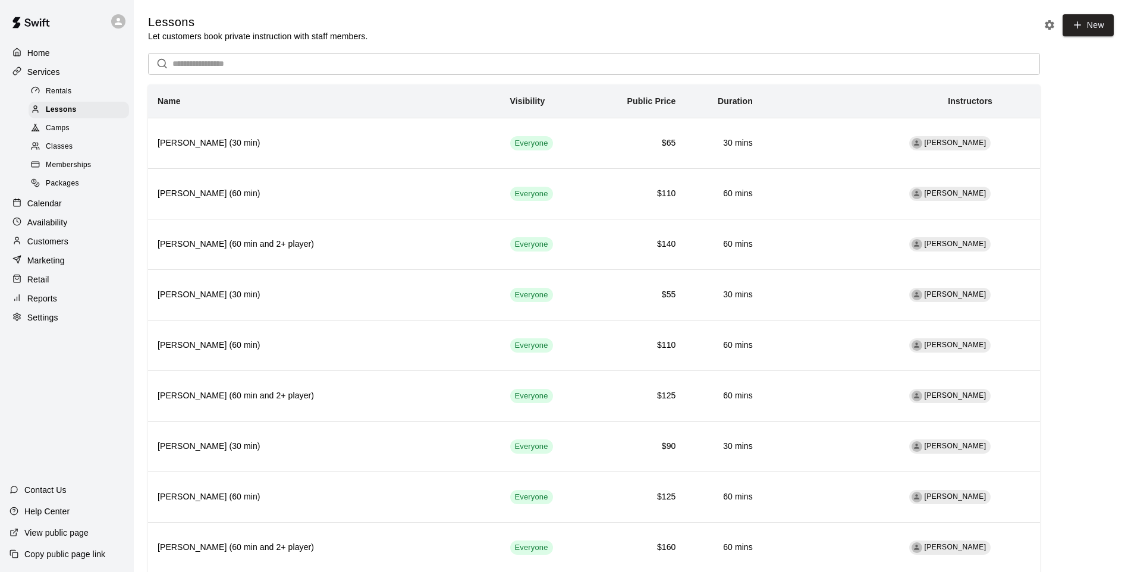
scroll to position [1010, 0]
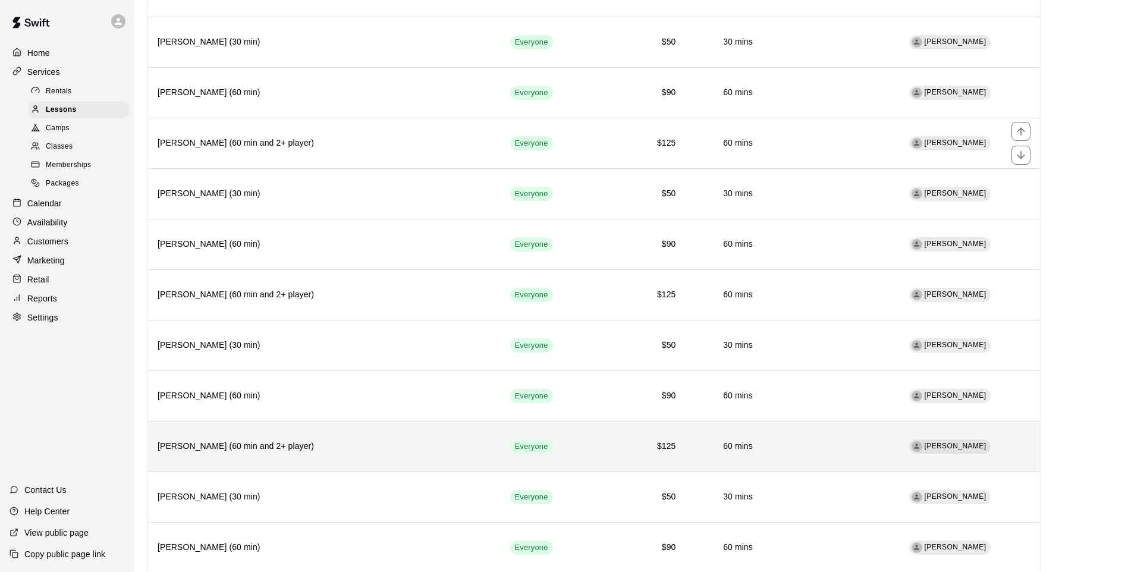
click at [440, 426] on th "Kameron Walton (60 min and 2+ player)" at bounding box center [324, 446] width 352 height 51
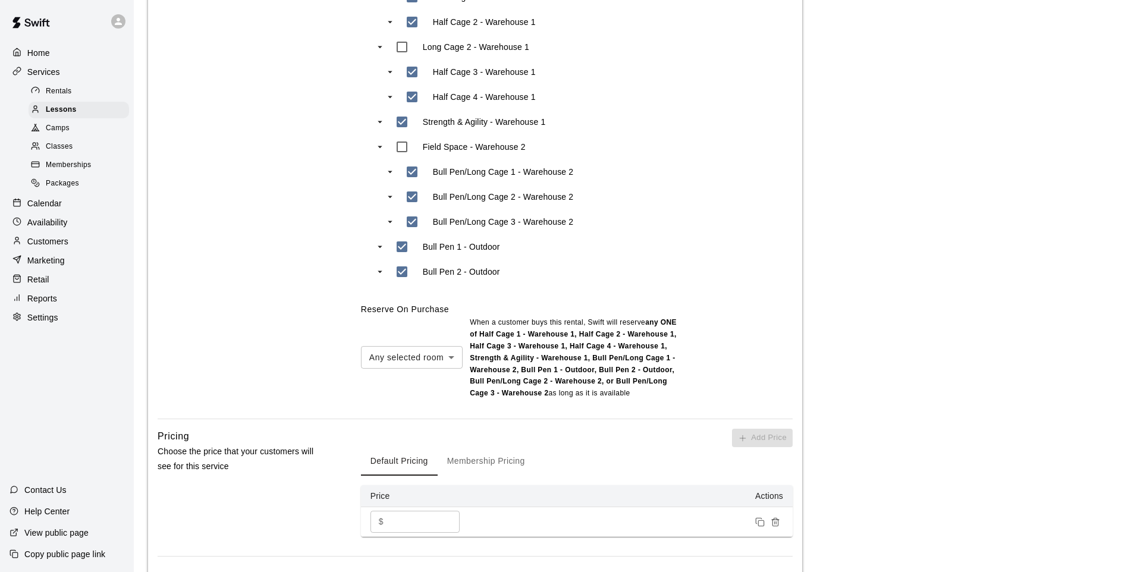
scroll to position [654, 0]
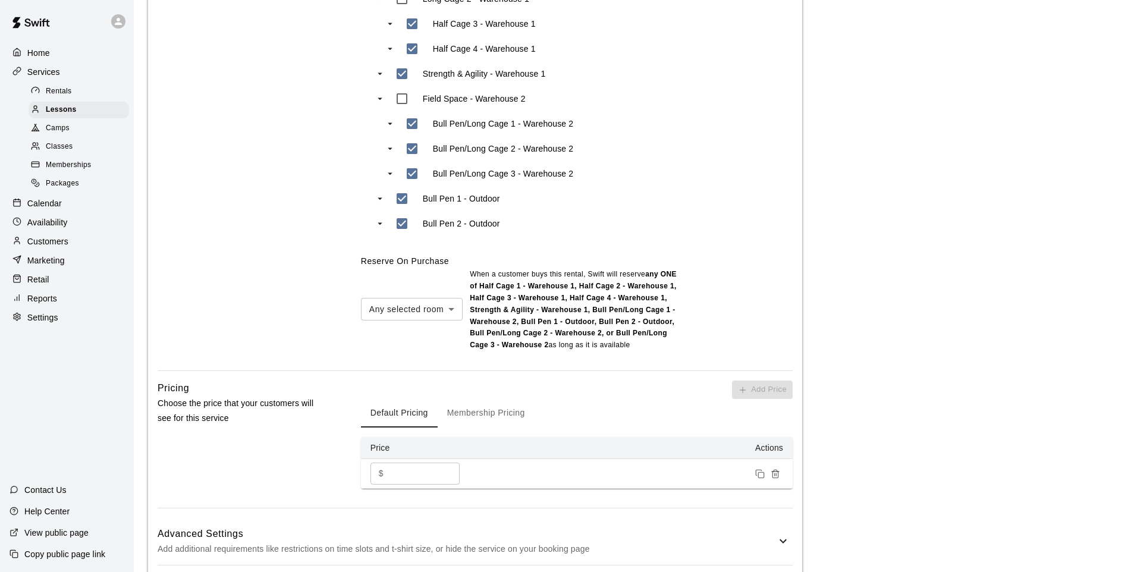
click at [502, 421] on button "Membership Pricing" at bounding box center [485, 413] width 97 height 29
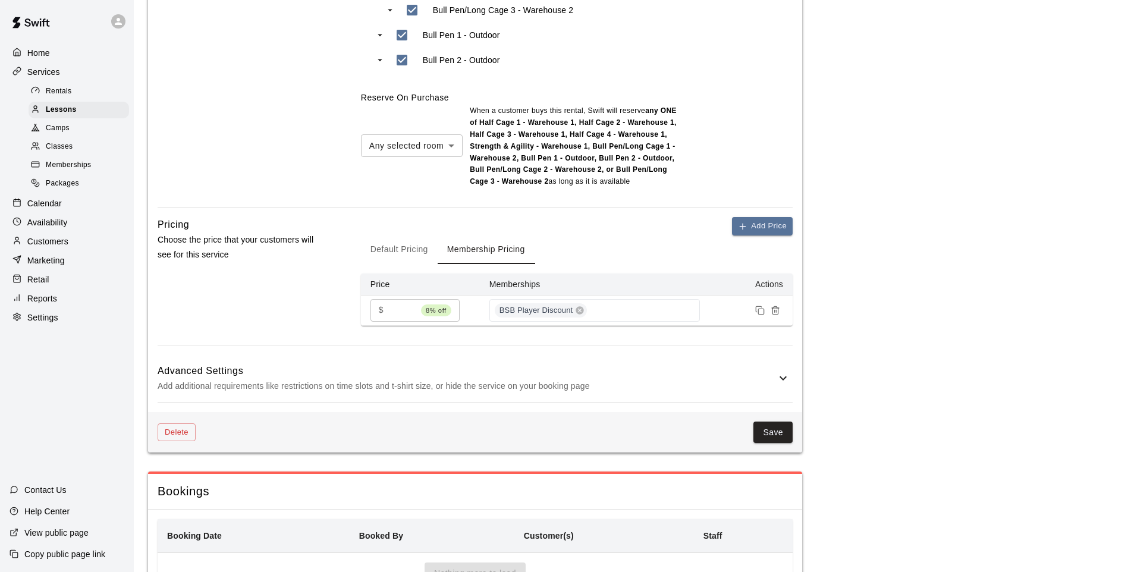
scroll to position [887, 0]
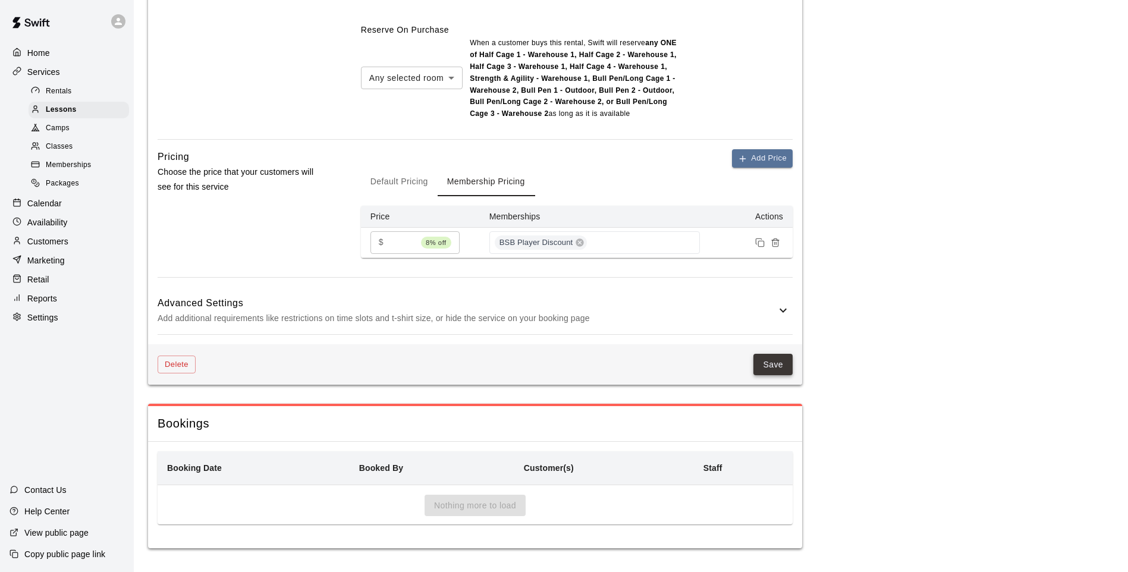
click at [782, 357] on button "Save" at bounding box center [772, 365] width 39 height 22
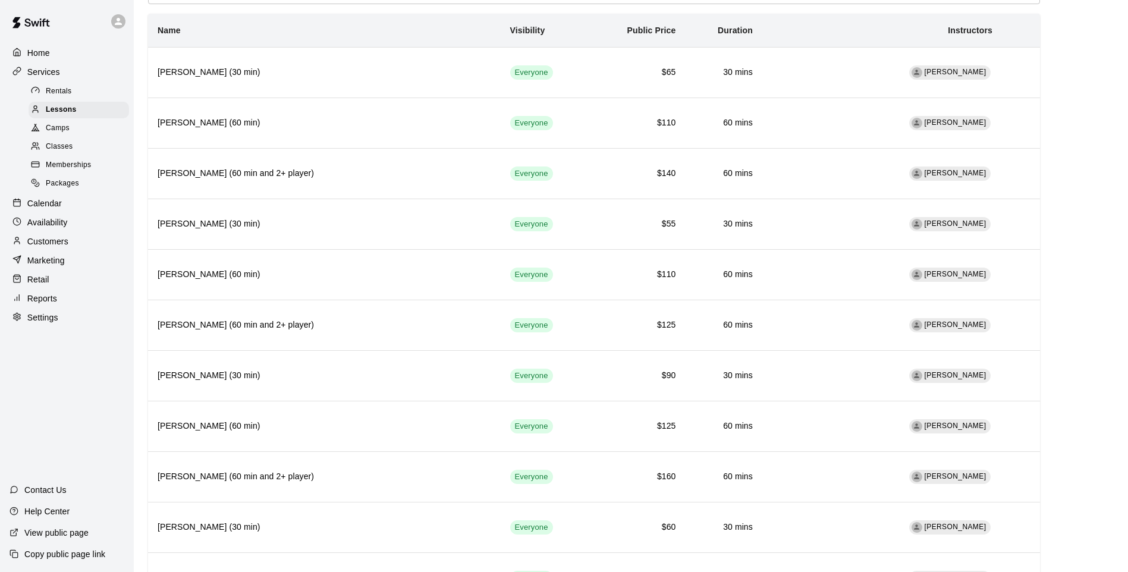
scroll to position [178, 0]
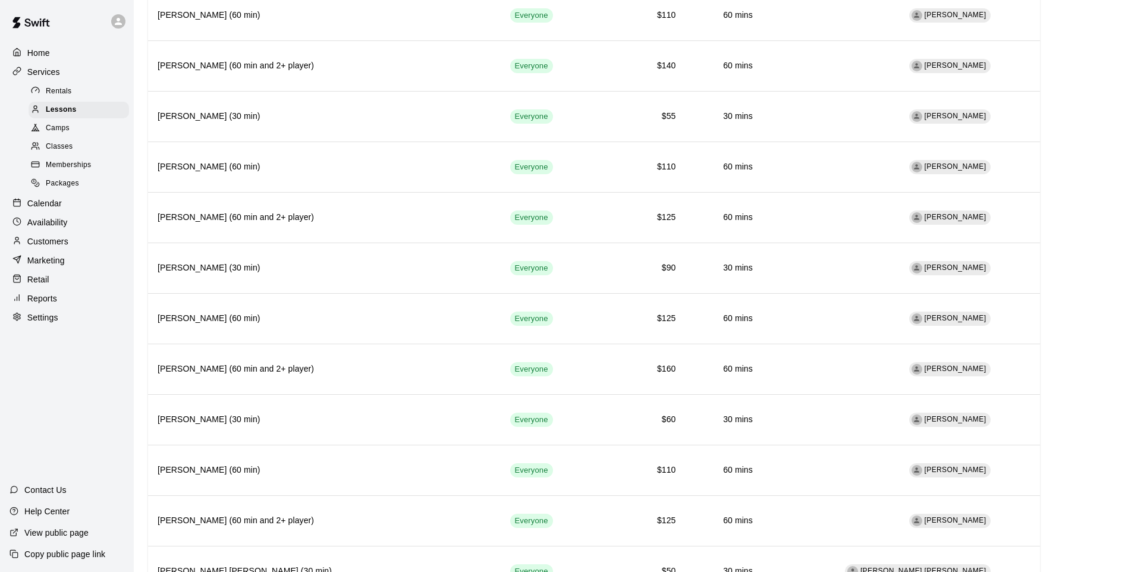
click at [45, 240] on div "Customers" at bounding box center [67, 241] width 115 height 18
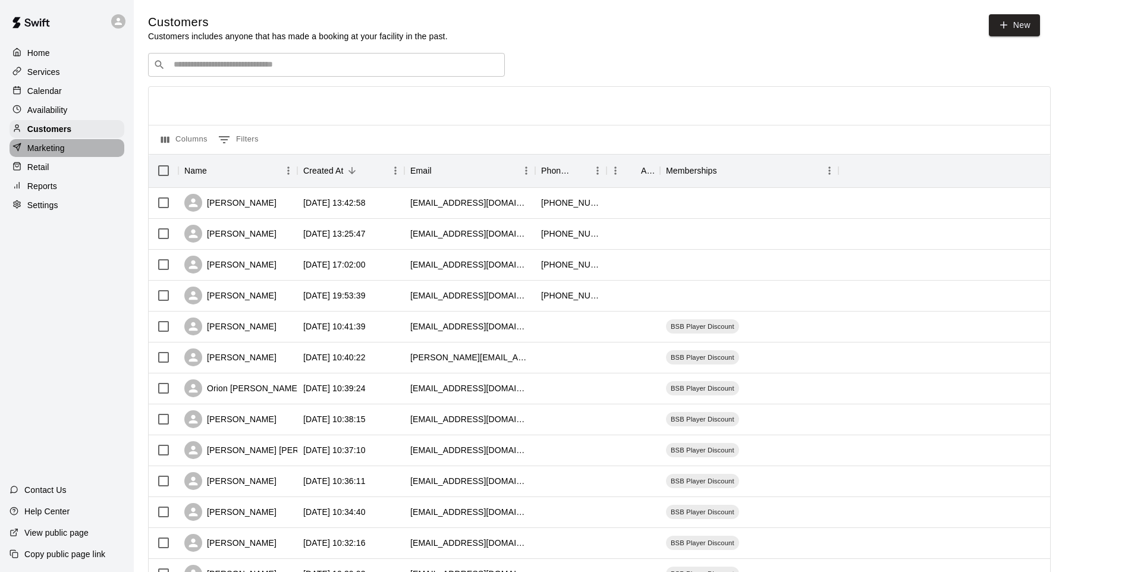
click at [56, 154] on p "Marketing" at bounding box center [45, 148] width 37 height 12
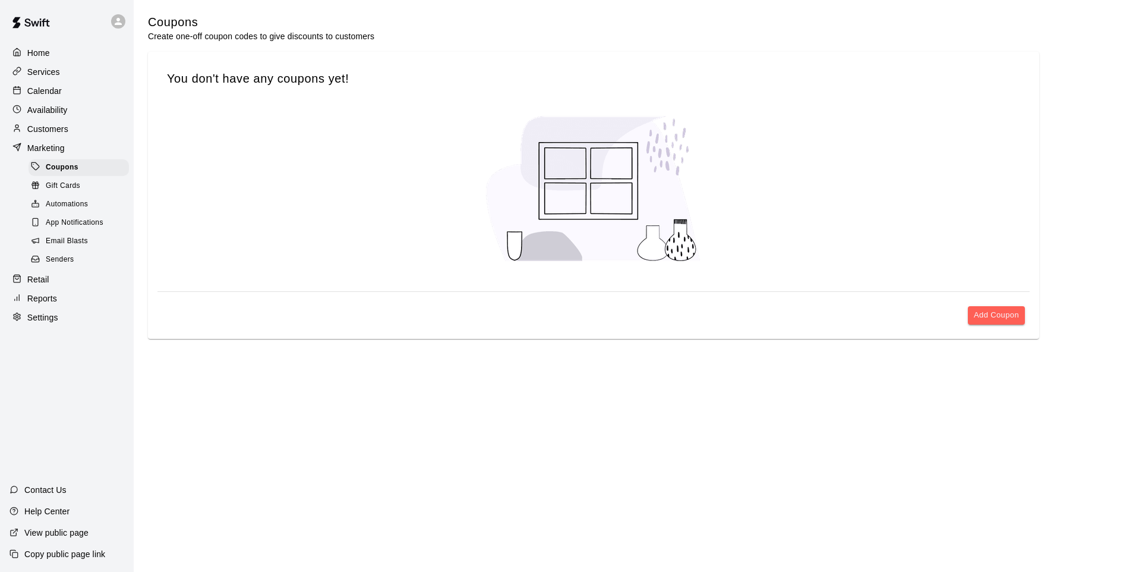
click at [77, 89] on div "Calendar" at bounding box center [67, 91] width 115 height 18
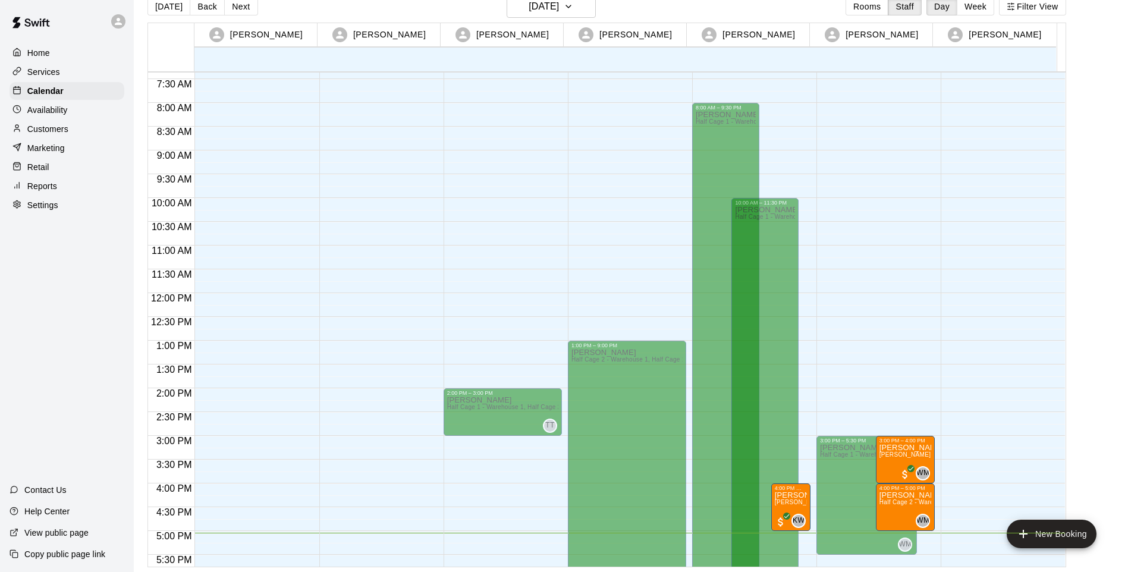
scroll to position [588, 0]
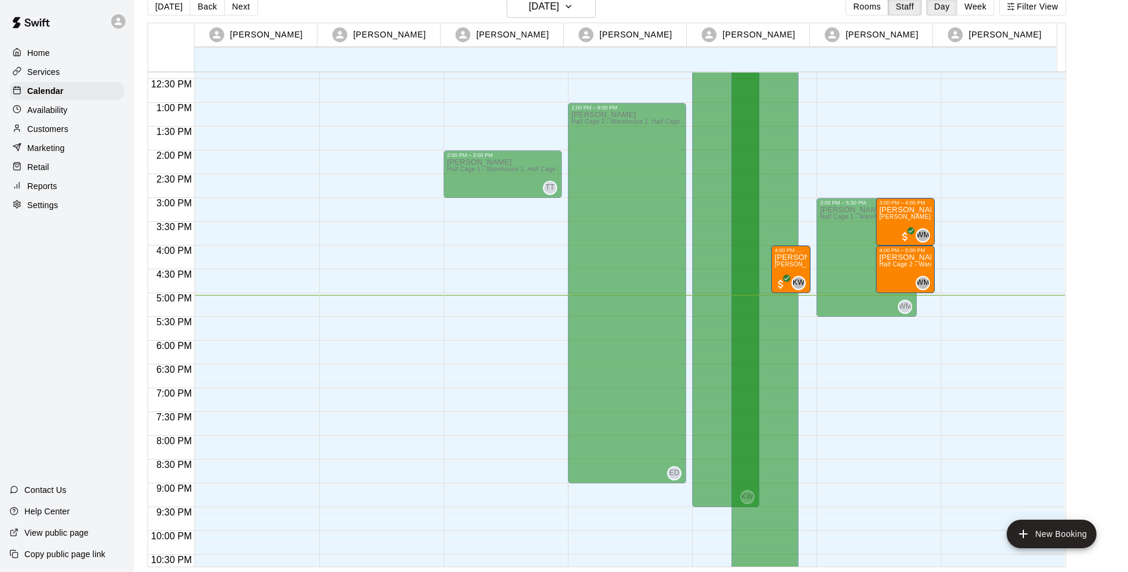
click at [47, 187] on p "Reports" at bounding box center [42, 186] width 30 height 12
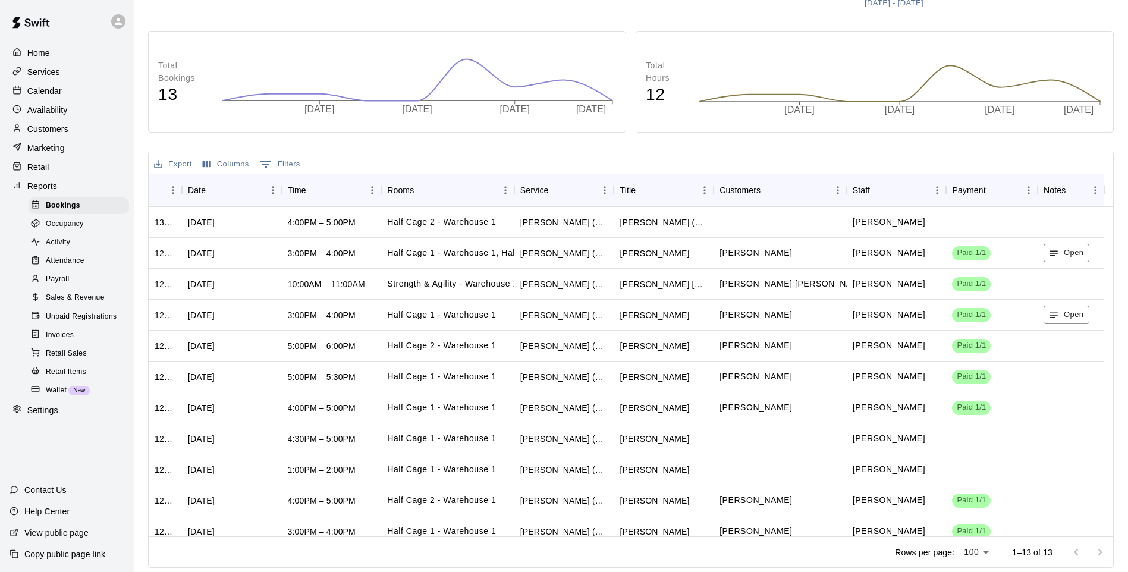
scroll to position [101, 0]
click at [27, 164] on div "Retail" at bounding box center [67, 167] width 115 height 18
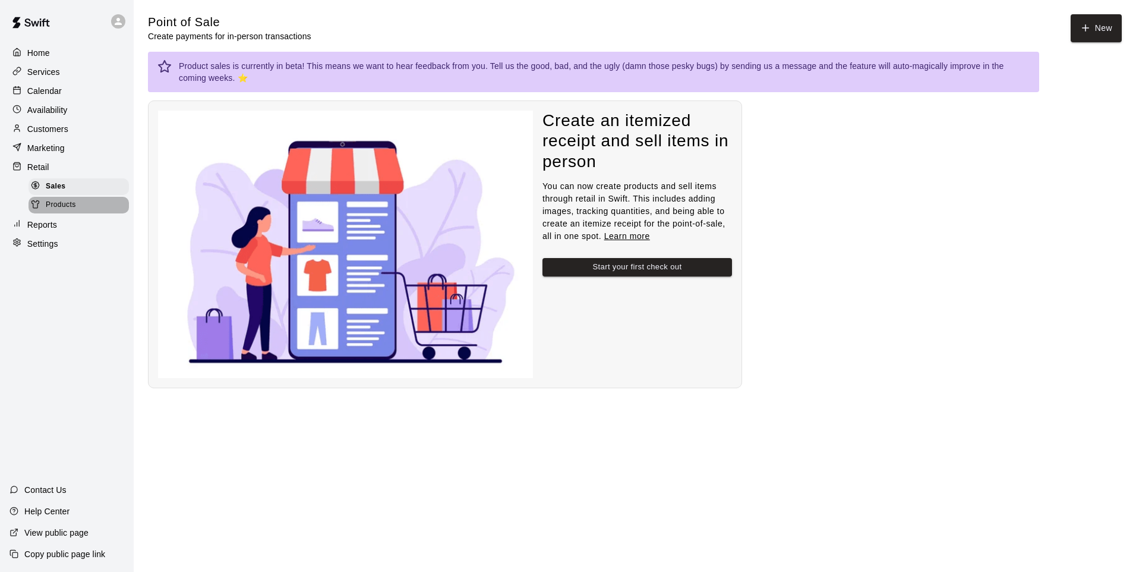
click at [48, 210] on span "Products" at bounding box center [61, 205] width 30 height 12
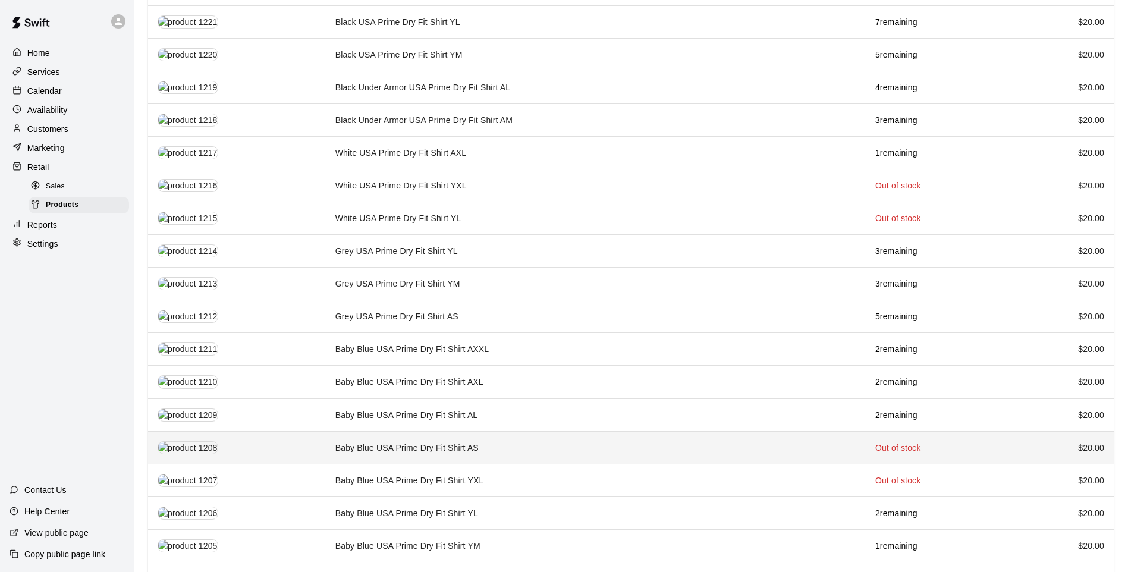
scroll to position [1156, 0]
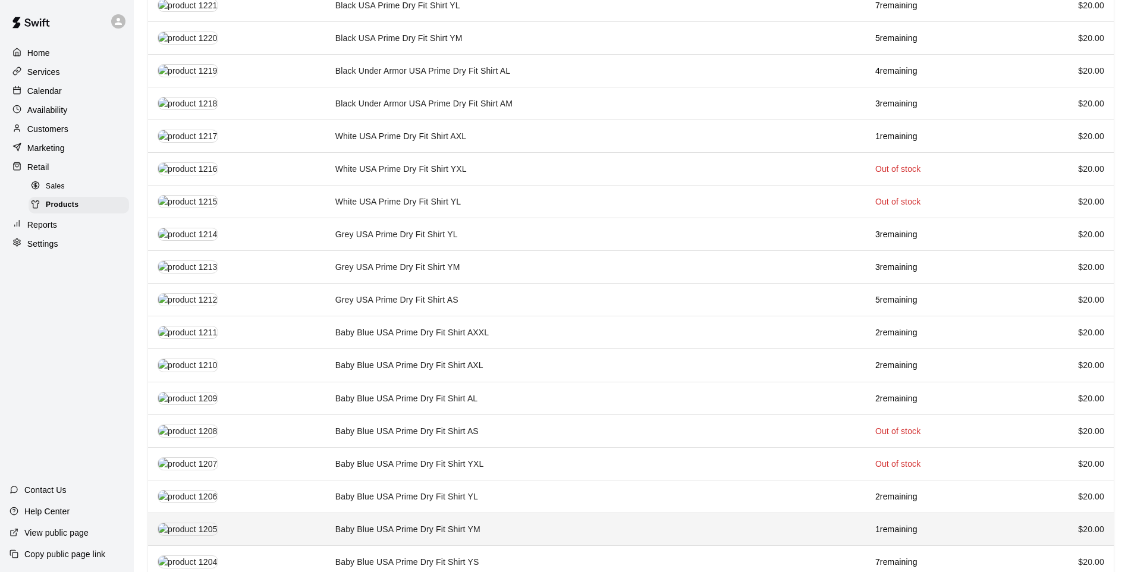
click at [362, 512] on td "Baby Blue USA Prime Dry Fit Shirt YM" at bounding box center [596, 528] width 540 height 33
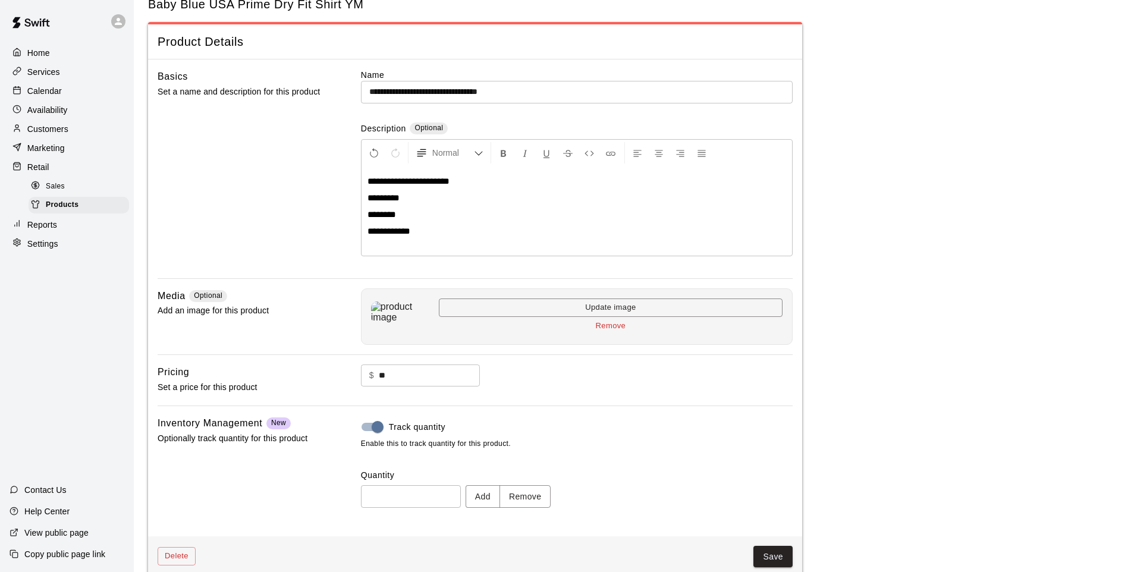
scroll to position [55, 0]
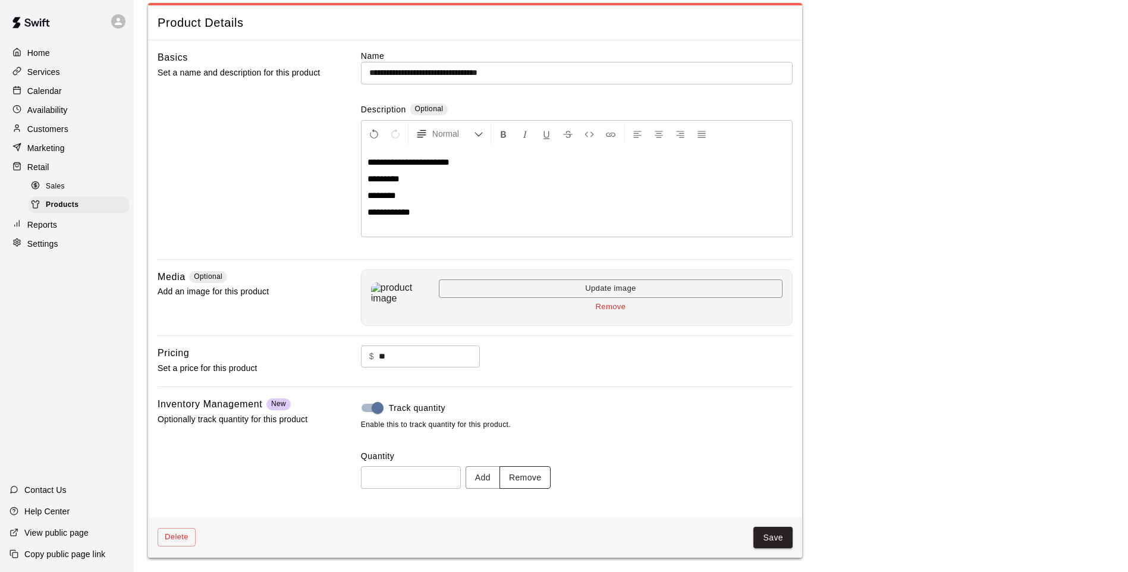
click at [547, 483] on button "Remove" at bounding box center [525, 477] width 52 height 22
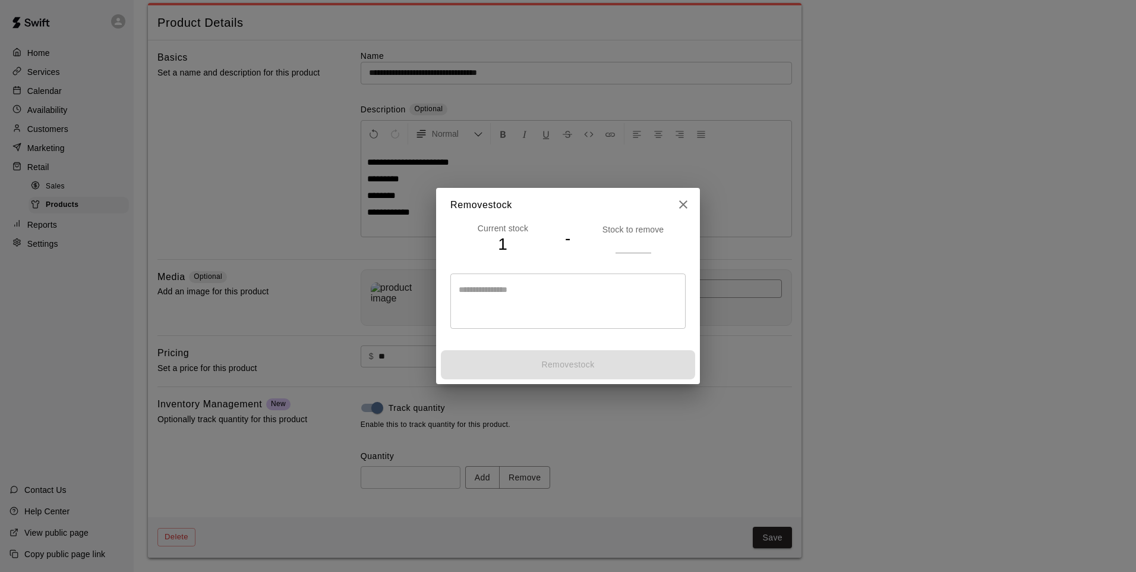
click at [566, 238] on h4 "-" at bounding box center [568, 238] width 6 height 21
drag, startPoint x: 566, startPoint y: 238, endPoint x: 570, endPoint y: 243, distance: 6.3
click at [572, 250] on div "Current stock 1 - Stock to remove" at bounding box center [568, 238] width 235 height 33
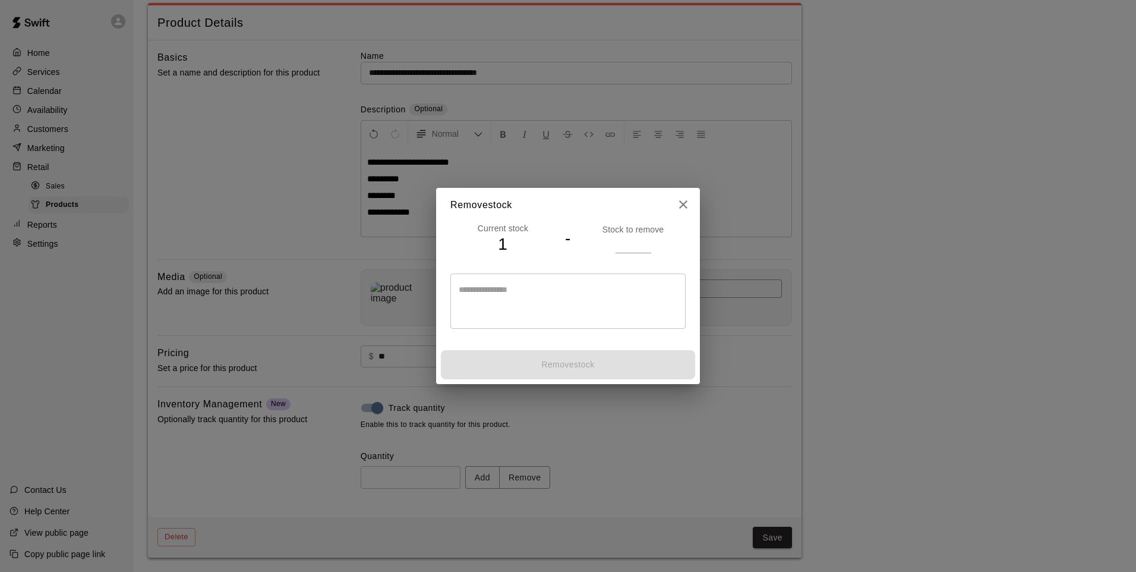
click at [568, 240] on h4 "-" at bounding box center [568, 238] width 6 height 21
click at [635, 237] on input "number" at bounding box center [634, 243] width 36 height 17
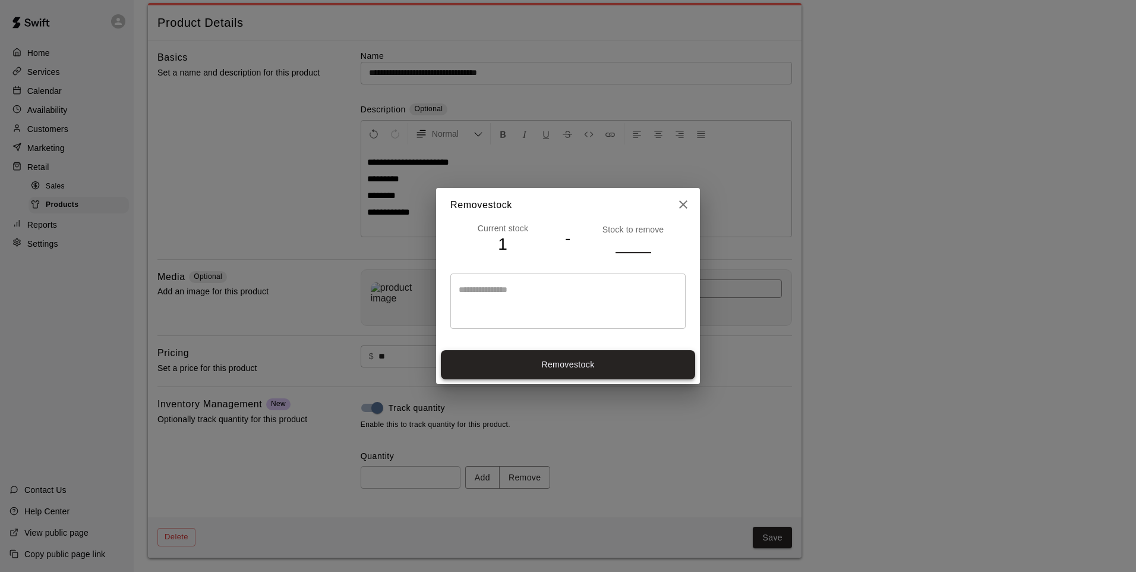
type input "*"
click at [568, 367] on button "Remove stock" at bounding box center [568, 364] width 254 height 29
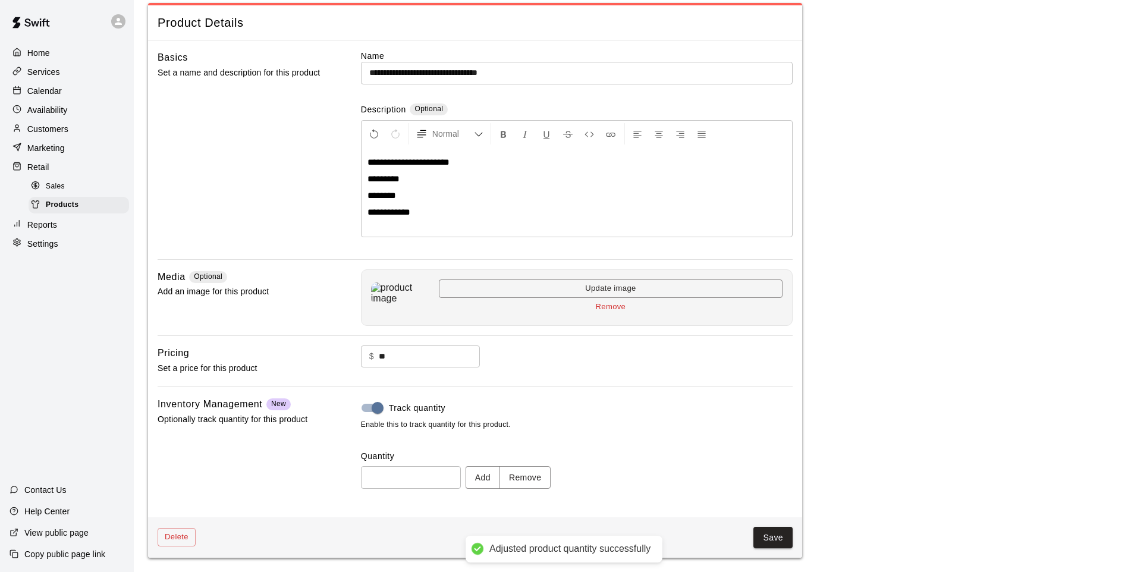
type input "*"
click at [760, 537] on button "Save" at bounding box center [772, 538] width 39 height 22
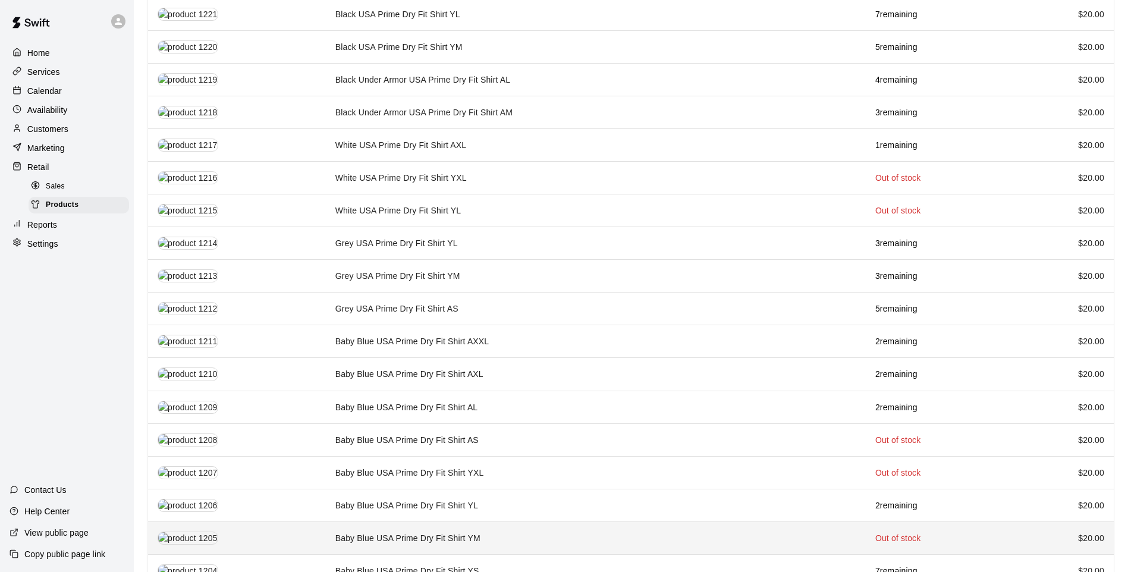
scroll to position [1156, 0]
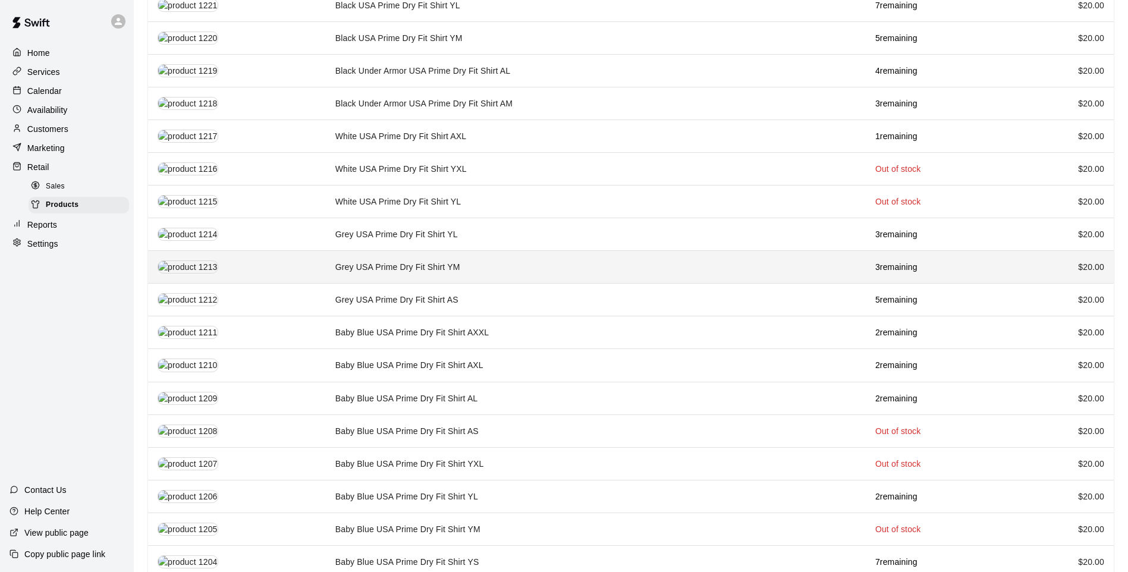
click at [379, 257] on td "Grey USA Prime Dry Fit Shirt YM" at bounding box center [596, 267] width 540 height 33
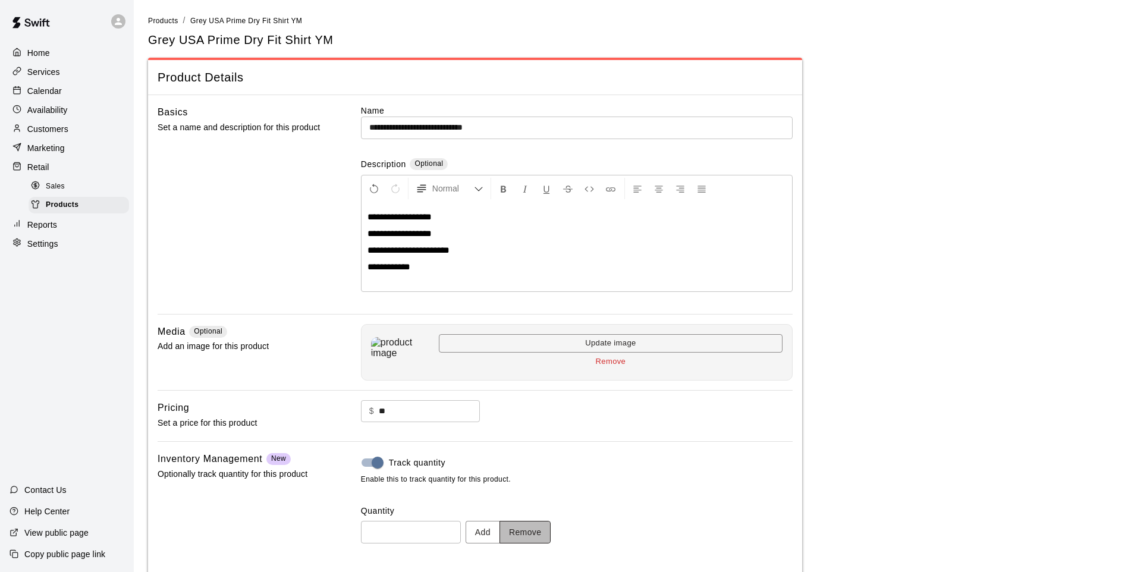
click at [533, 528] on button "Remove" at bounding box center [525, 532] width 52 height 22
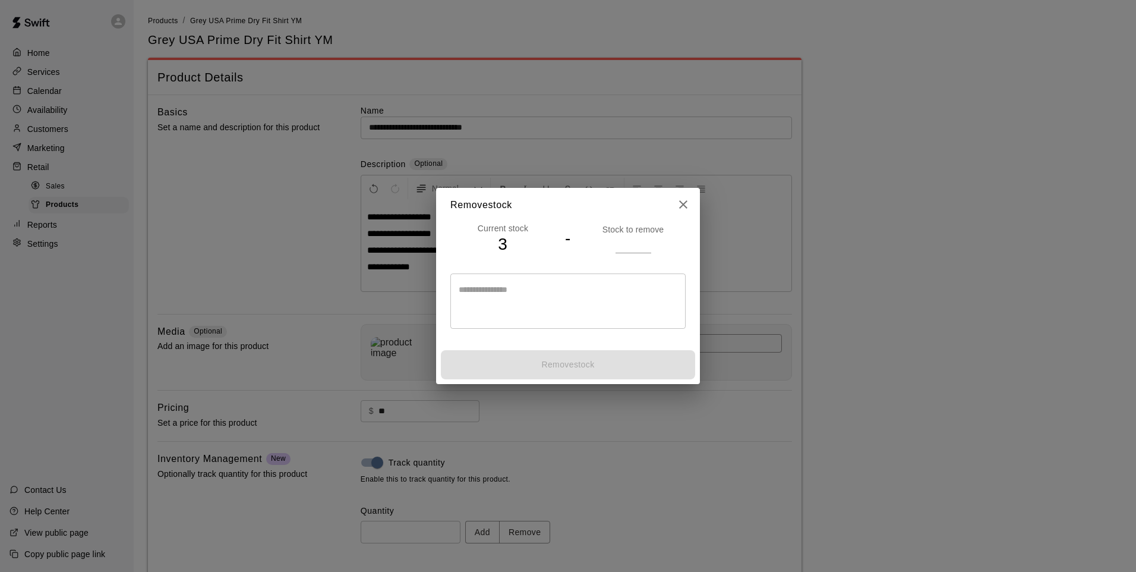
click at [619, 247] on input "number" at bounding box center [634, 243] width 36 height 17
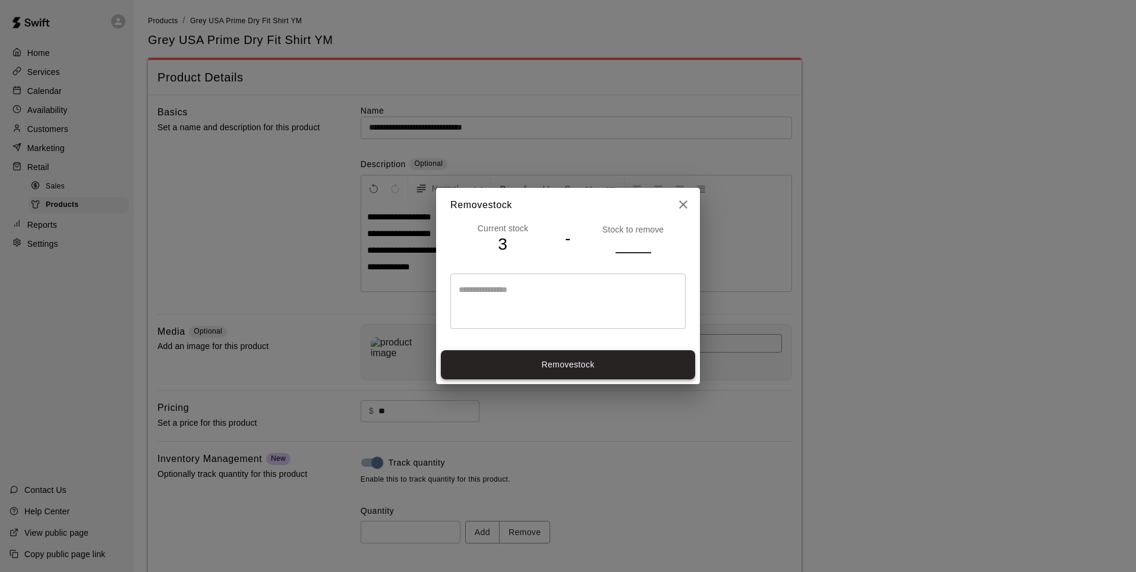
type input "*"
click at [537, 369] on button "Remove stock" at bounding box center [568, 364] width 254 height 29
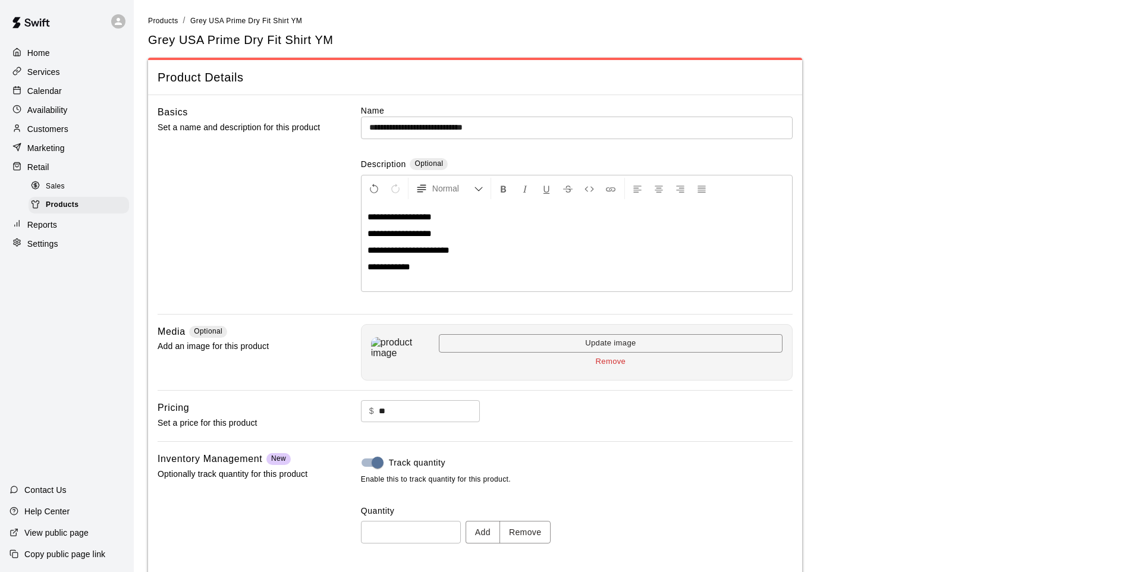
type input "*"
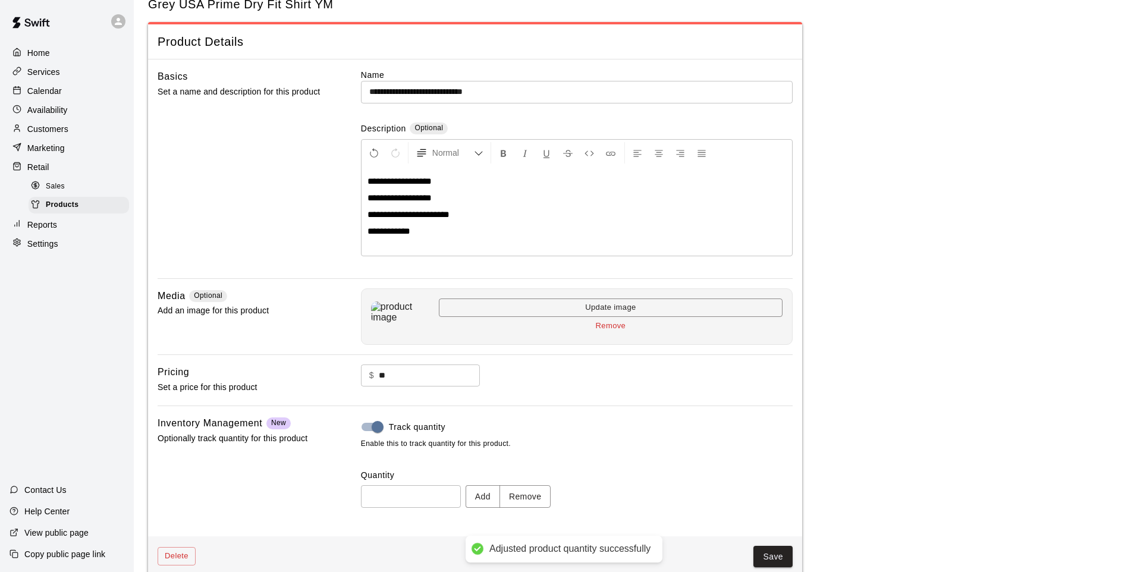
scroll to position [55, 0]
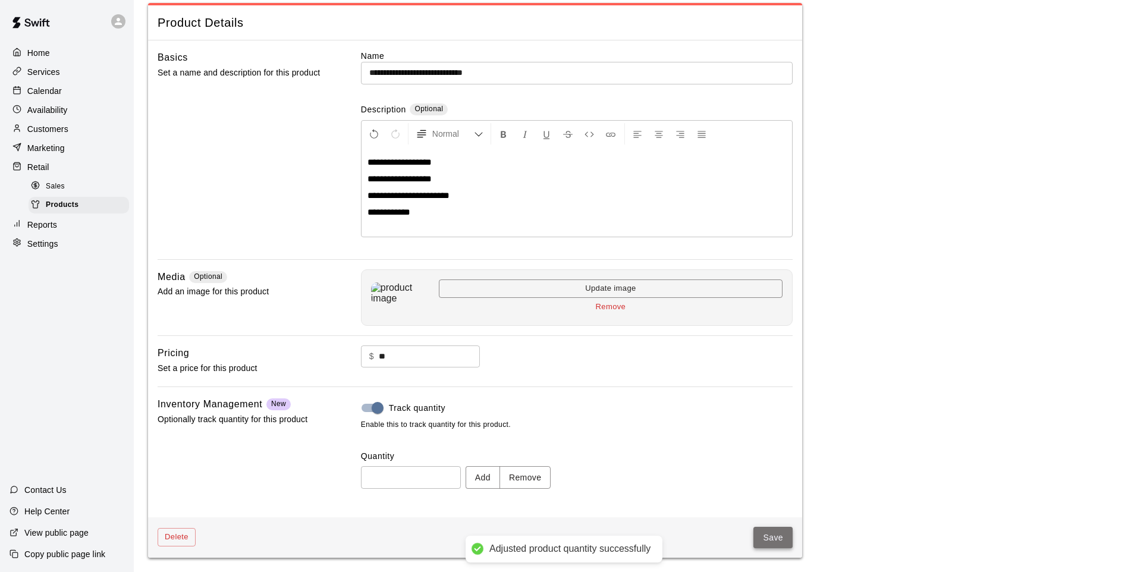
click at [766, 541] on button "Save" at bounding box center [772, 538] width 39 height 22
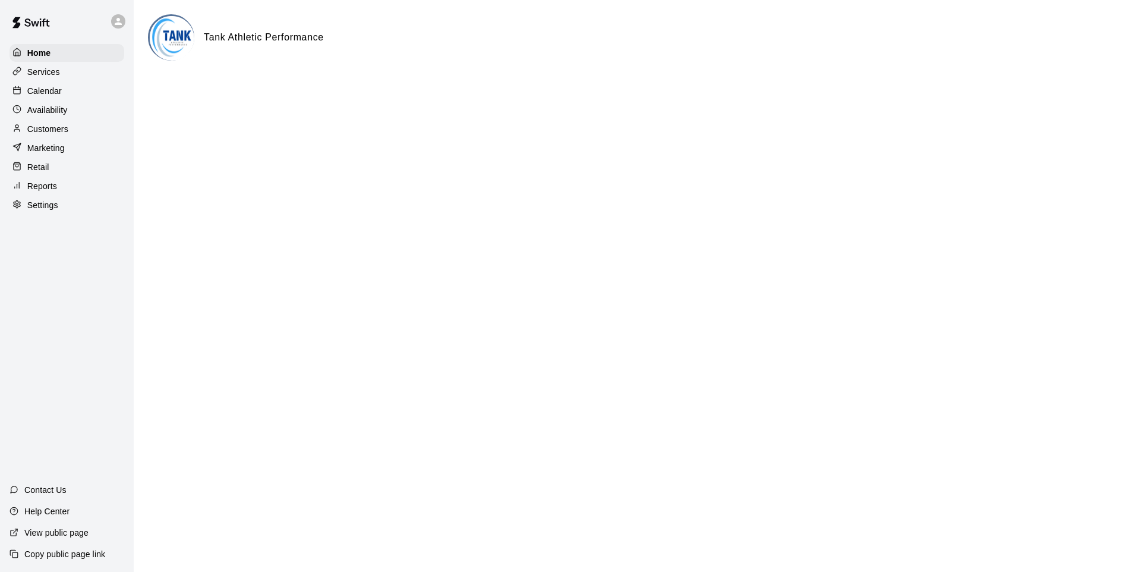
click at [63, 132] on p "Customers" at bounding box center [47, 129] width 41 height 12
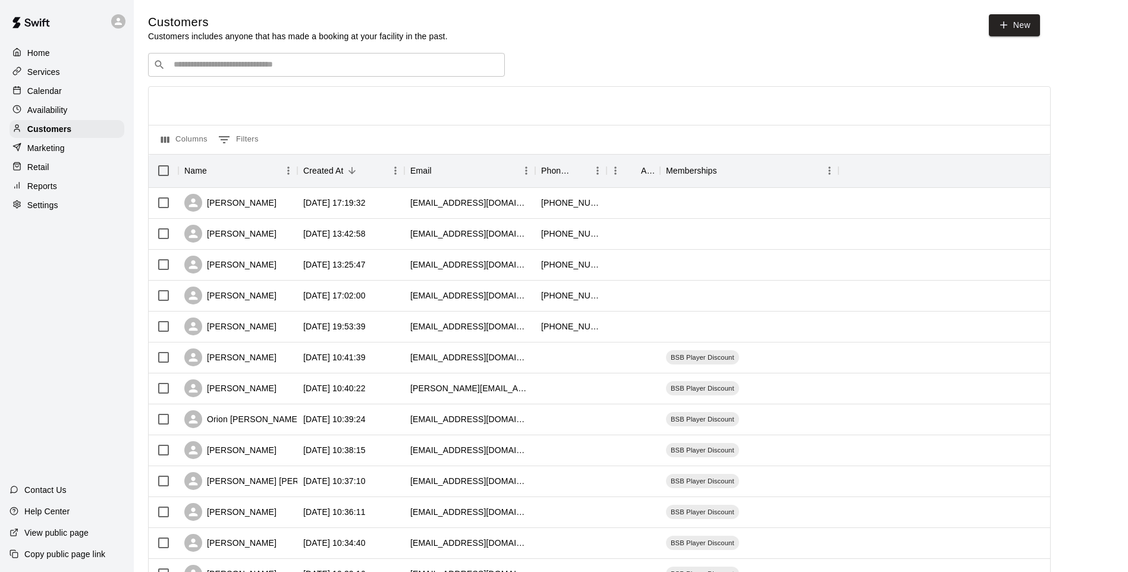
click at [404, 65] on input "Search customers by name or email" at bounding box center [334, 65] width 329 height 12
click at [54, 97] on p "Calendar" at bounding box center [44, 91] width 34 height 12
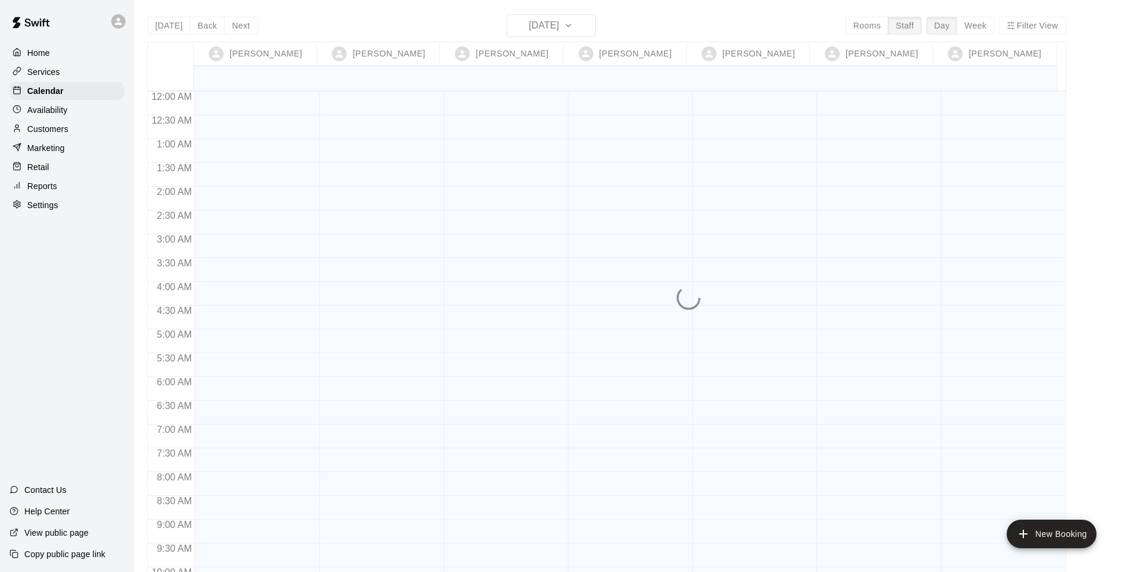
scroll to position [623, 0]
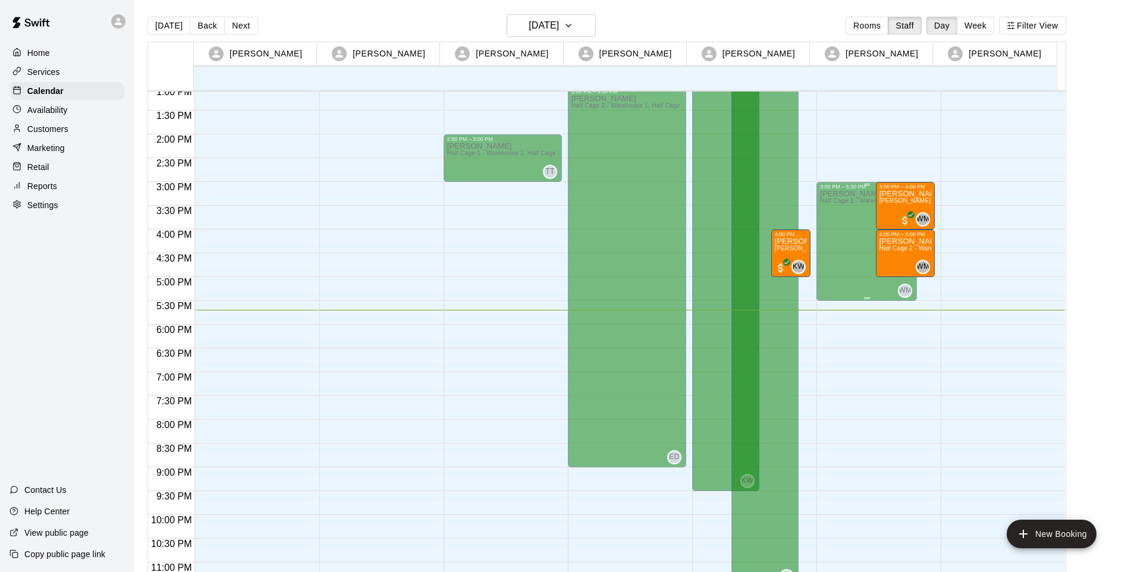
click at [886, 292] on div "Wilmy Marrero Half Cage 2 - Warehouse 1, Half Cage 3 - Warehouse 1, Half Cage 4…" at bounding box center [866, 476] width 93 height 572
click at [1060, 530] on button "New Booking" at bounding box center [1051, 533] width 90 height 29
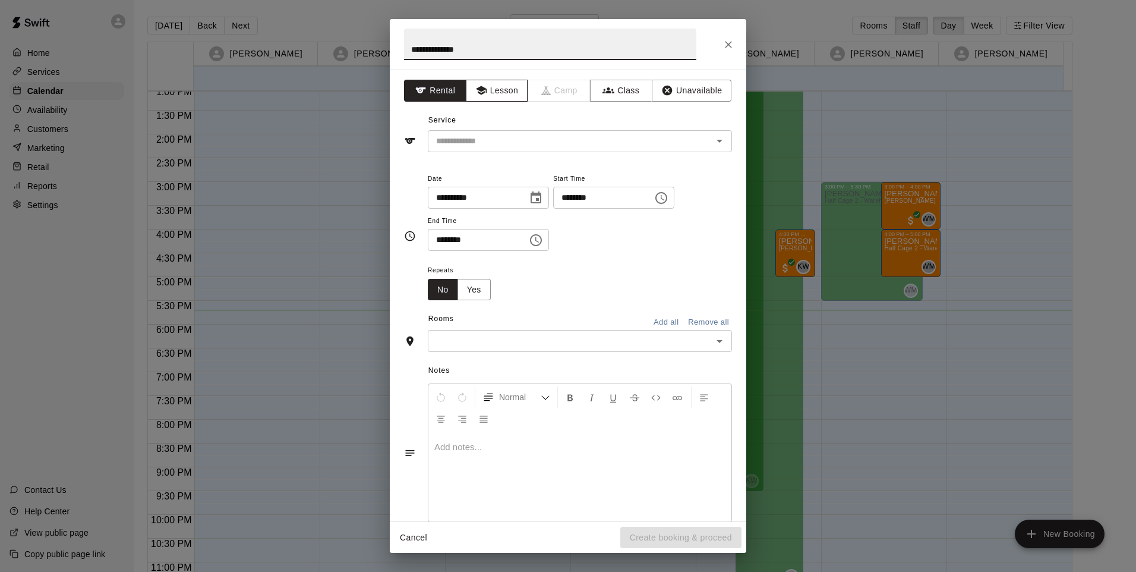
type input "**********"
click at [493, 99] on button "Lesson" at bounding box center [497, 91] width 62 height 22
click at [509, 148] on input "text" at bounding box center [563, 141] width 262 height 15
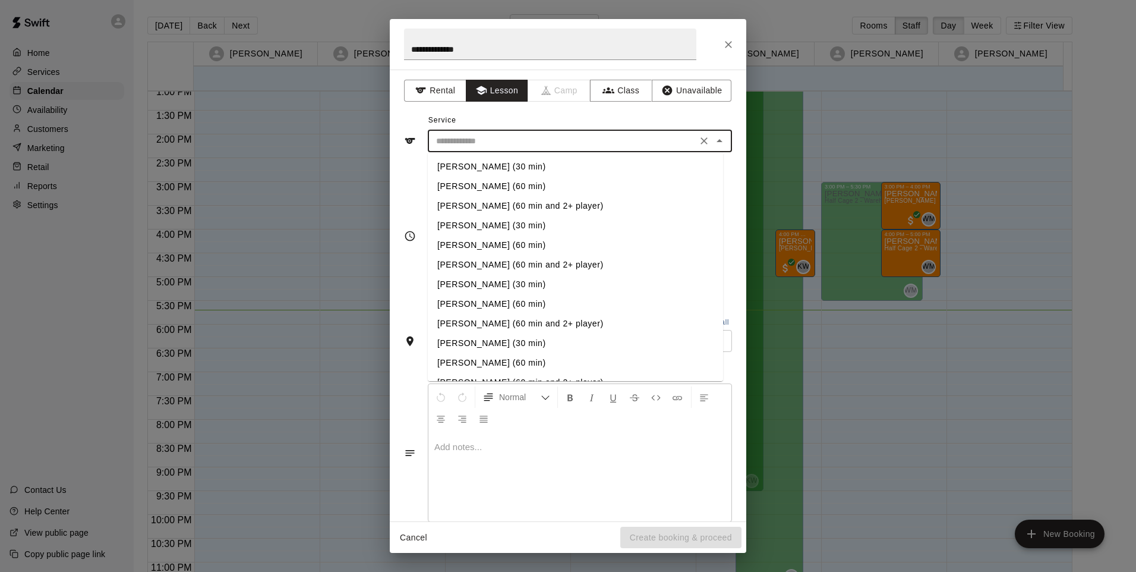
click at [524, 185] on li "Wilmy Marrero (60 min)" at bounding box center [575, 187] width 295 height 20
type input "**********"
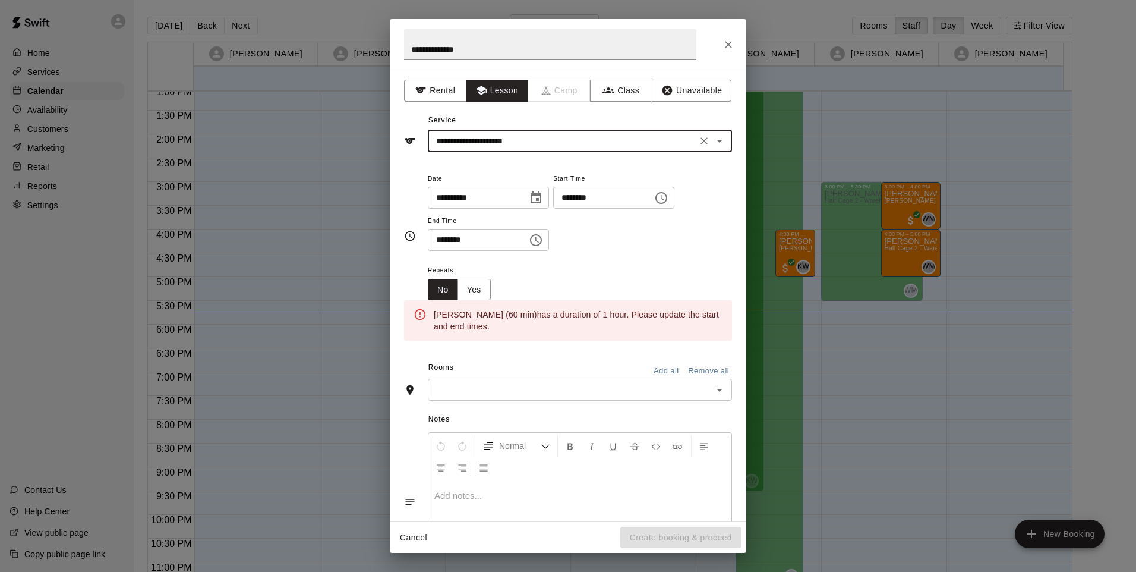
click at [581, 200] on input "********" at bounding box center [599, 198] width 92 height 22
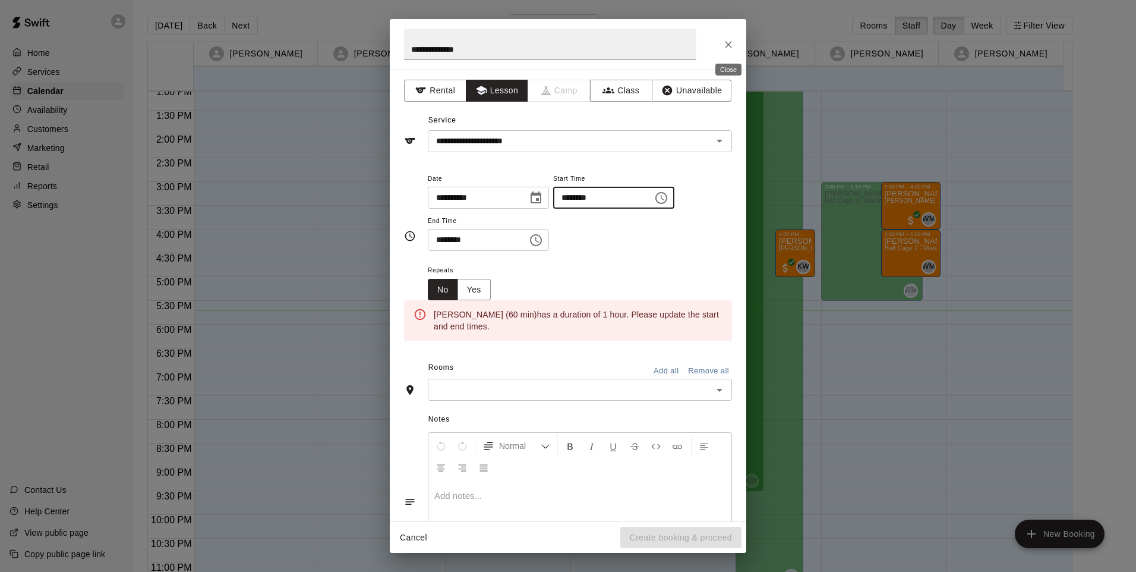
click at [729, 47] on icon "Close" at bounding box center [729, 45] width 12 height 12
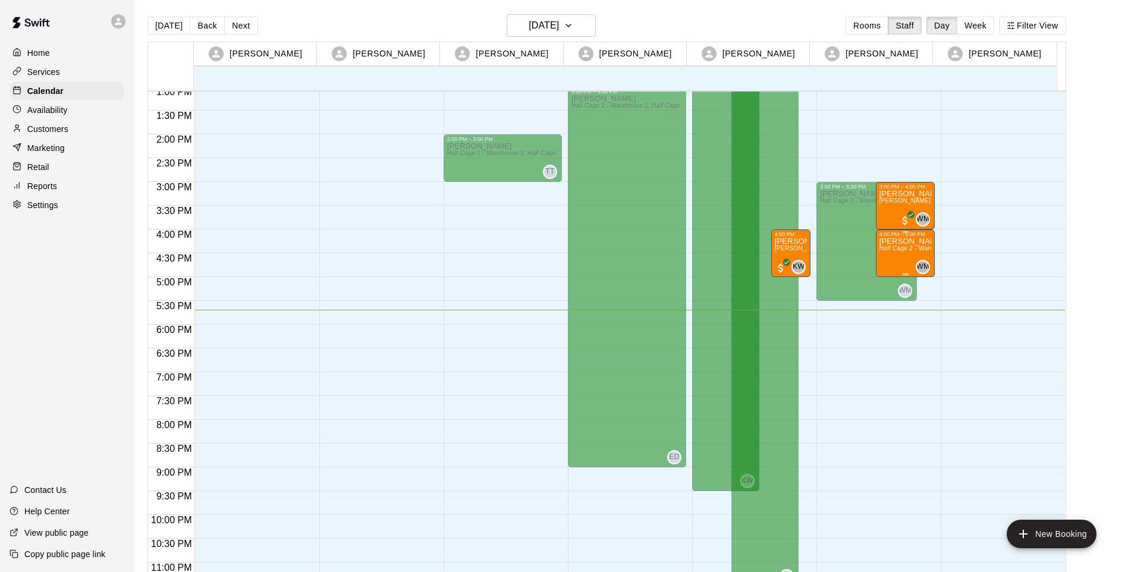
click at [900, 259] on div "Wilmy Marrero (60 min) Half Cage 2 - Warehouse 1" at bounding box center [905, 523] width 52 height 572
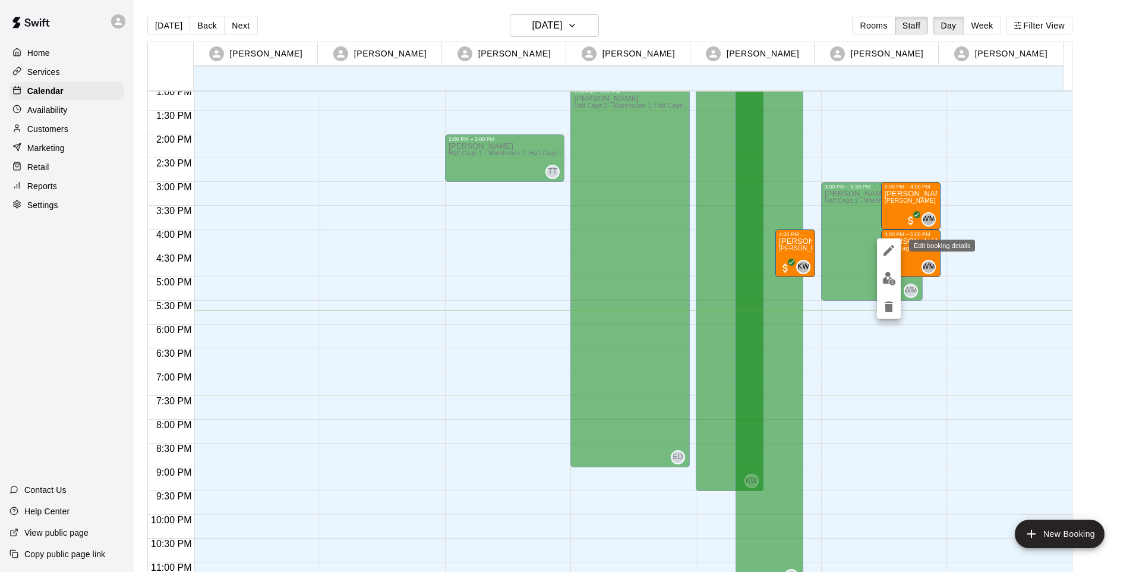
click at [887, 250] on icon "edit" at bounding box center [889, 250] width 14 height 14
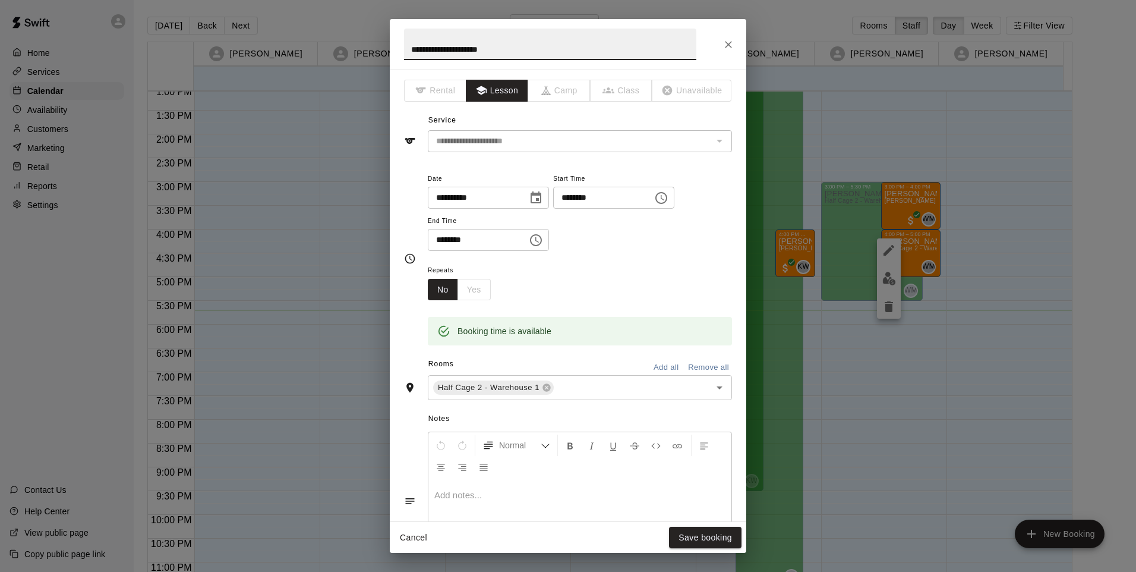
drag, startPoint x: 519, startPoint y: 42, endPoint x: 313, endPoint y: 29, distance: 206.7
click at [315, 32] on div "**********" at bounding box center [568, 286] width 1136 height 572
type input "*"
click at [713, 392] on icon "Open" at bounding box center [720, 387] width 14 height 14
type input "**********"
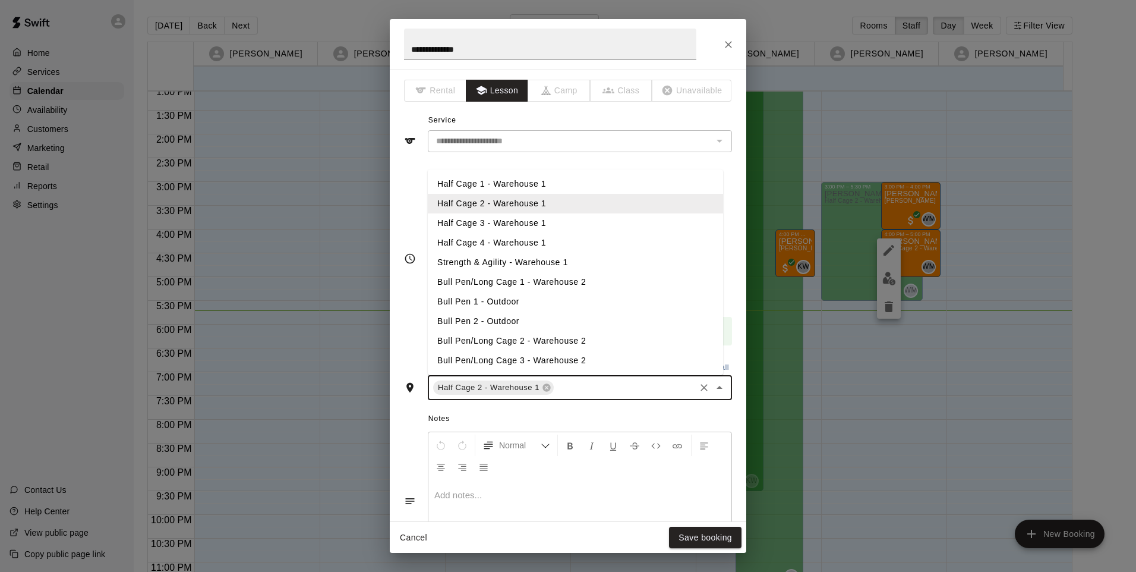
click at [582, 415] on span "Notes" at bounding box center [581, 419] width 304 height 19
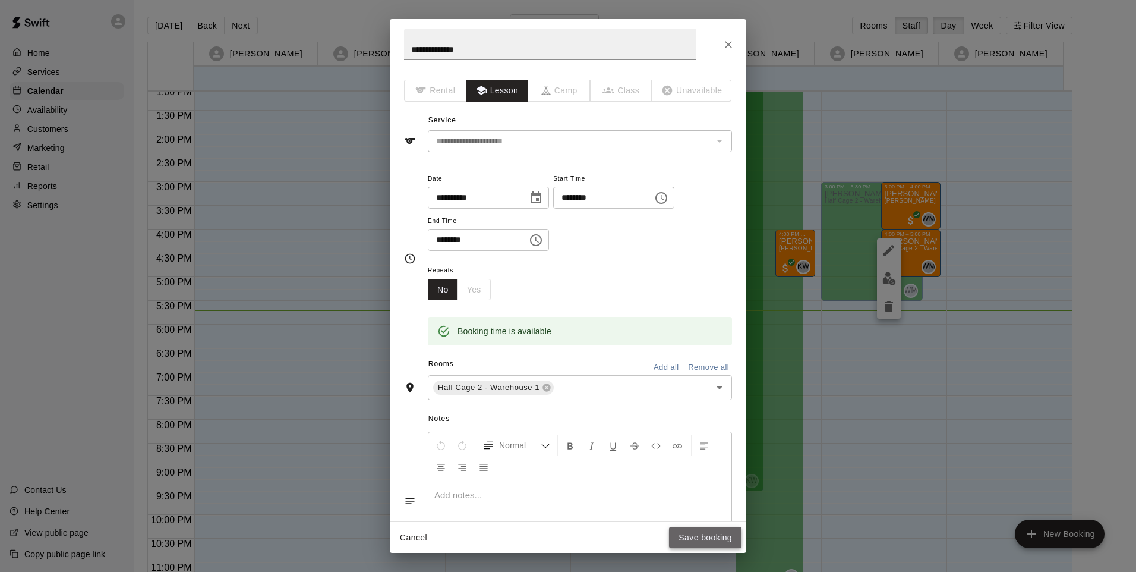
click at [711, 542] on button "Save booking" at bounding box center [705, 538] width 73 height 22
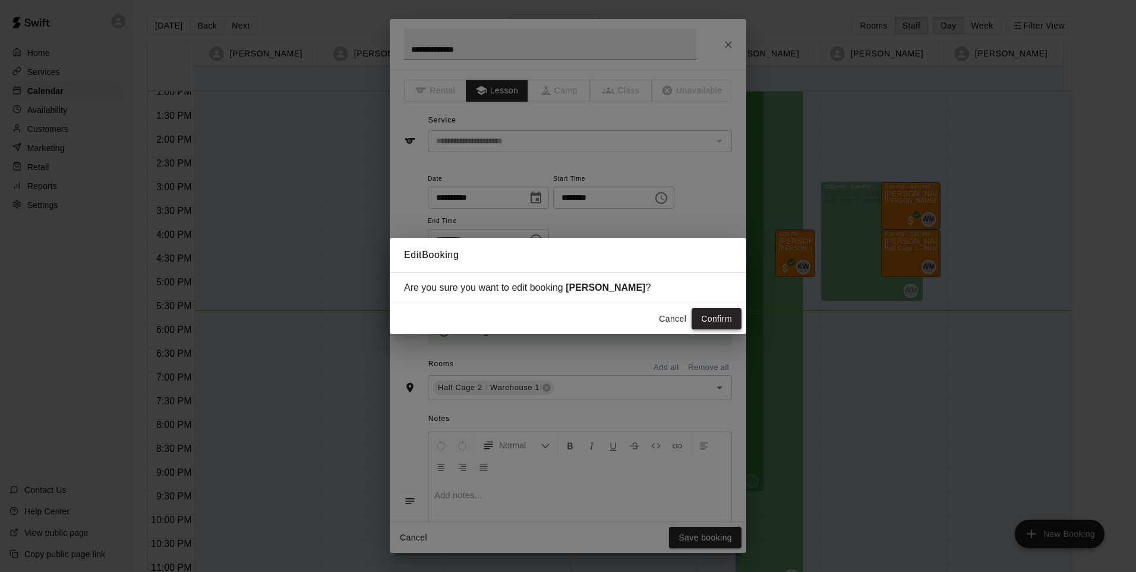
click at [714, 319] on button "Confirm" at bounding box center [717, 319] width 50 height 22
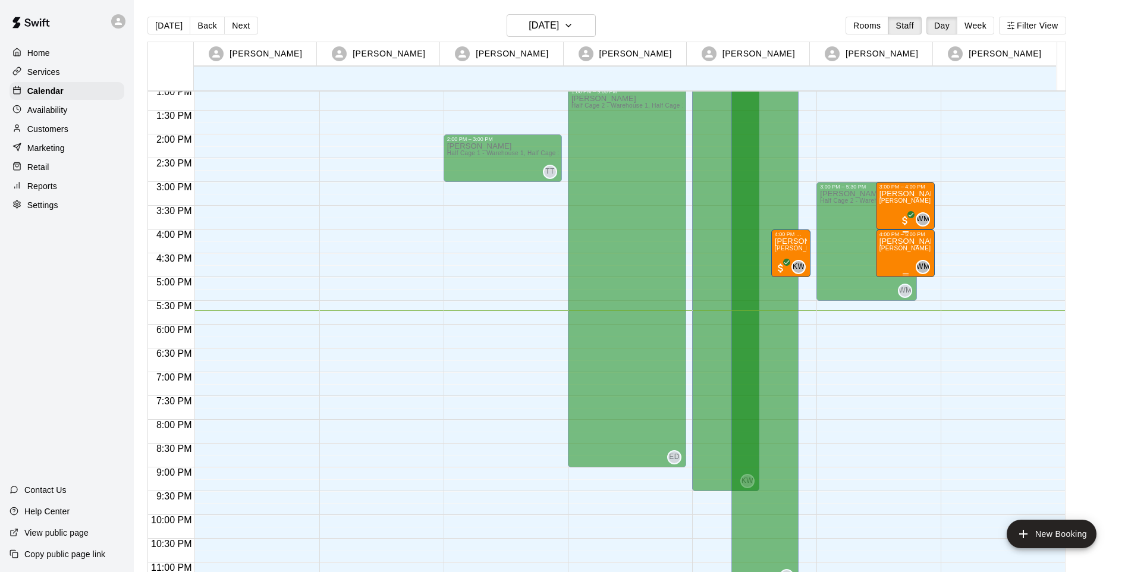
click at [899, 254] on div "Micah Taschery Wilmy Marrero (60 min) (Half Cage 2 - Warehouse 1)" at bounding box center [905, 523] width 52 height 572
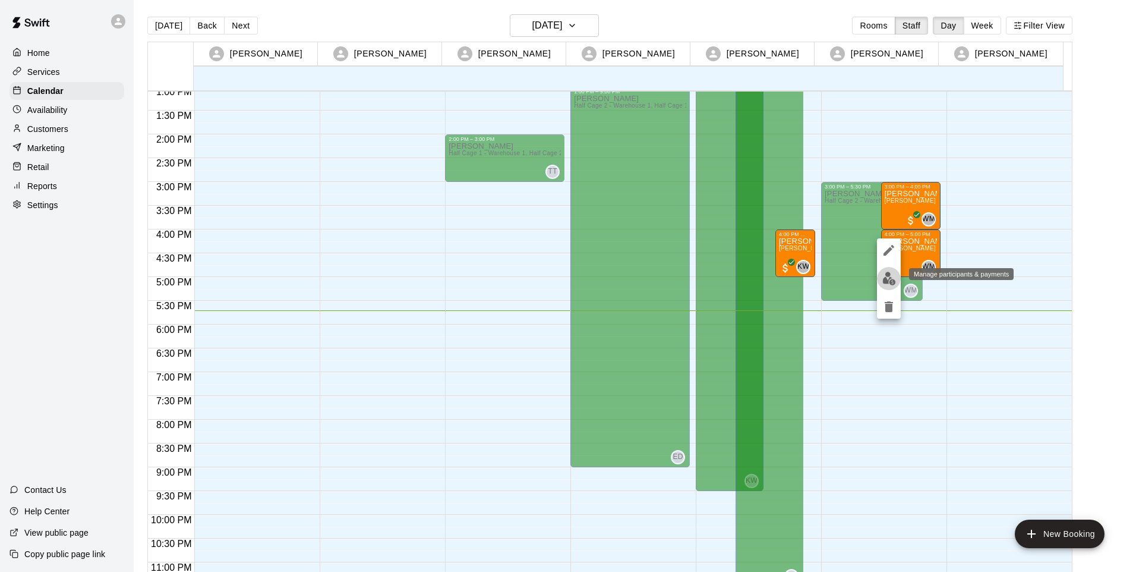
click at [895, 281] on img "edit" at bounding box center [890, 279] width 14 height 14
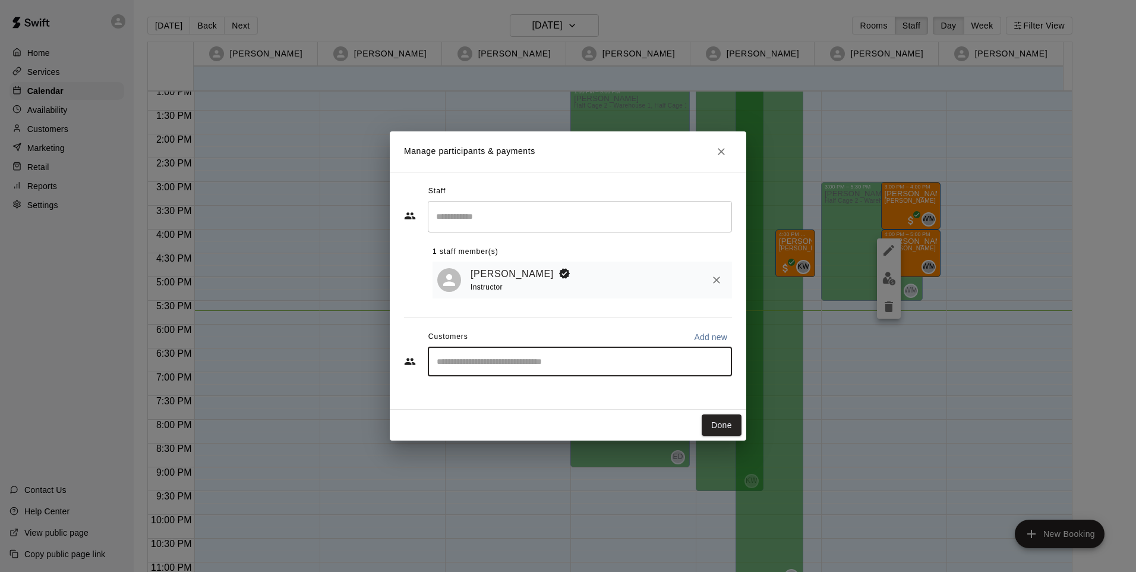
click at [468, 360] on input "Start typing to search customers..." at bounding box center [580, 361] width 294 height 12
type input "****"
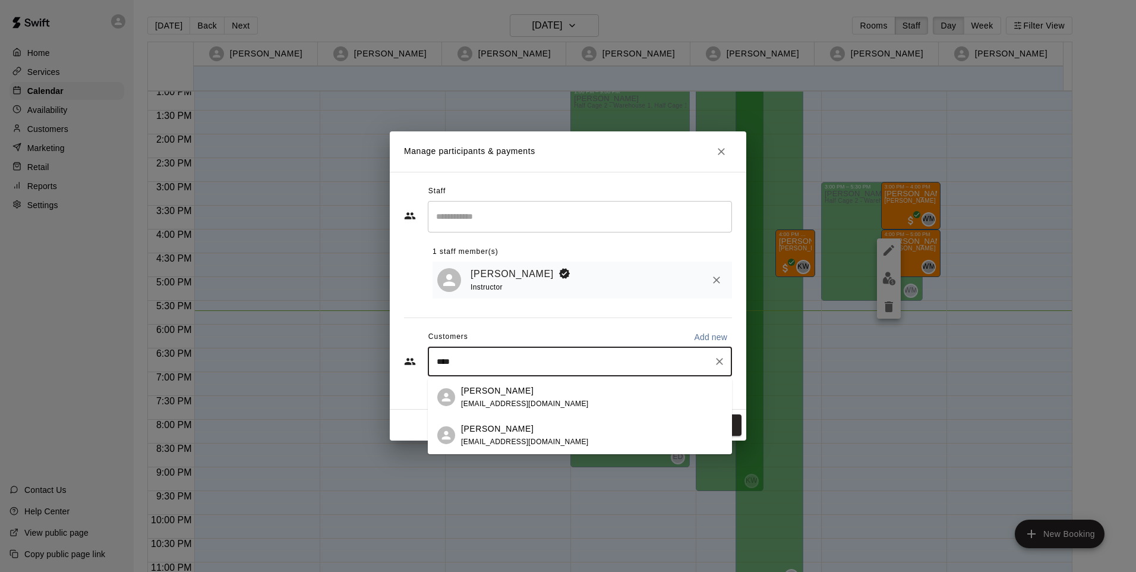
click at [512, 399] on span "cstrobe@yahoo.com" at bounding box center [525, 403] width 128 height 8
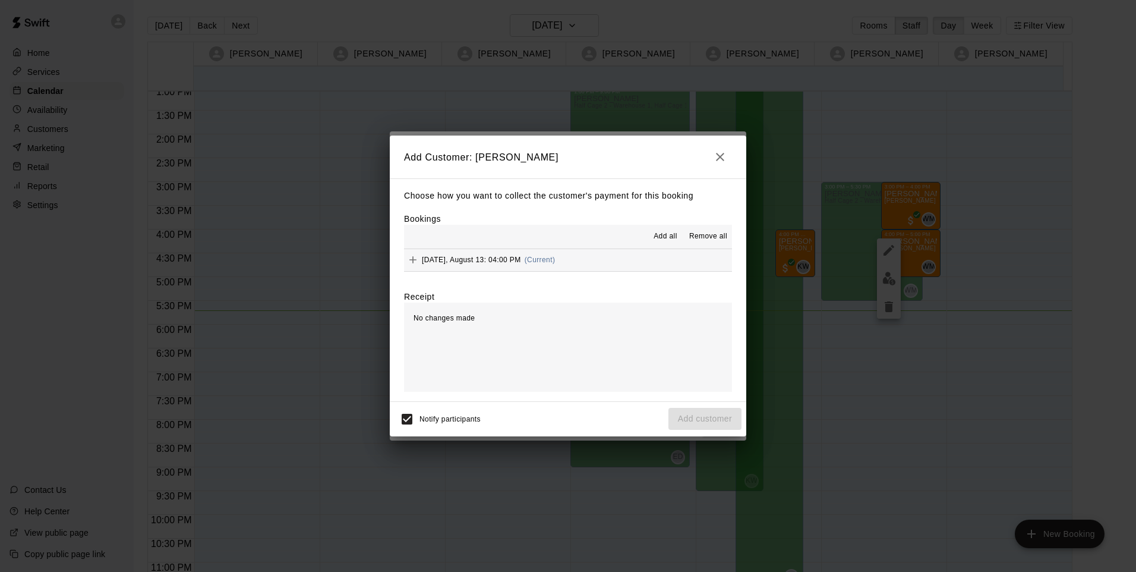
click at [646, 336] on div "No changes made" at bounding box center [568, 347] width 328 height 89
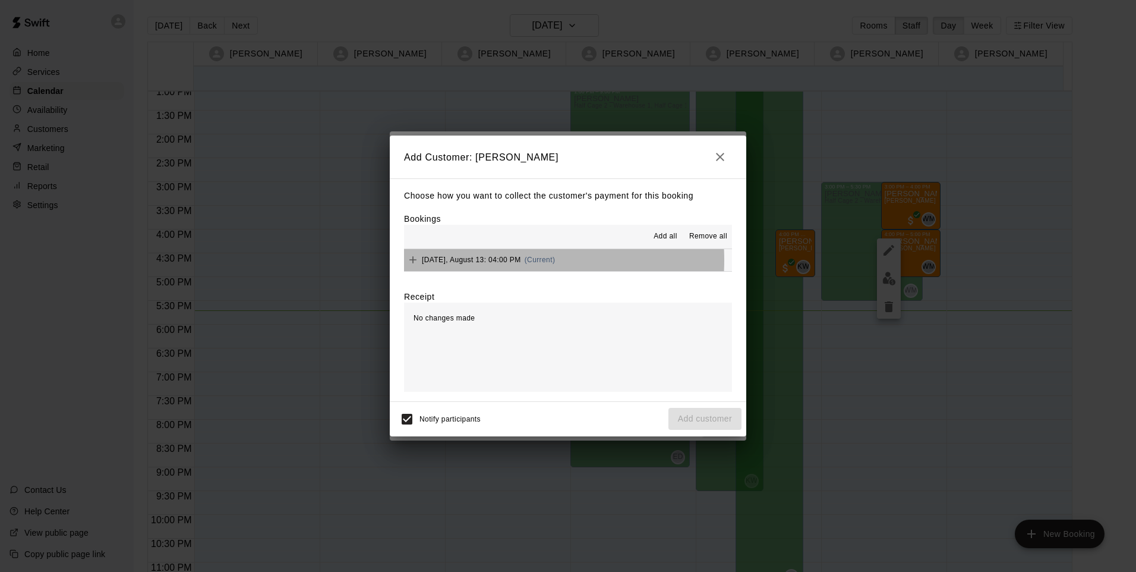
click at [489, 261] on span "Wednesday, August 13: 04:00 PM" at bounding box center [471, 260] width 99 height 8
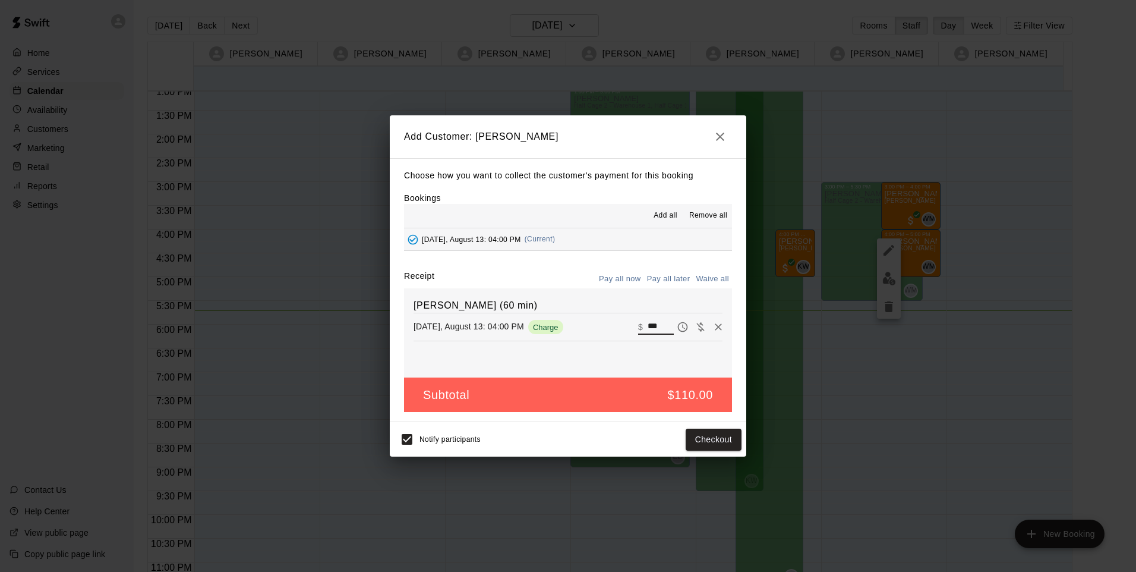
drag, startPoint x: 657, startPoint y: 326, endPoint x: 665, endPoint y: 326, distance: 7.7
click at [659, 326] on input "***" at bounding box center [661, 326] width 26 height 15
type input "***"
click at [589, 434] on div "Notify participants Checkout" at bounding box center [568, 439] width 347 height 25
click at [639, 440] on div "Notify participants Checkout" at bounding box center [568, 439] width 347 height 25
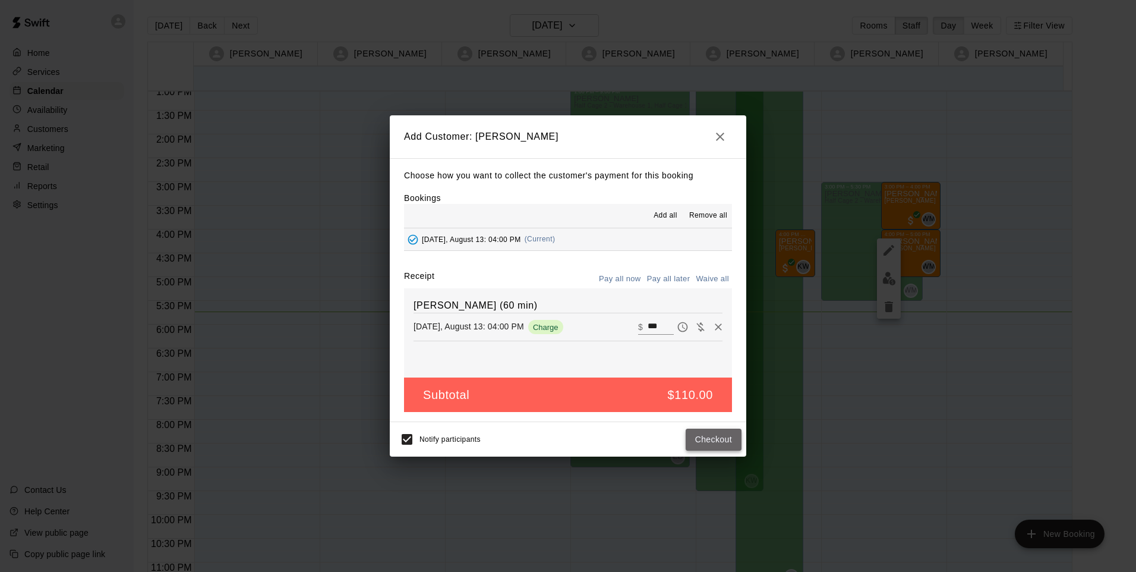
click at [700, 446] on button "Checkout" at bounding box center [714, 440] width 56 height 22
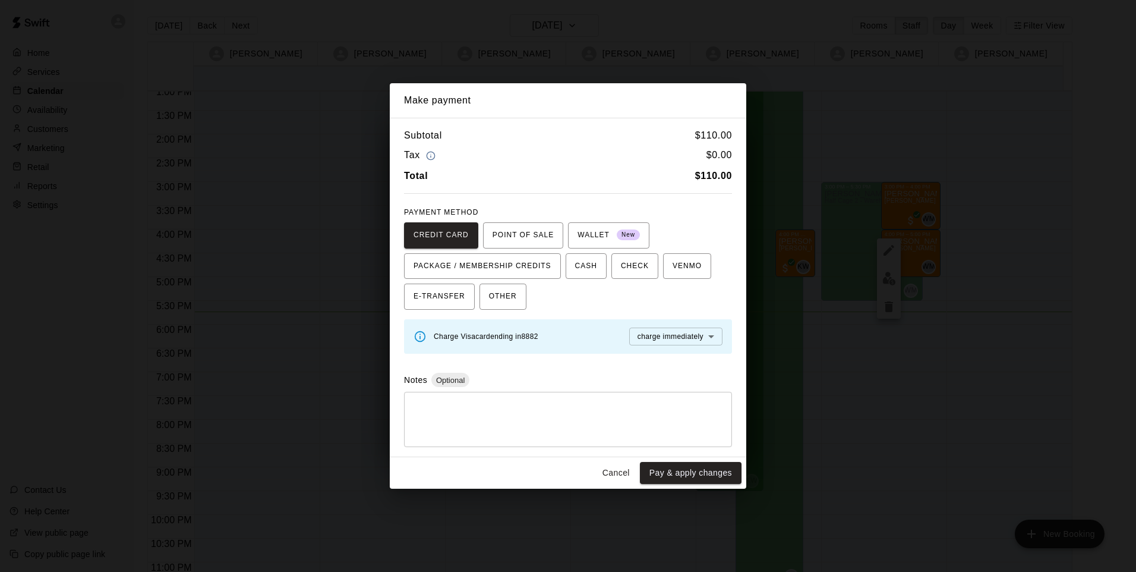
click at [535, 375] on div "Notes Optional" at bounding box center [568, 380] width 328 height 14
click at [682, 472] on button "Pay & apply changes" at bounding box center [691, 473] width 102 height 22
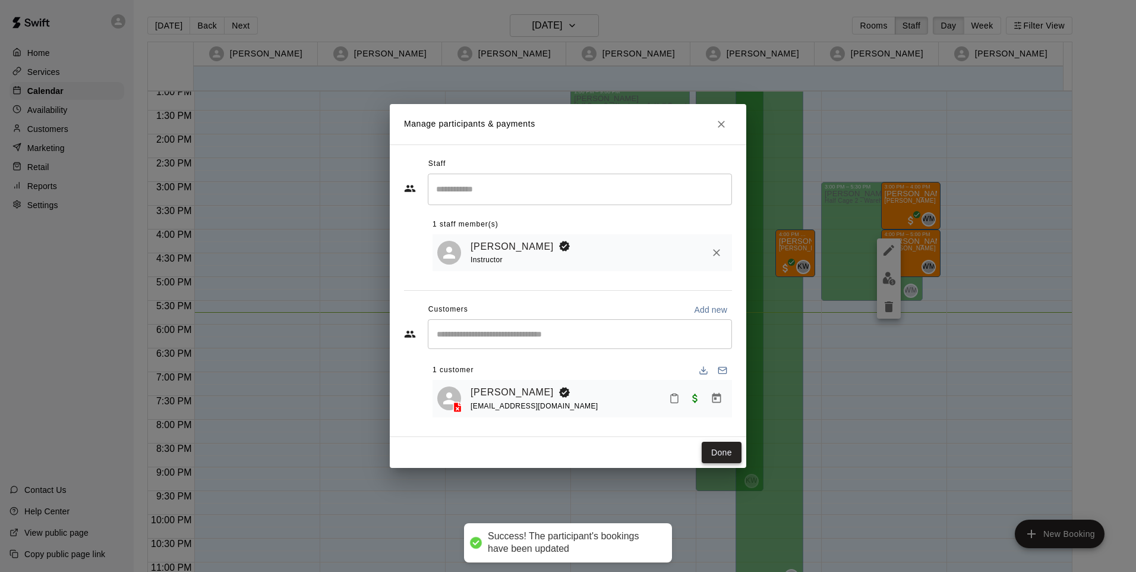
click at [721, 454] on button "Done" at bounding box center [722, 453] width 40 height 22
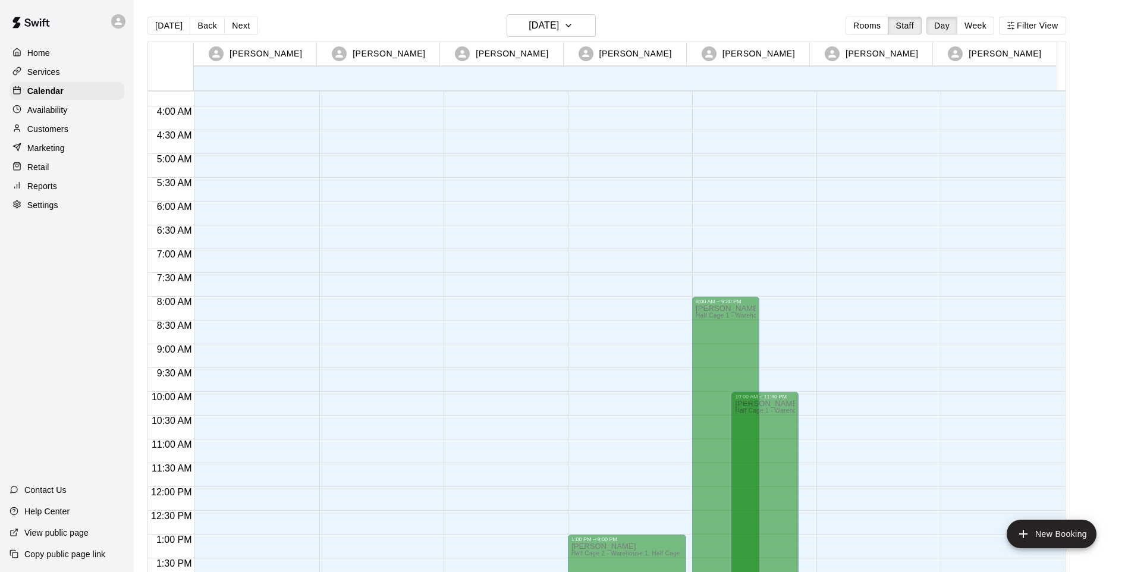
scroll to position [112, 0]
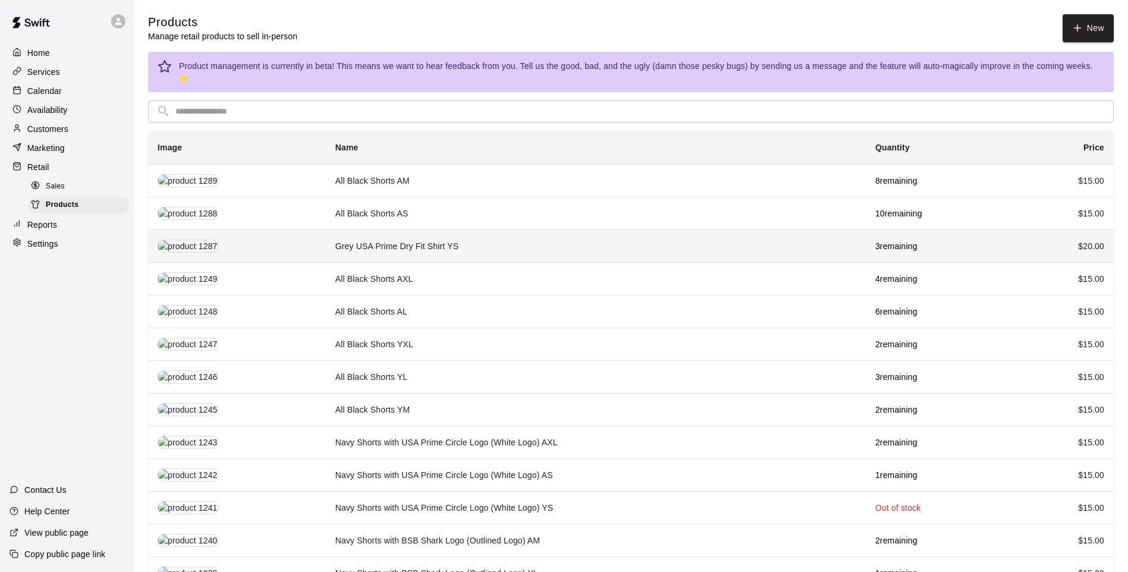
click at [376, 241] on td "Grey USA Prime Dry Fit Shirt YS" at bounding box center [596, 245] width 540 height 33
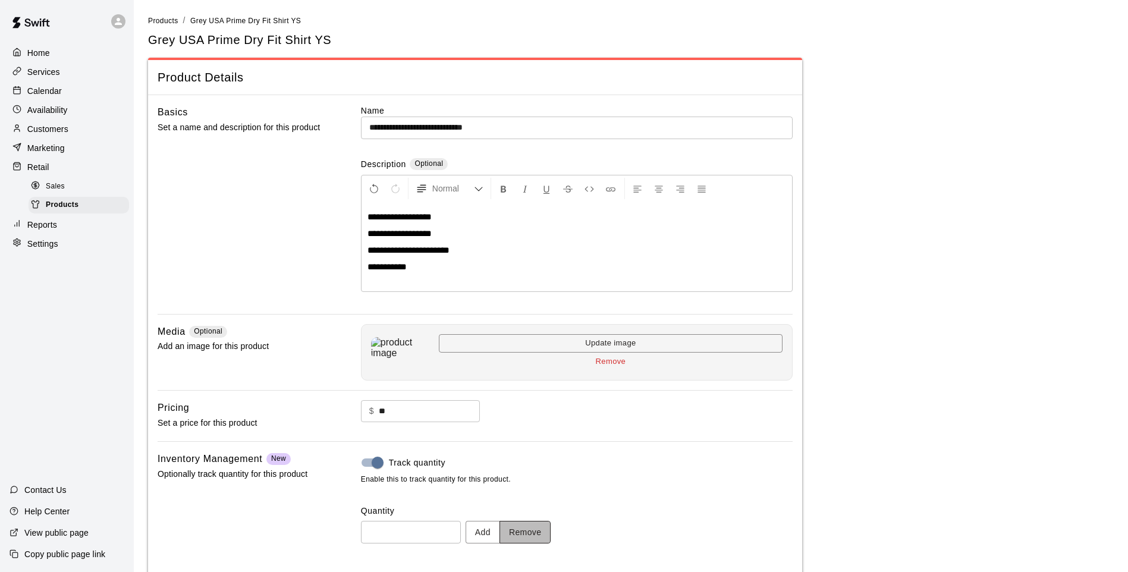
click at [527, 526] on button "Remove" at bounding box center [525, 532] width 52 height 22
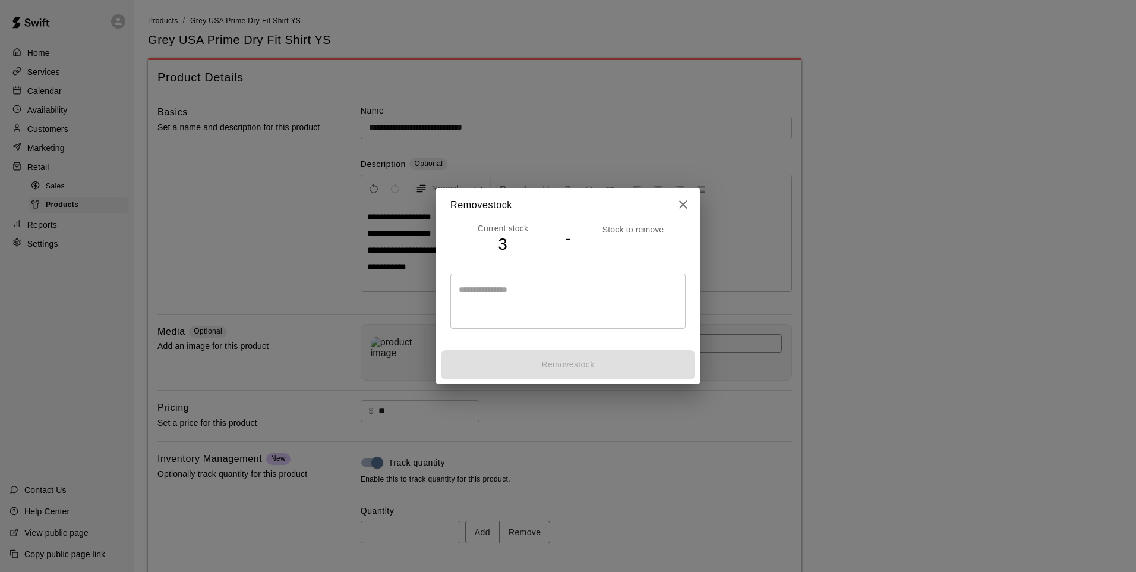
click at [620, 245] on input "number" at bounding box center [634, 243] width 36 height 17
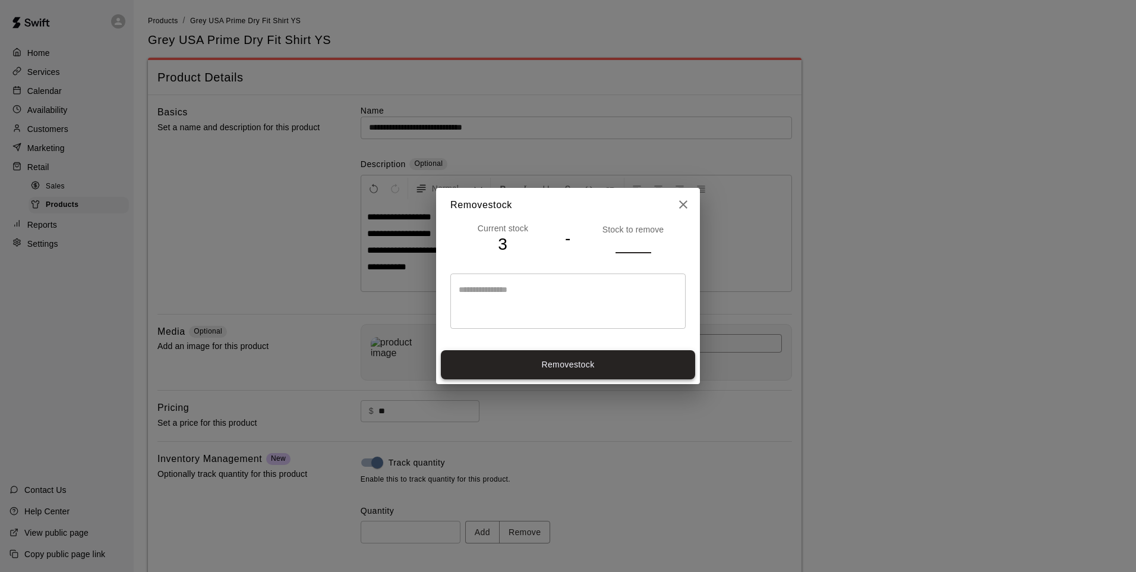
type input "*"
click at [531, 354] on button "Remove stock" at bounding box center [568, 364] width 254 height 29
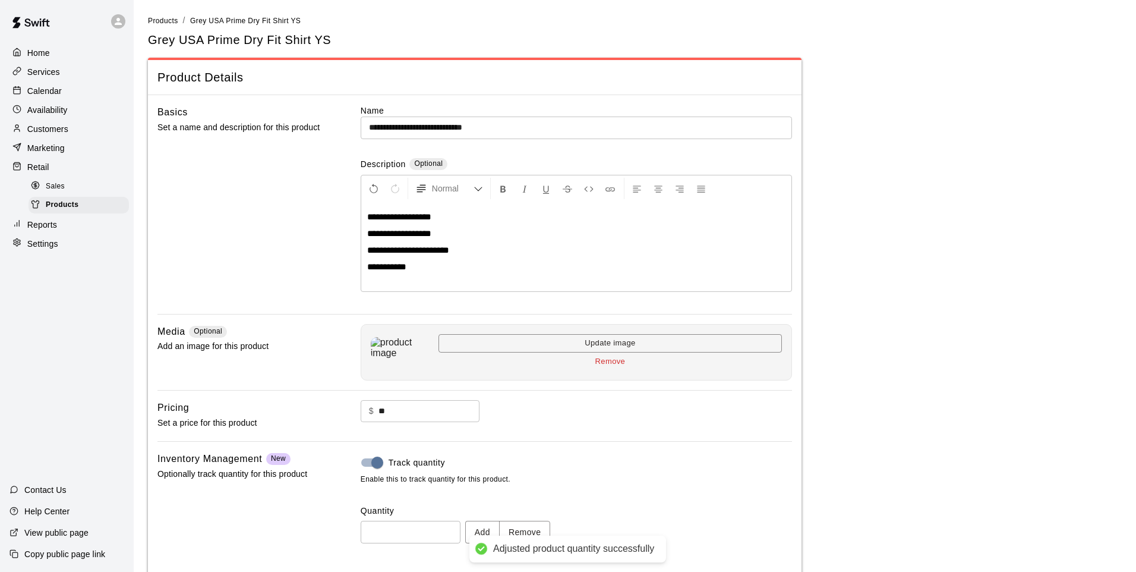
type input "*"
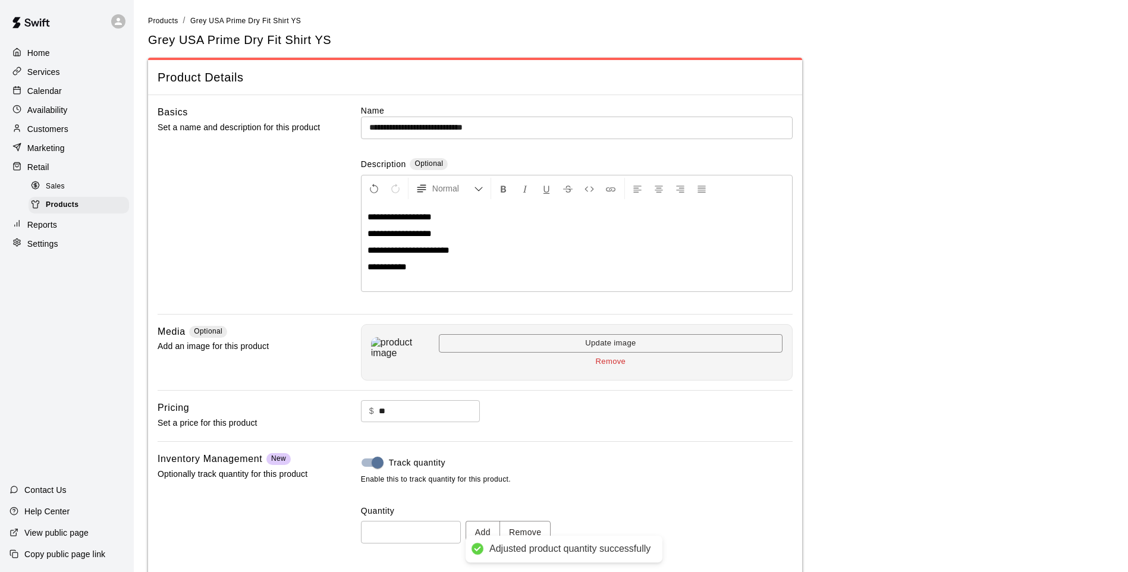
scroll to position [55, 0]
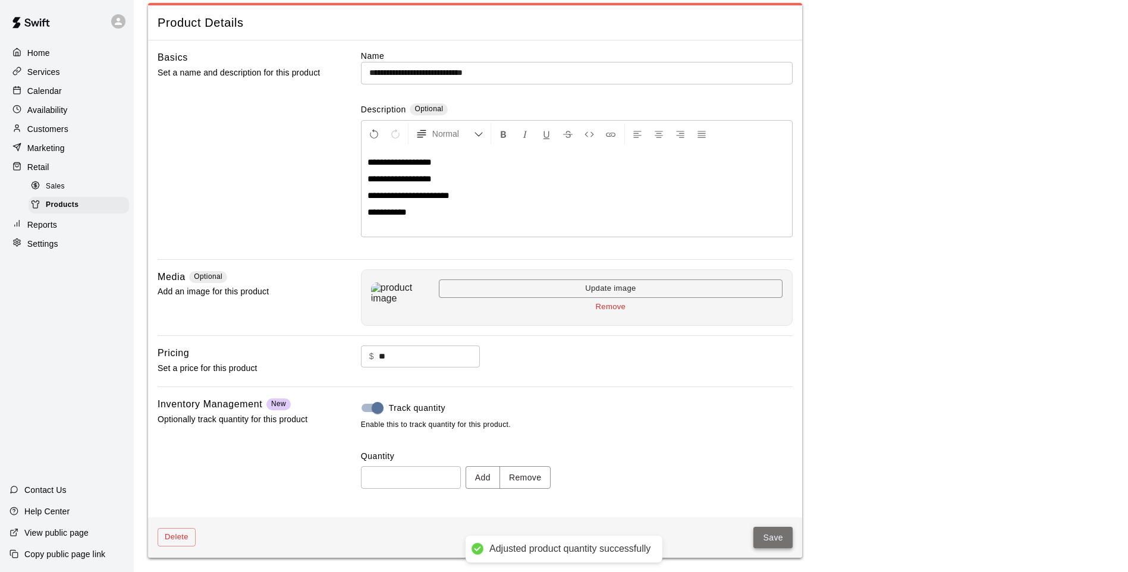
click at [768, 535] on button "Save" at bounding box center [772, 538] width 39 height 22
